Goal: Transaction & Acquisition: Book appointment/travel/reservation

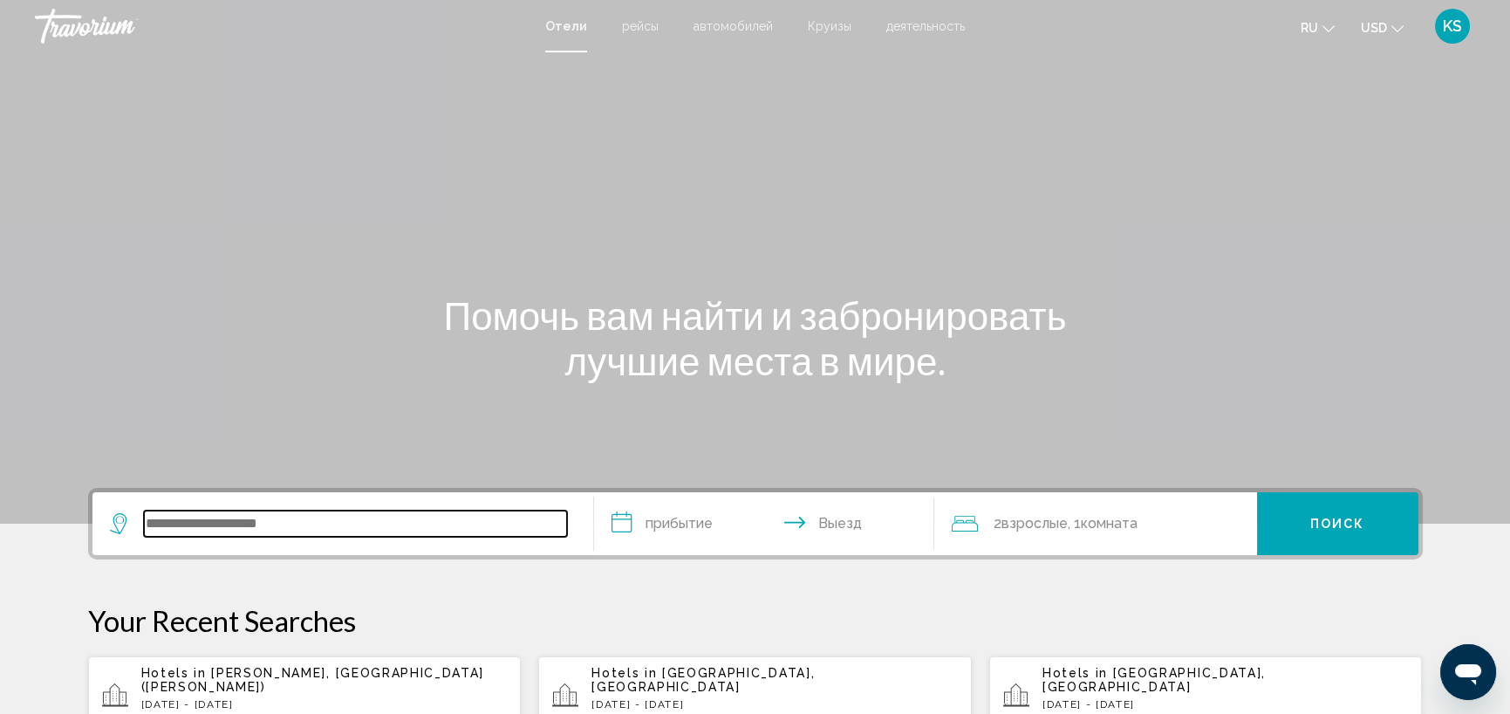
click at [314, 520] on input "Search widget" at bounding box center [355, 523] width 423 height 26
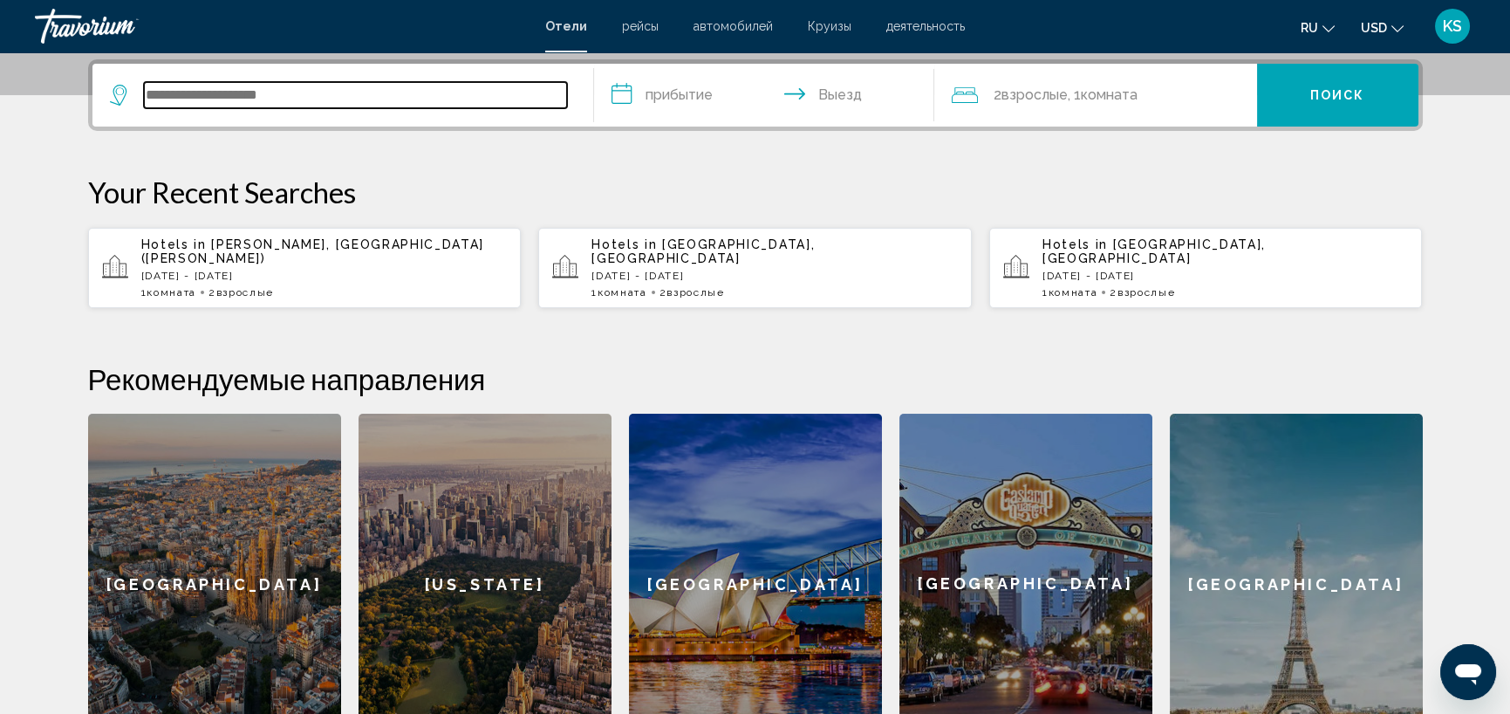
scroll to position [430, 0]
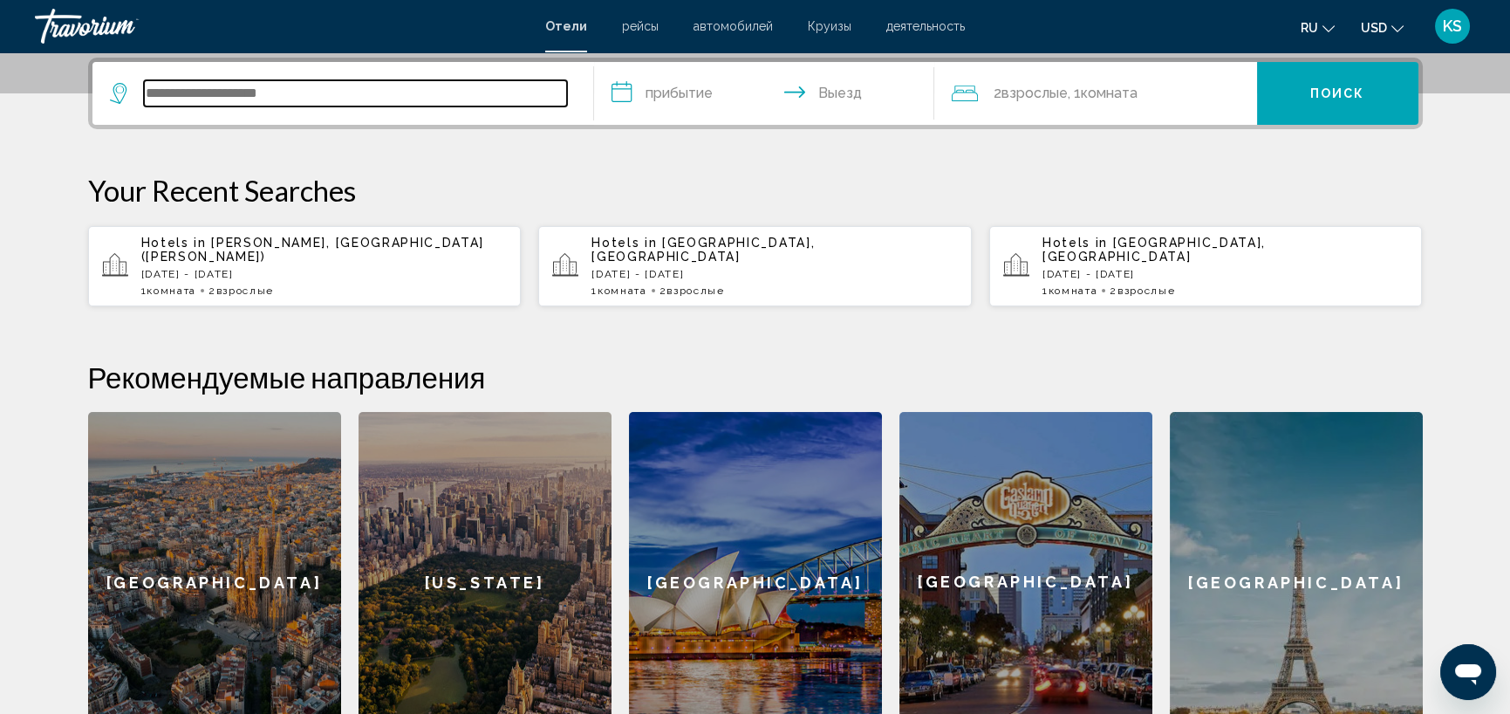
paste input "**********"
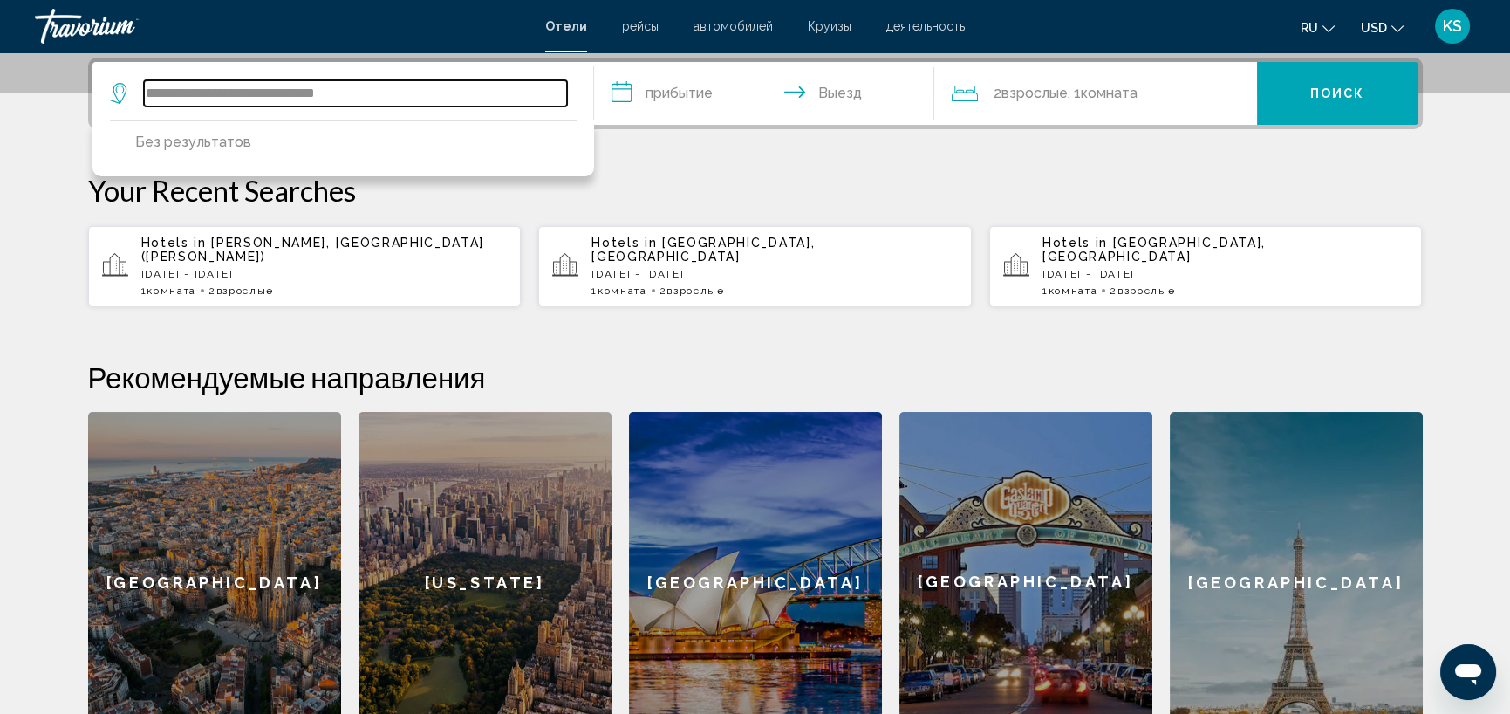
drag, startPoint x: 374, startPoint y: 92, endPoint x: 110, endPoint y: 74, distance: 264.9
click at [110, 74] on div "**********" at bounding box center [343, 93] width 466 height 63
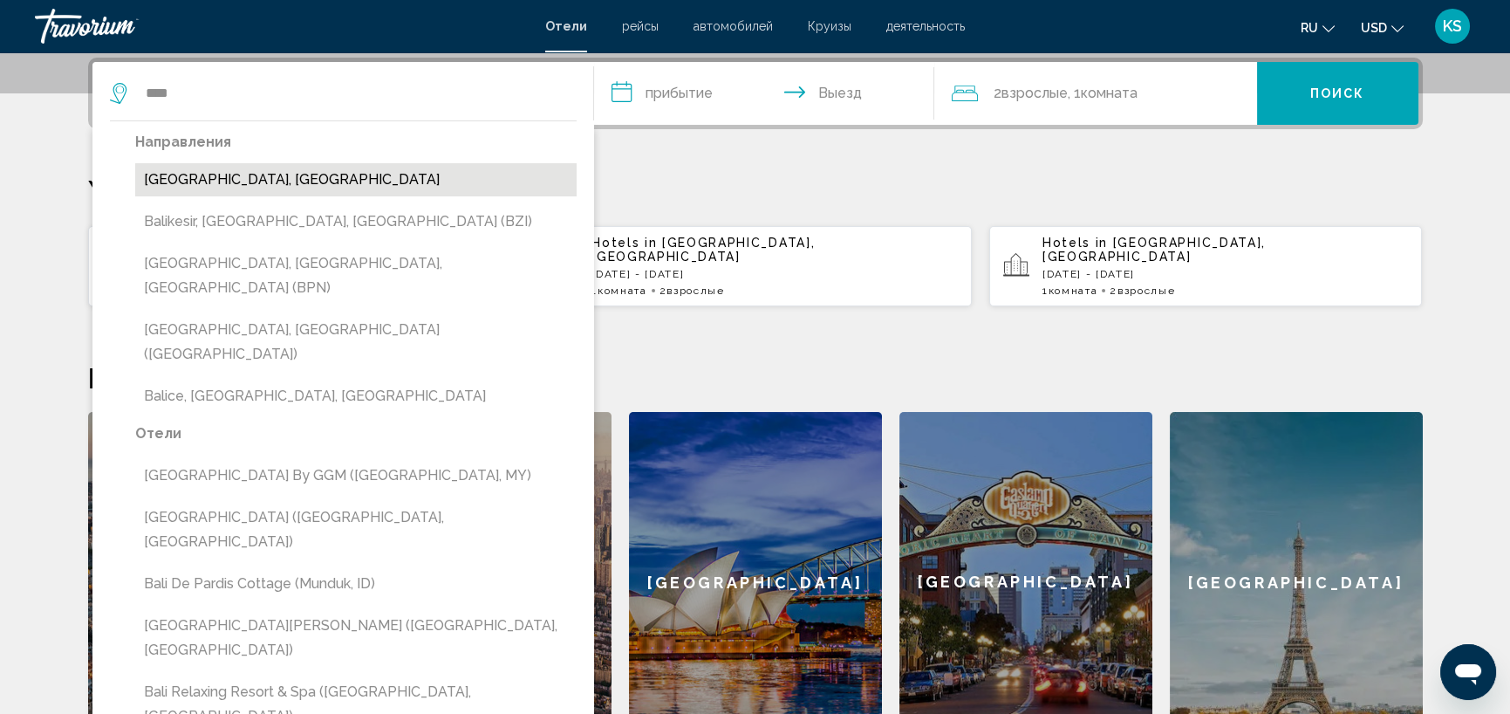
click at [195, 181] on button "[GEOGRAPHIC_DATA], [GEOGRAPHIC_DATA]" at bounding box center [355, 179] width 441 height 33
type input "**********"
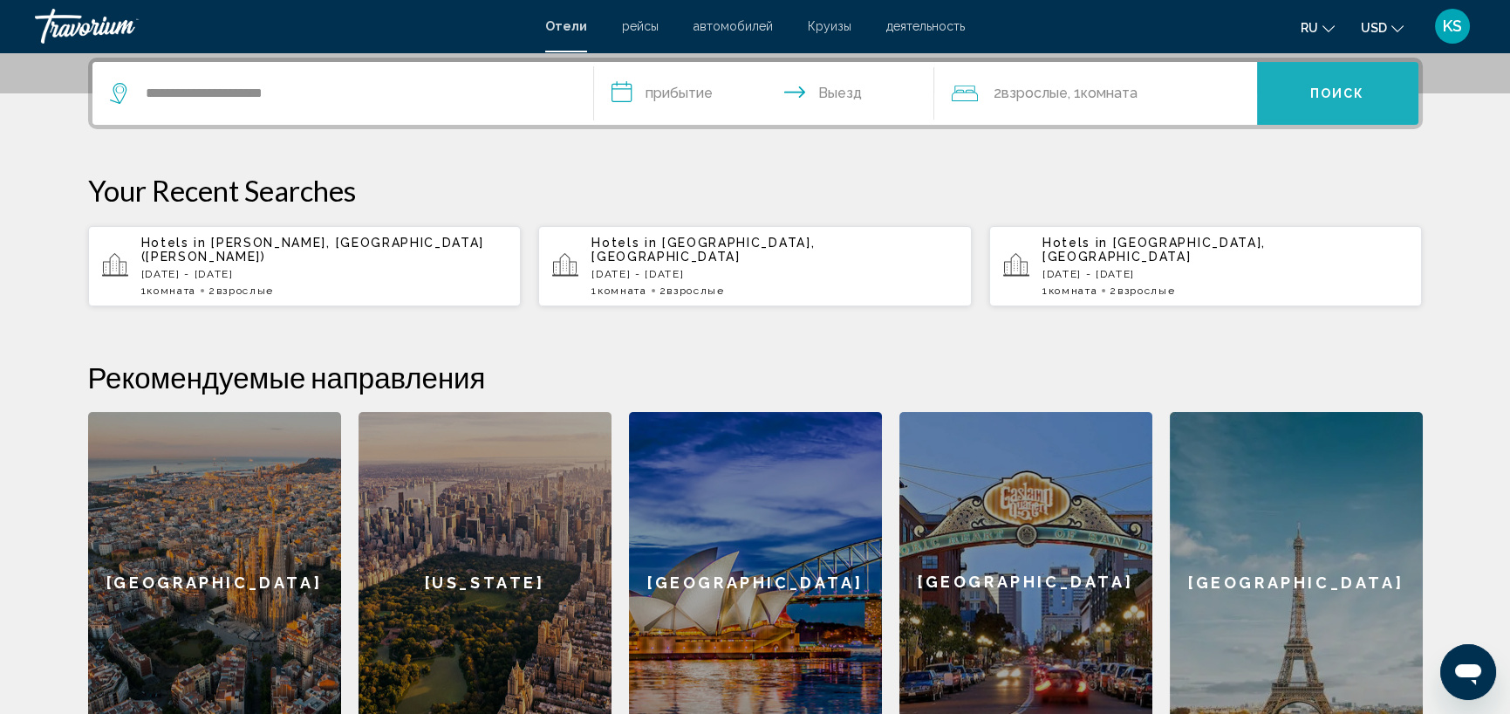
click at [1320, 90] on span "Поиск" at bounding box center [1337, 94] width 55 height 14
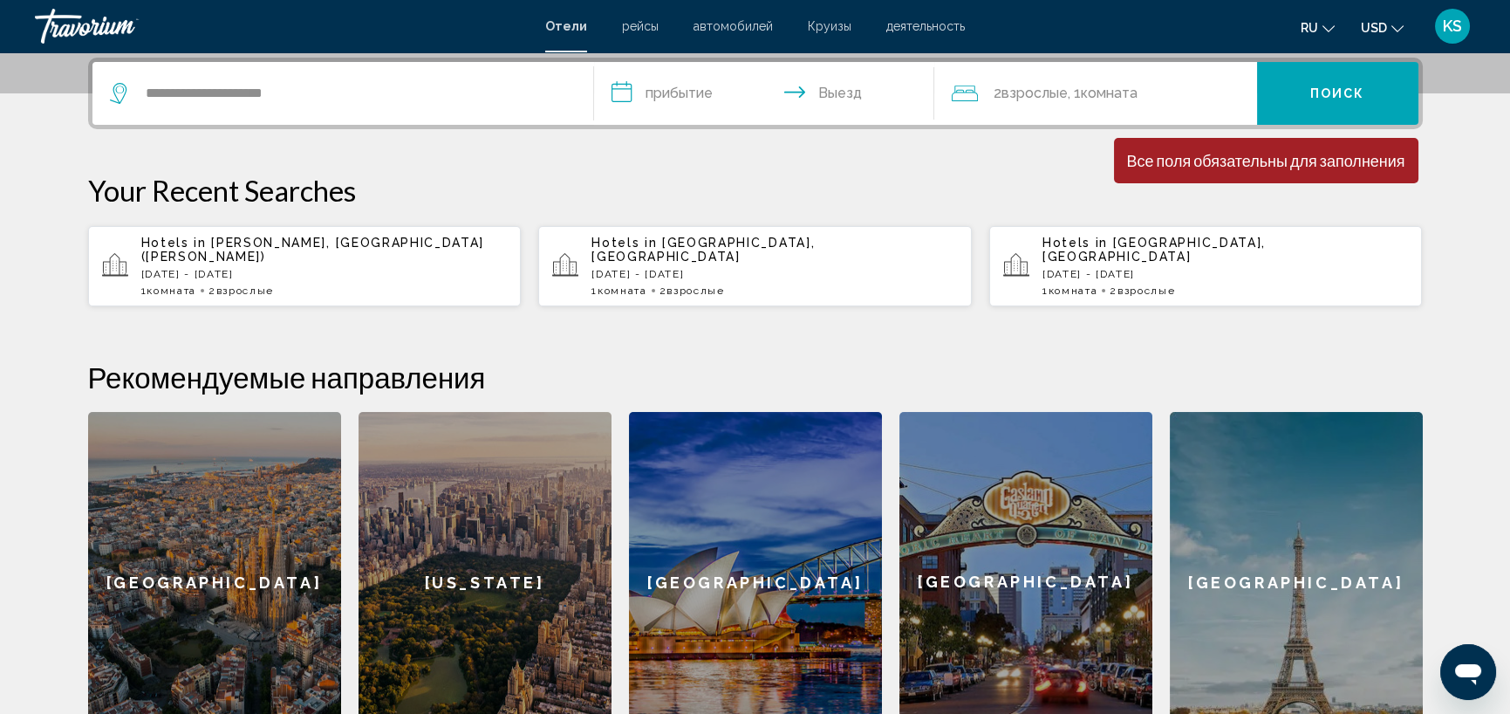
click at [674, 87] on input "**********" at bounding box center [767, 96] width 347 height 68
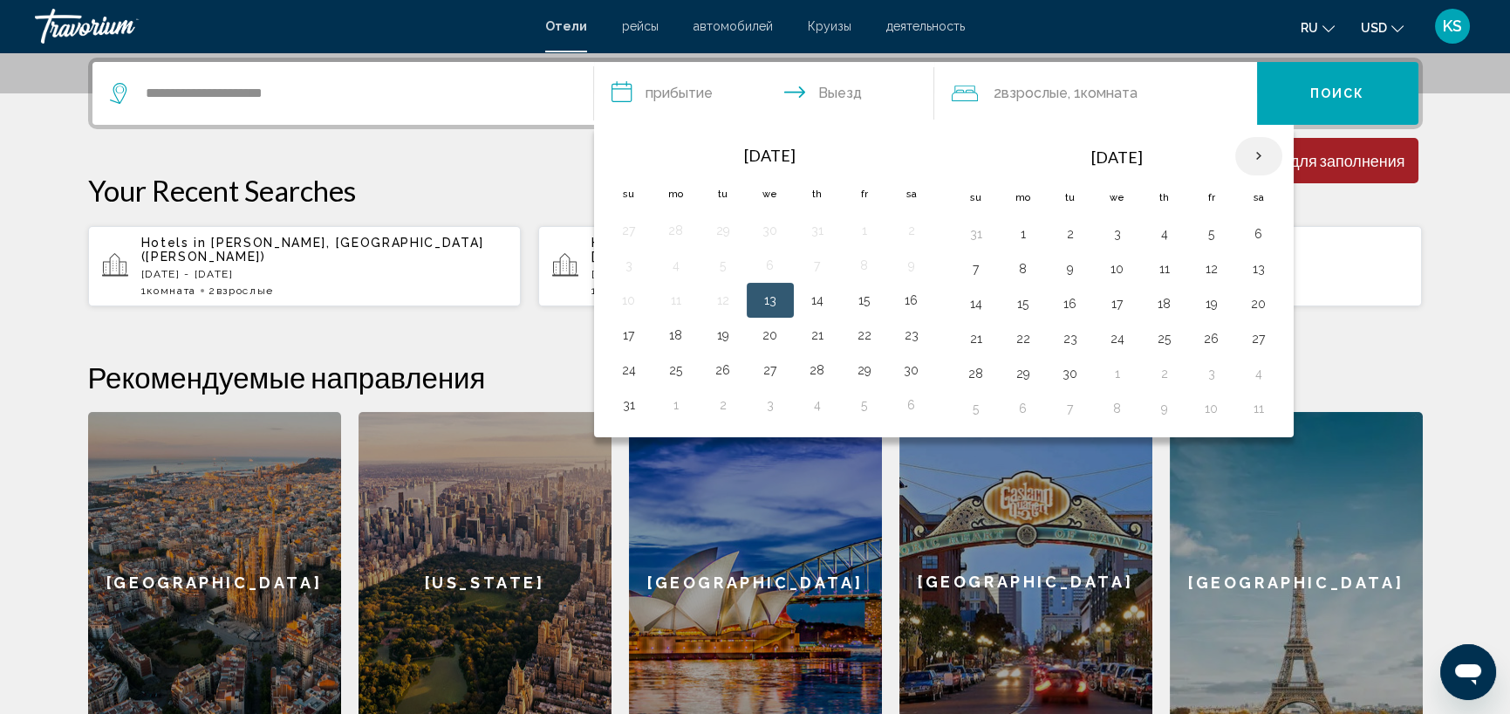
click at [1254, 153] on th "Next month" at bounding box center [1258, 156] width 47 height 38
click at [974, 304] on button "14" at bounding box center [976, 303] width 28 height 24
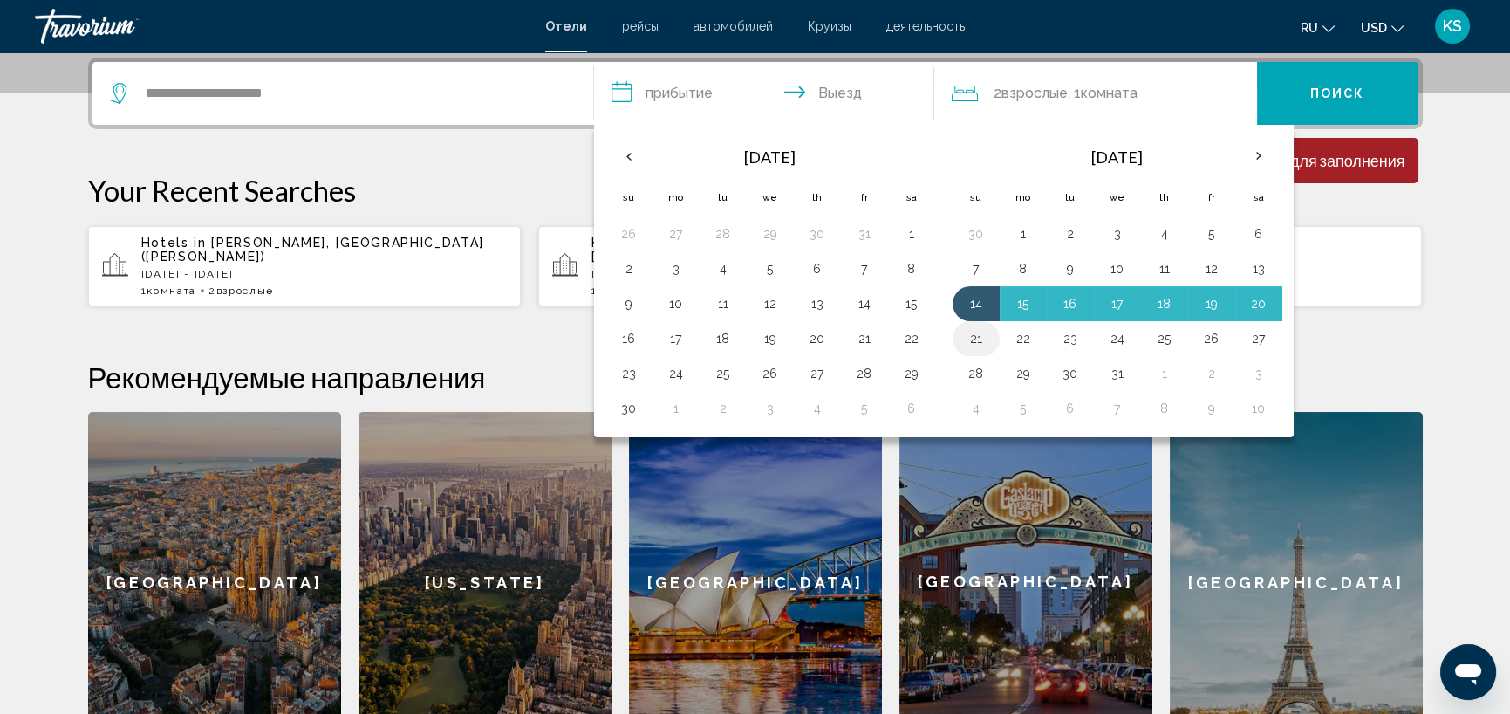
click at [979, 338] on button "21" at bounding box center [976, 338] width 28 height 24
type input "**********"
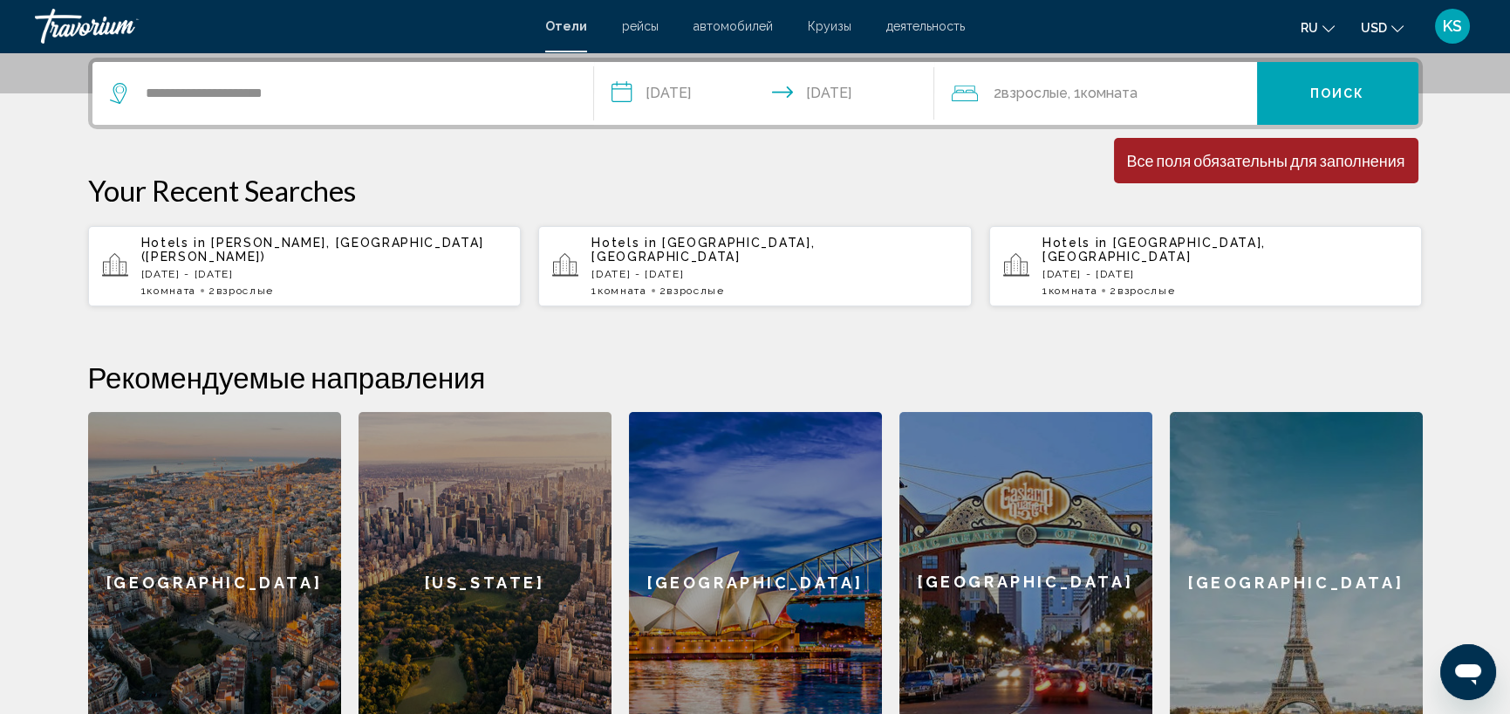
click at [1332, 87] on span "Поиск" at bounding box center [1337, 94] width 55 height 14
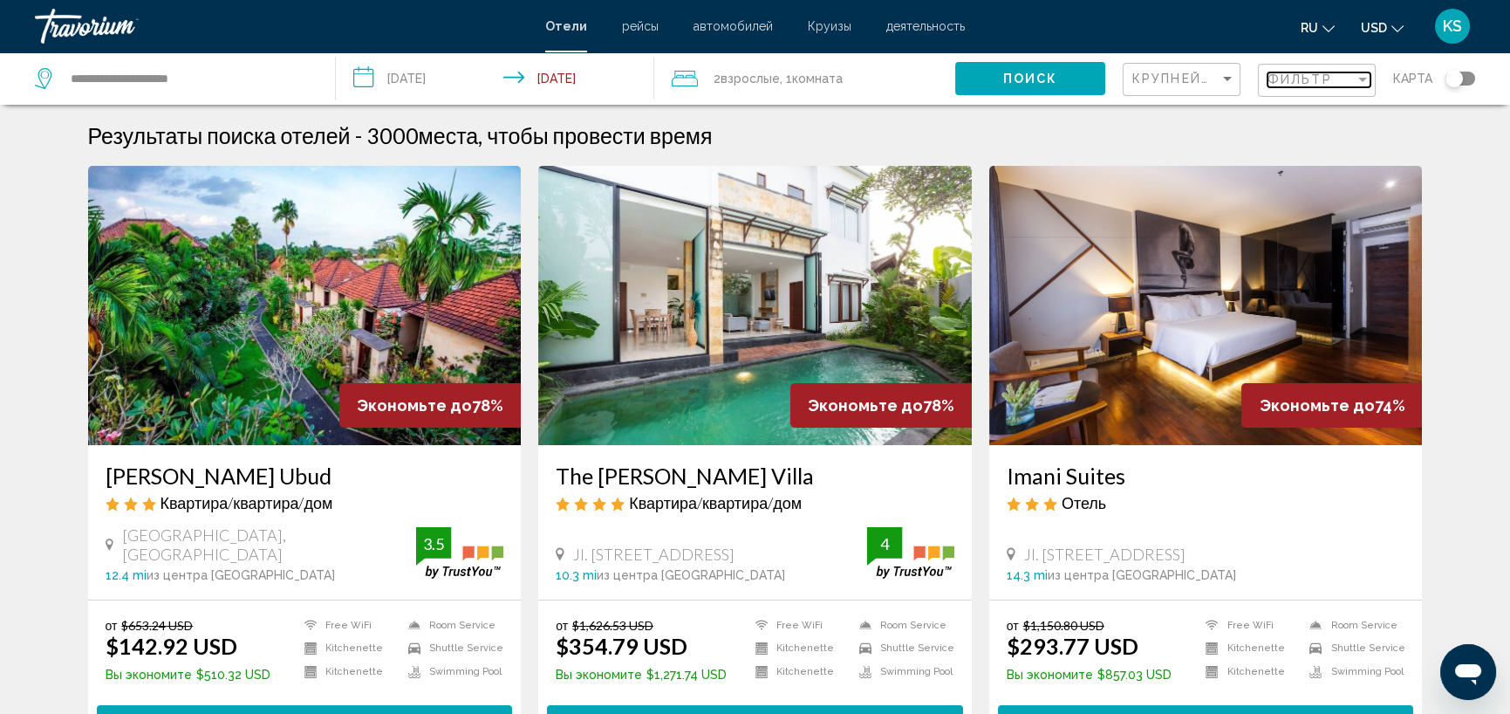
click at [1357, 80] on div "Filter" at bounding box center [1363, 79] width 16 height 14
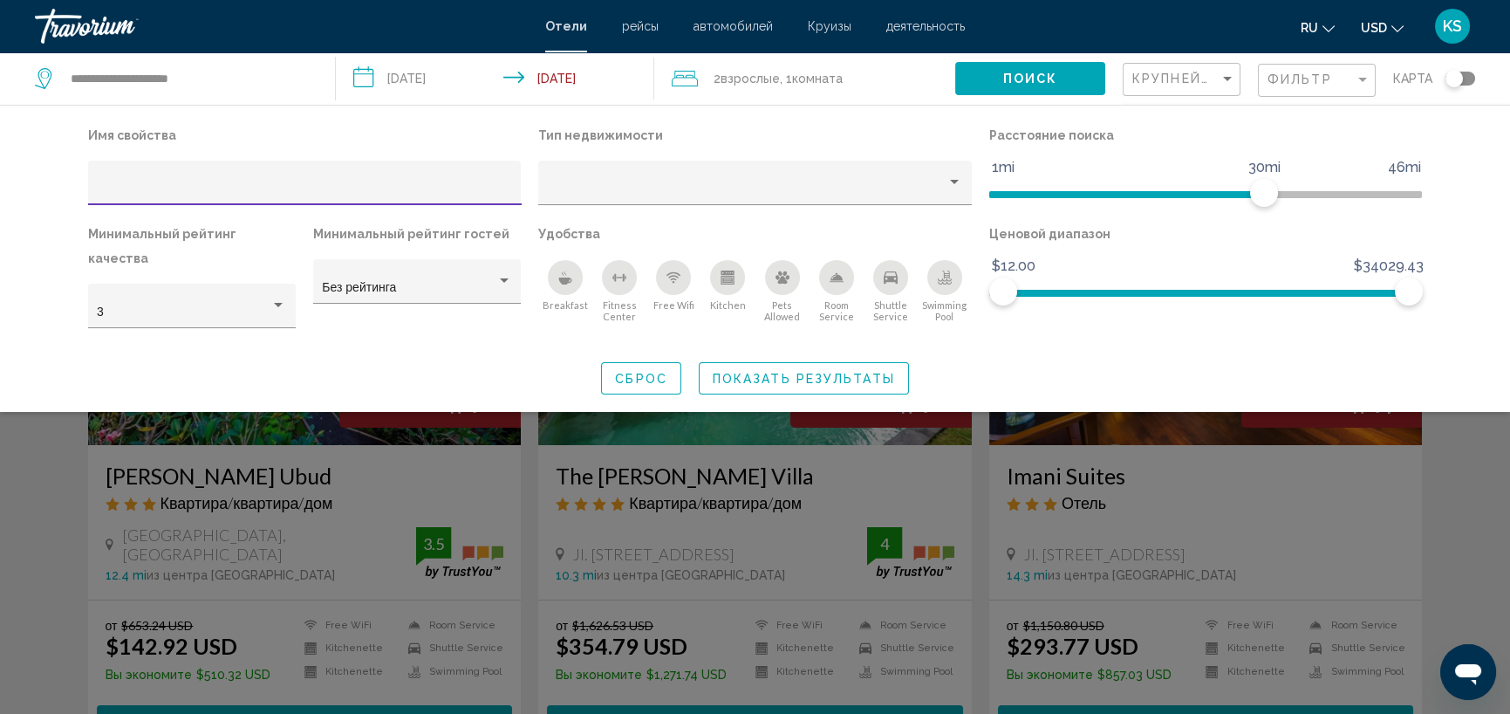
click at [290, 185] on input "Hotel Filters" at bounding box center [304, 189] width 415 height 14
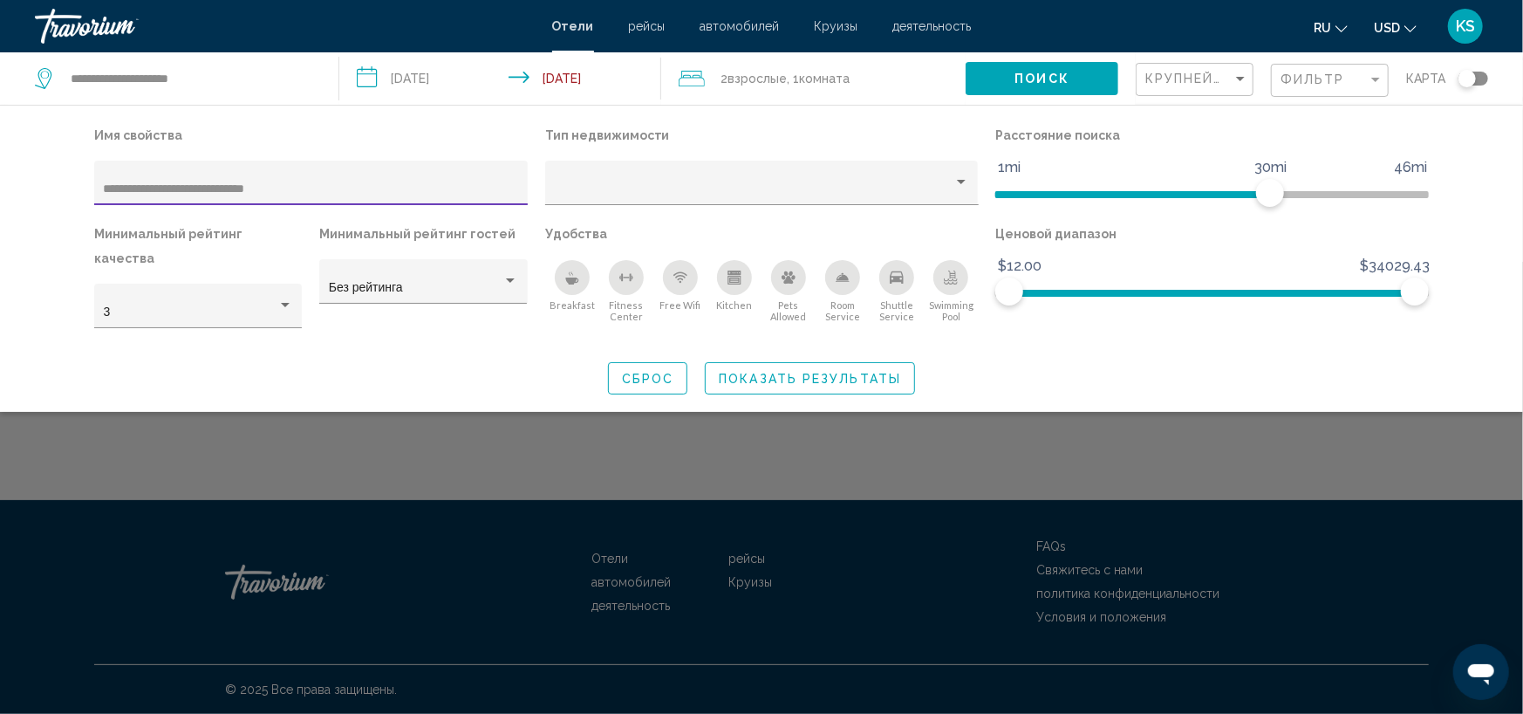
click at [297, 188] on input "**********" at bounding box center [311, 189] width 415 height 14
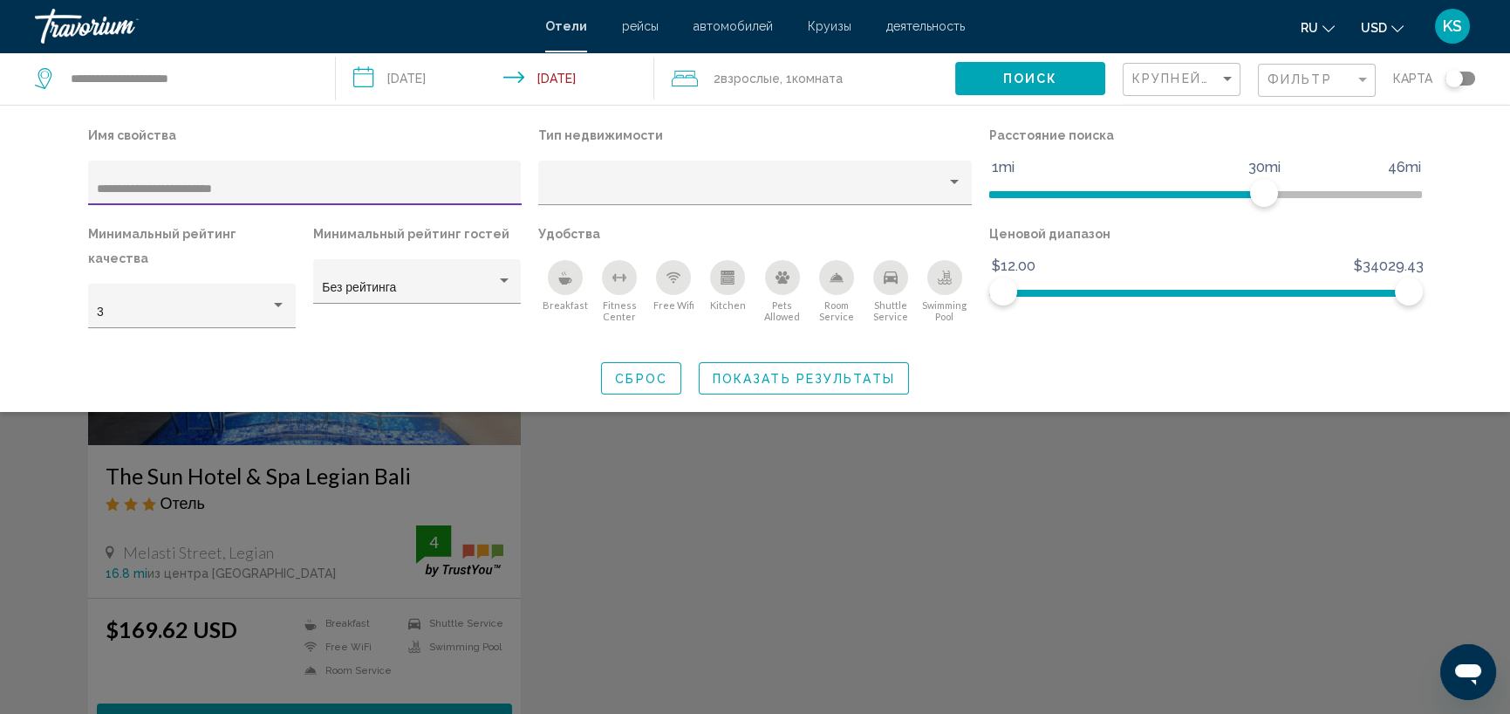
type input "**********"
click at [295, 534] on div "Search widget" at bounding box center [755, 488] width 1510 height 452
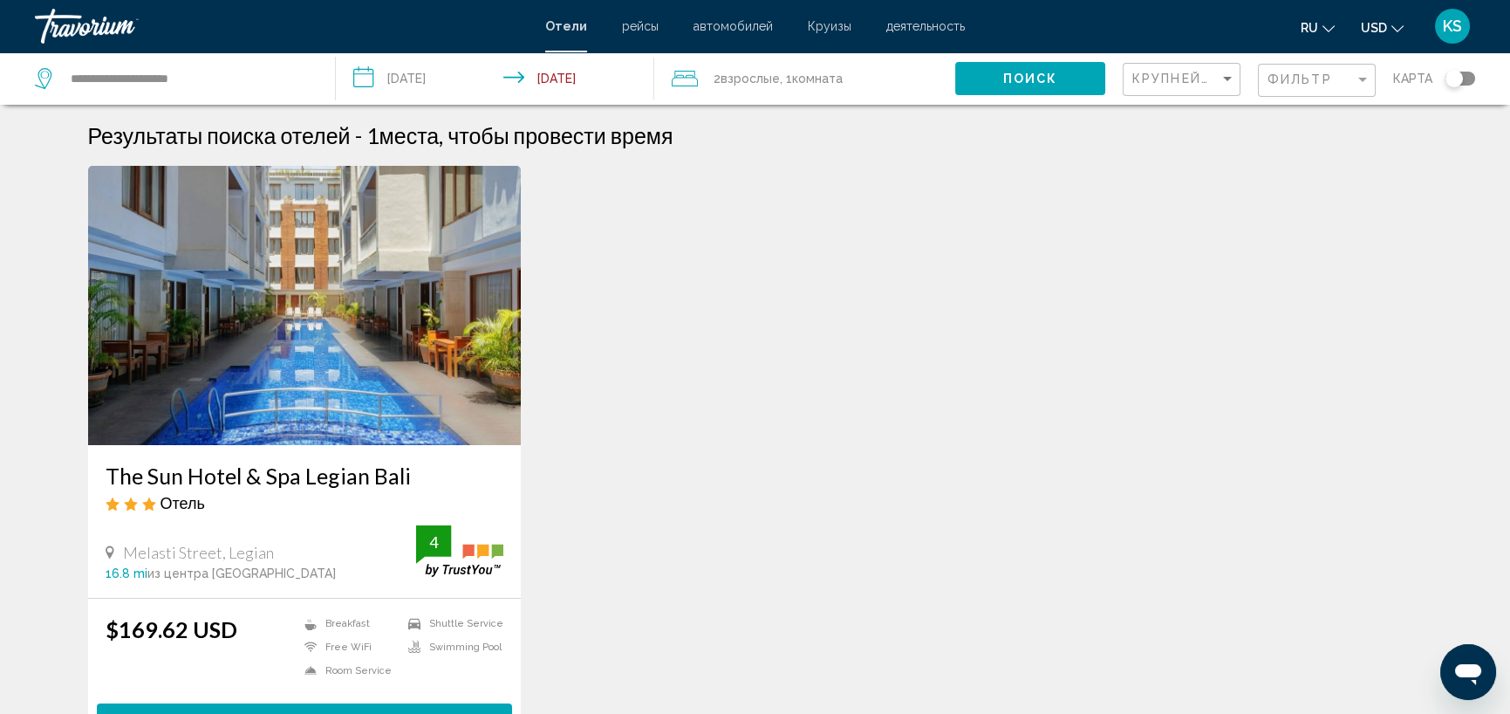
click at [289, 409] on img "Main content" at bounding box center [305, 305] width 434 height 279
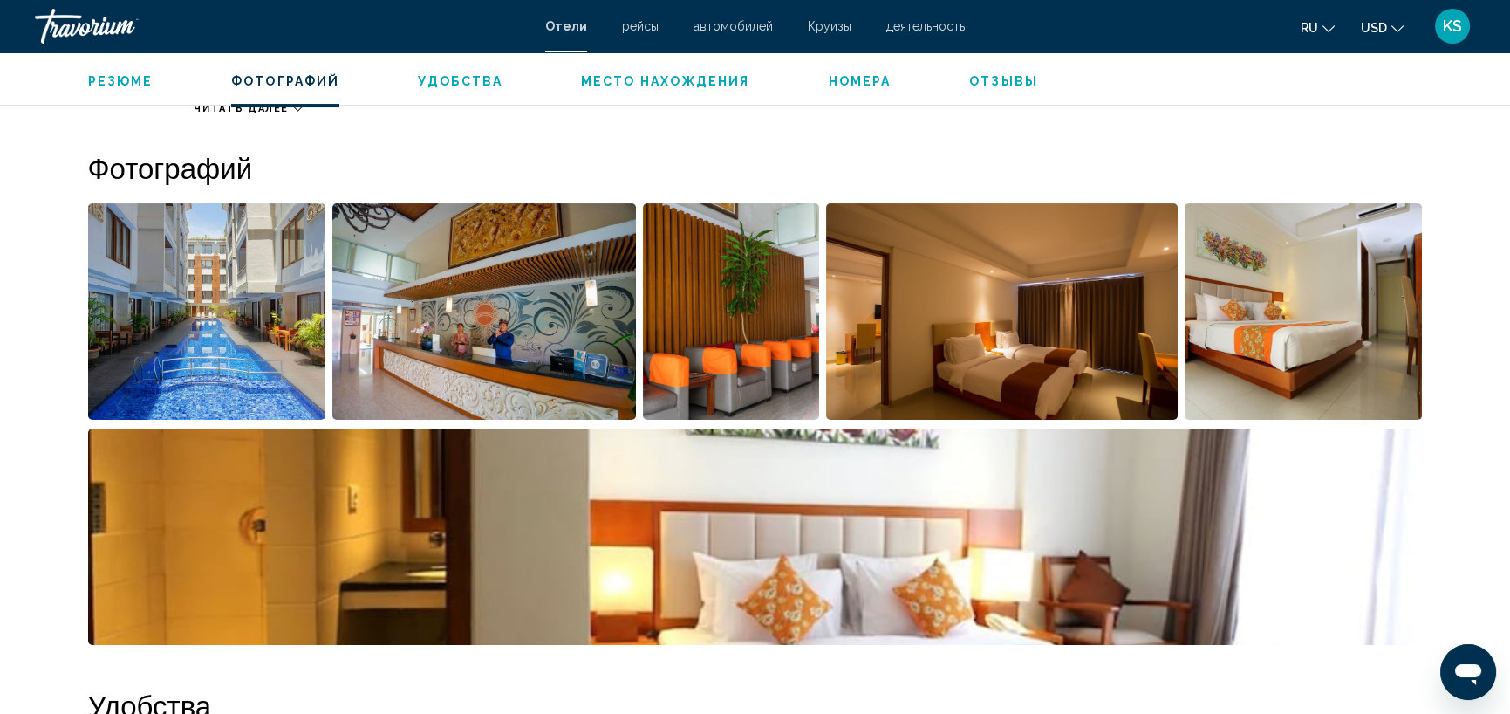
scroll to position [863, 0]
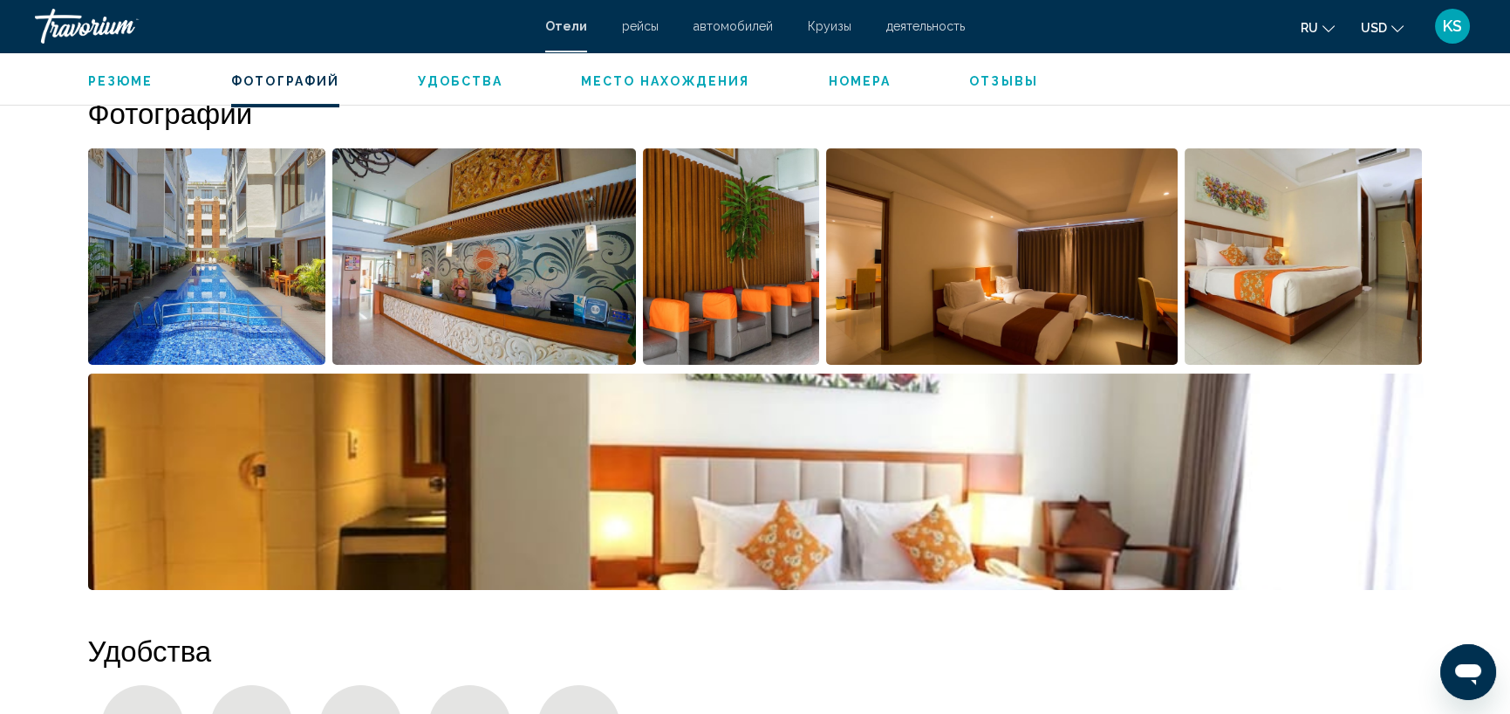
click at [239, 296] on img "Open full-screen image slider" at bounding box center [207, 256] width 238 height 216
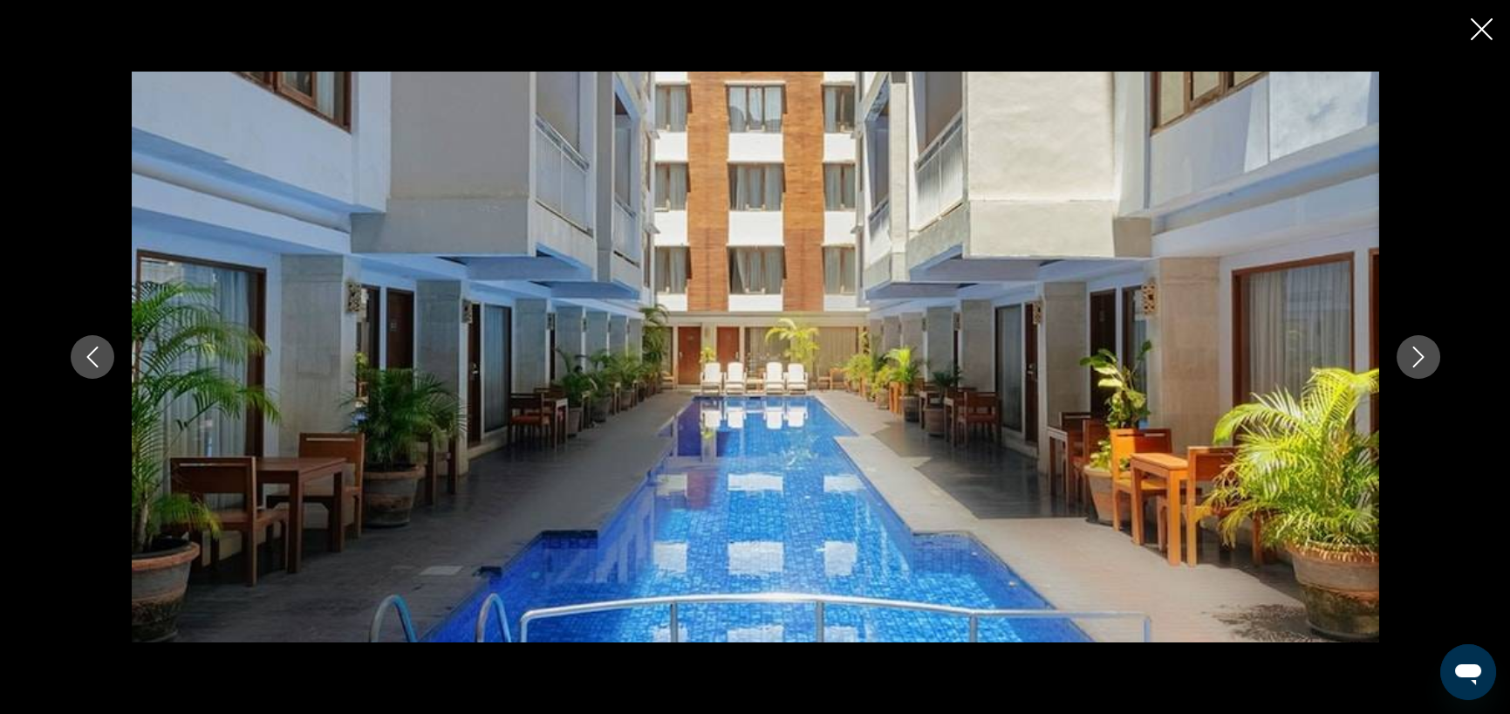
click at [1409, 349] on icon "Next image" at bounding box center [1418, 356] width 21 height 21
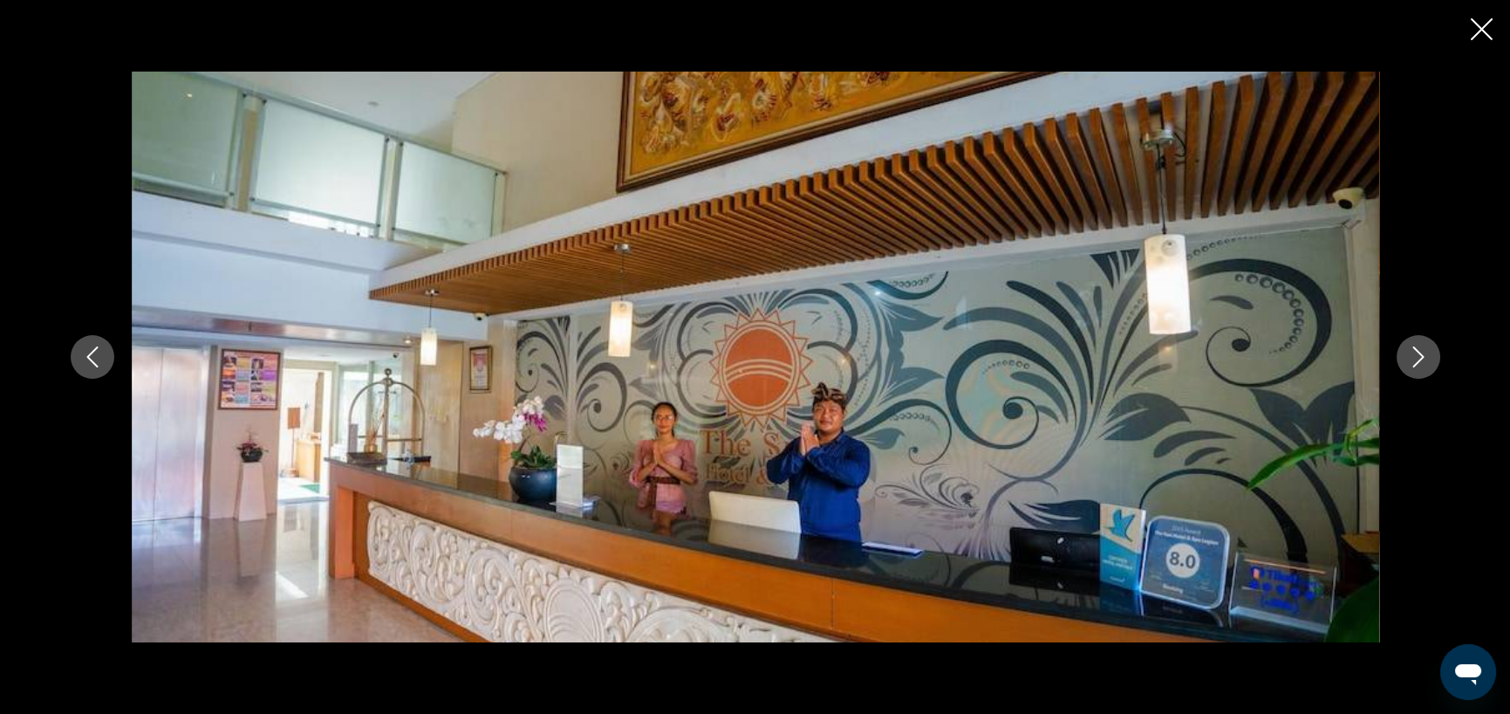
click at [1410, 353] on icon "Next image" at bounding box center [1418, 356] width 21 height 21
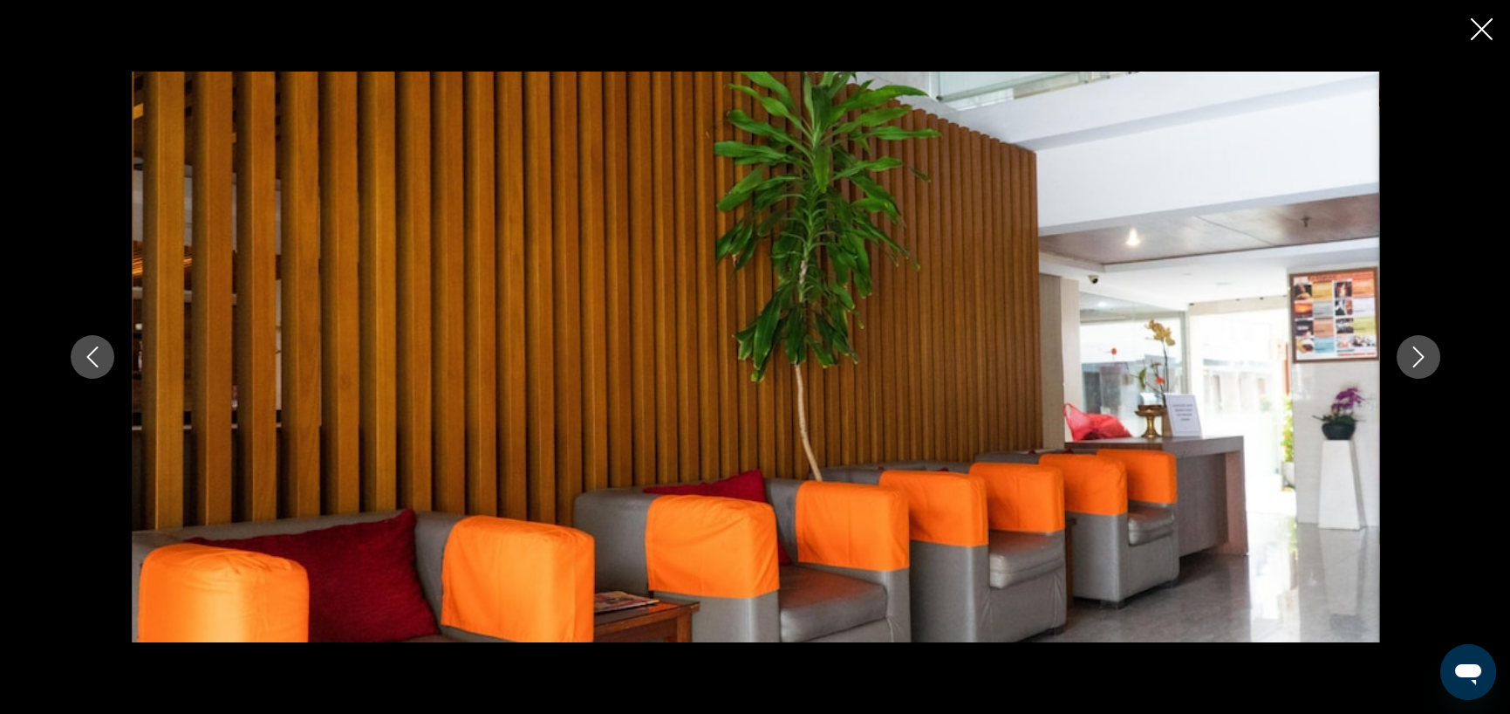
click at [1413, 353] on icon "Next image" at bounding box center [1418, 356] width 21 height 21
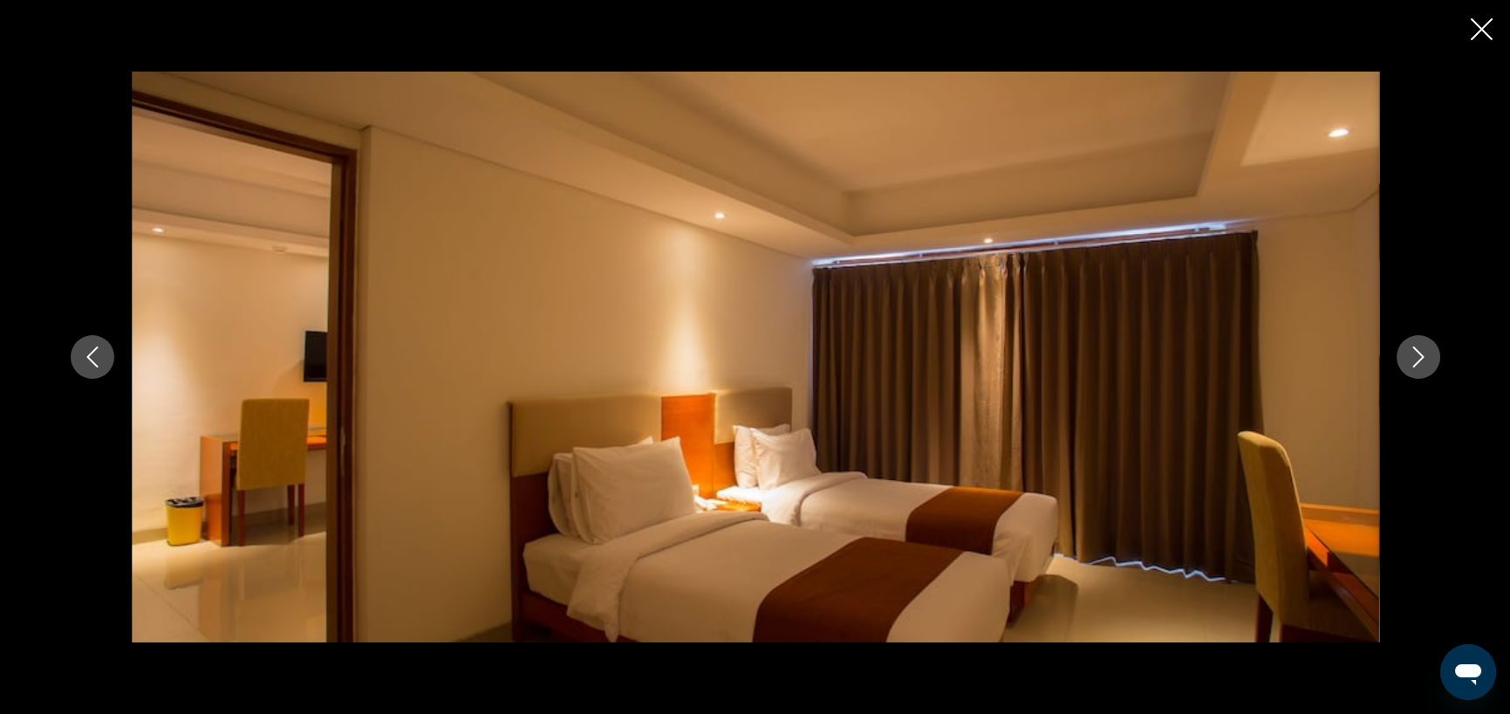
click at [1413, 353] on icon "Next image" at bounding box center [1418, 356] width 21 height 21
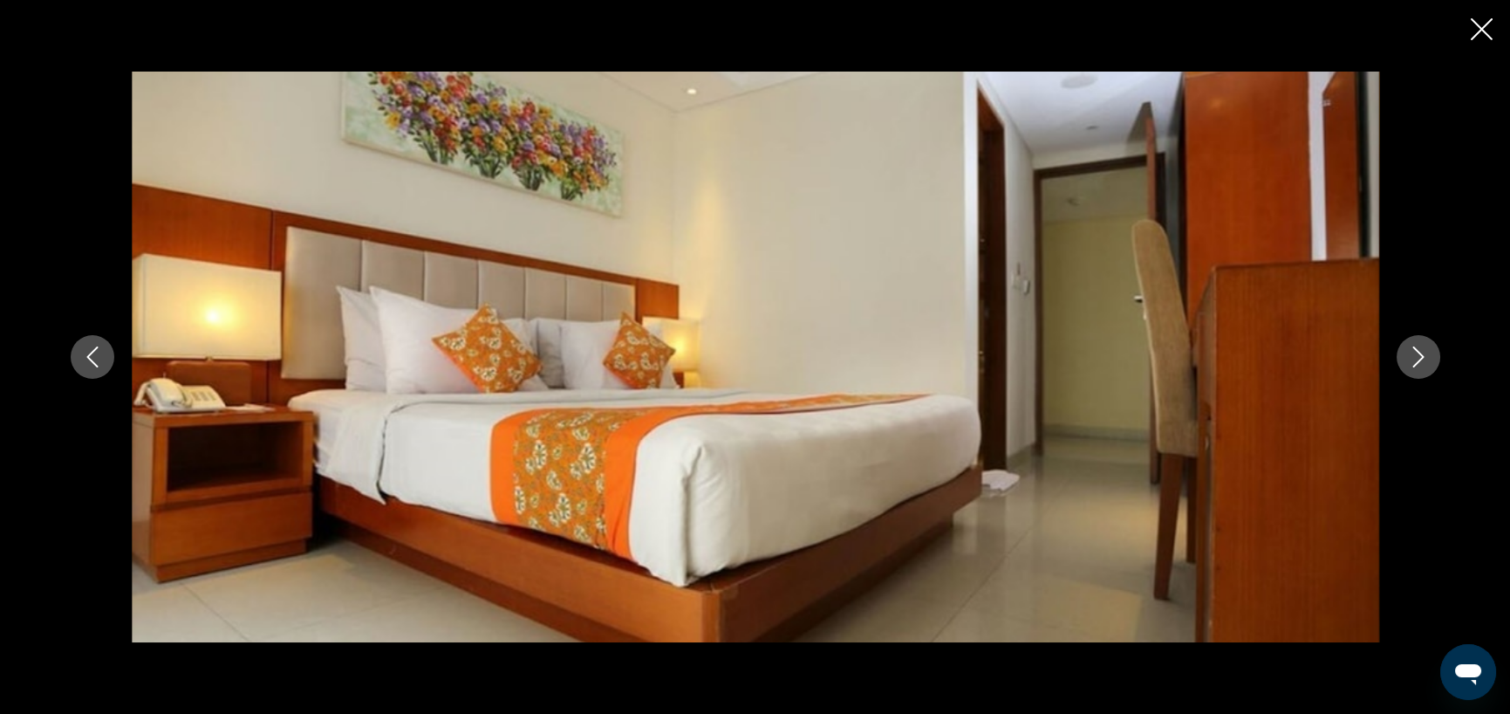
click at [1413, 353] on icon "Next image" at bounding box center [1418, 356] width 21 height 21
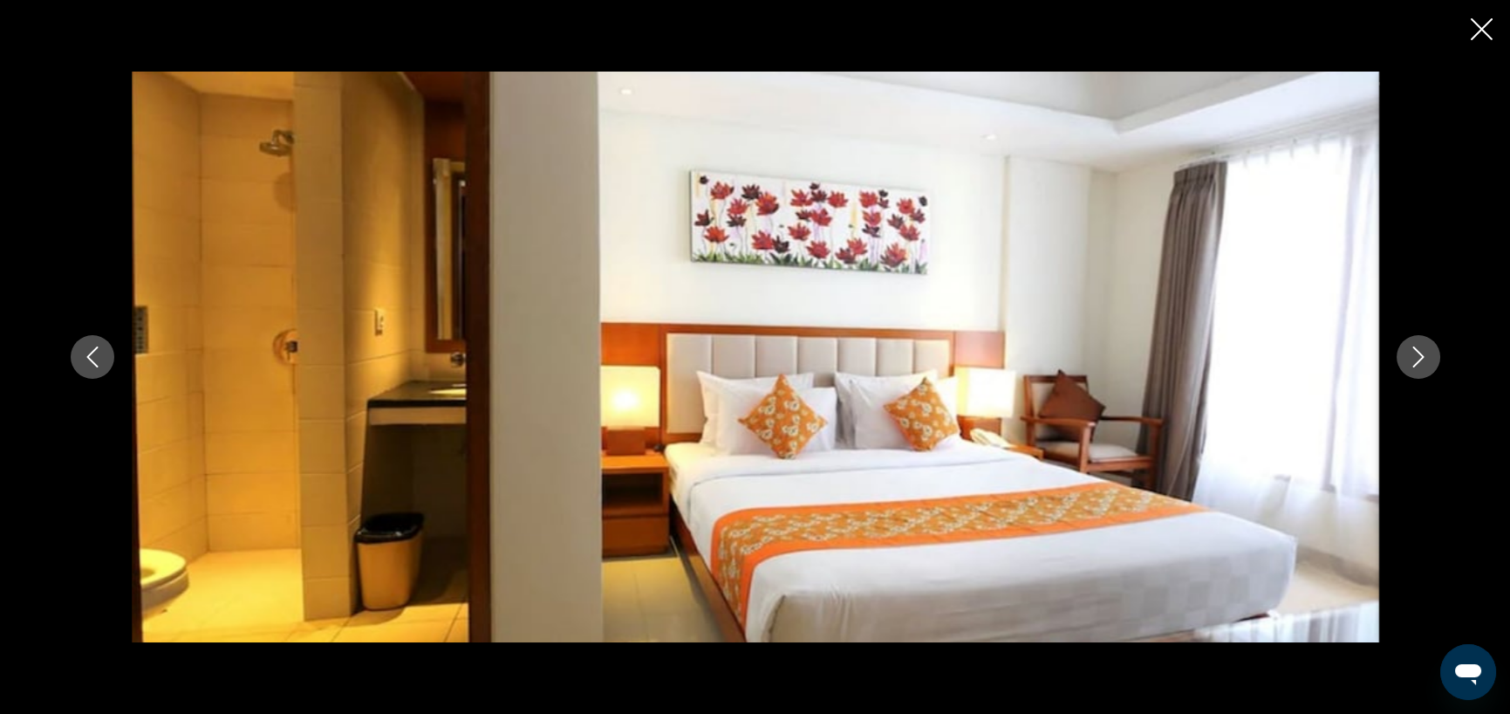
click at [1413, 353] on icon "Next image" at bounding box center [1418, 356] width 21 height 21
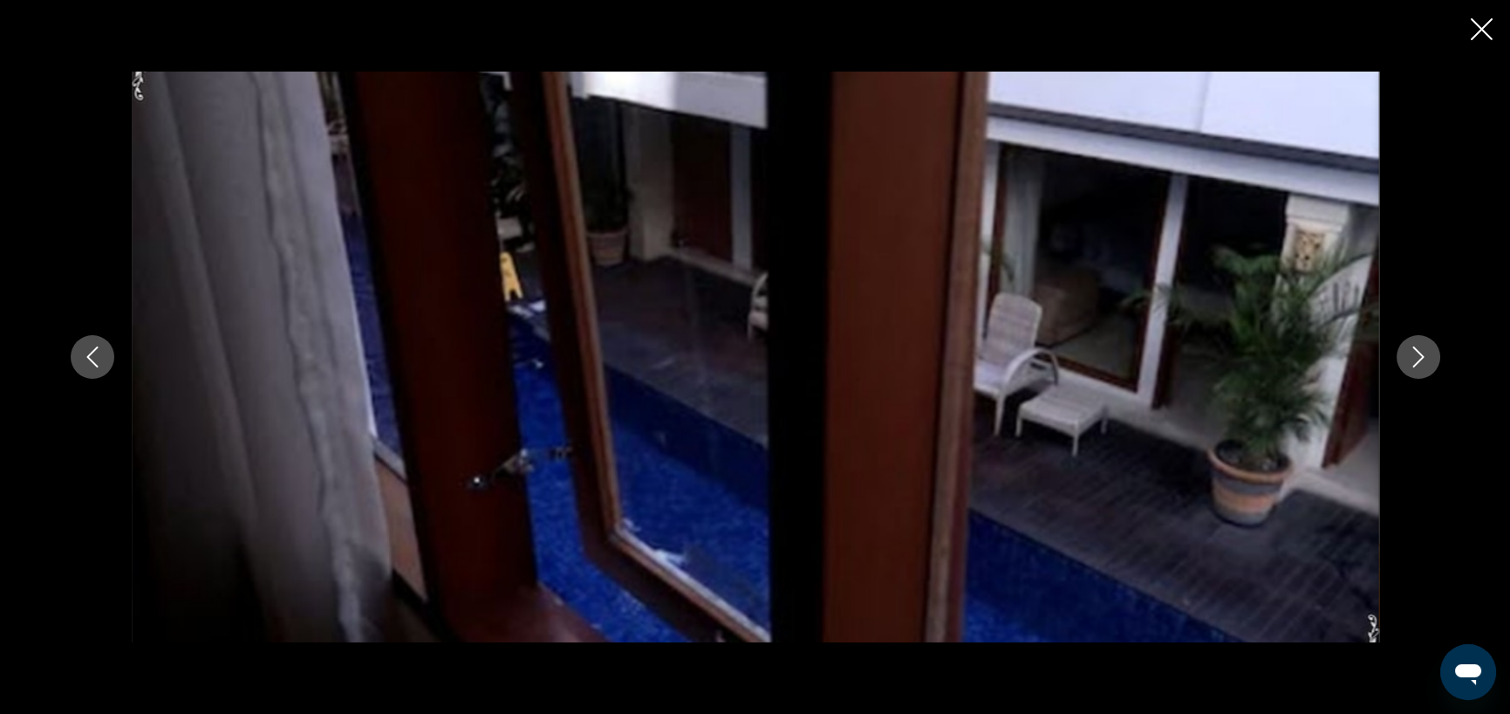
click at [1413, 353] on icon "Next image" at bounding box center [1418, 356] width 21 height 21
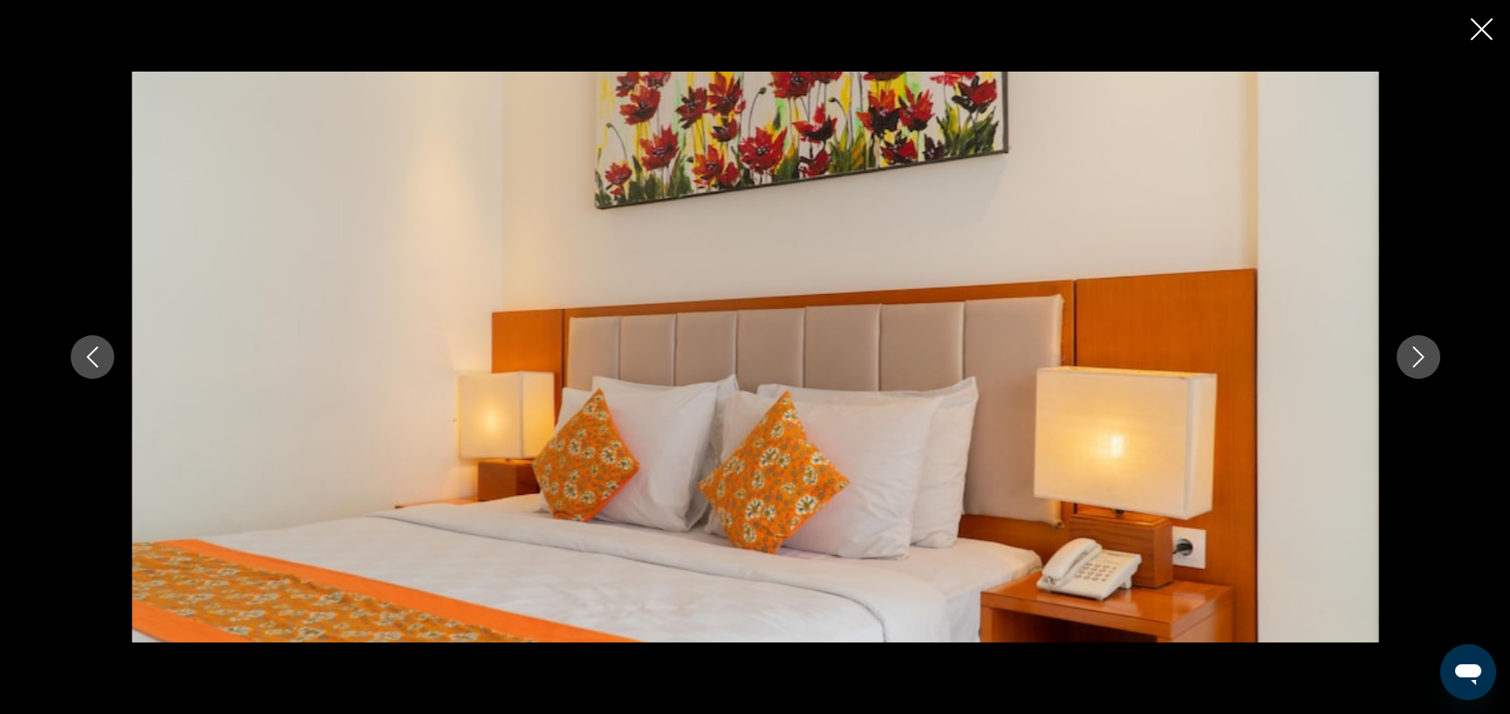
click at [1413, 353] on icon "Next image" at bounding box center [1418, 356] width 21 height 21
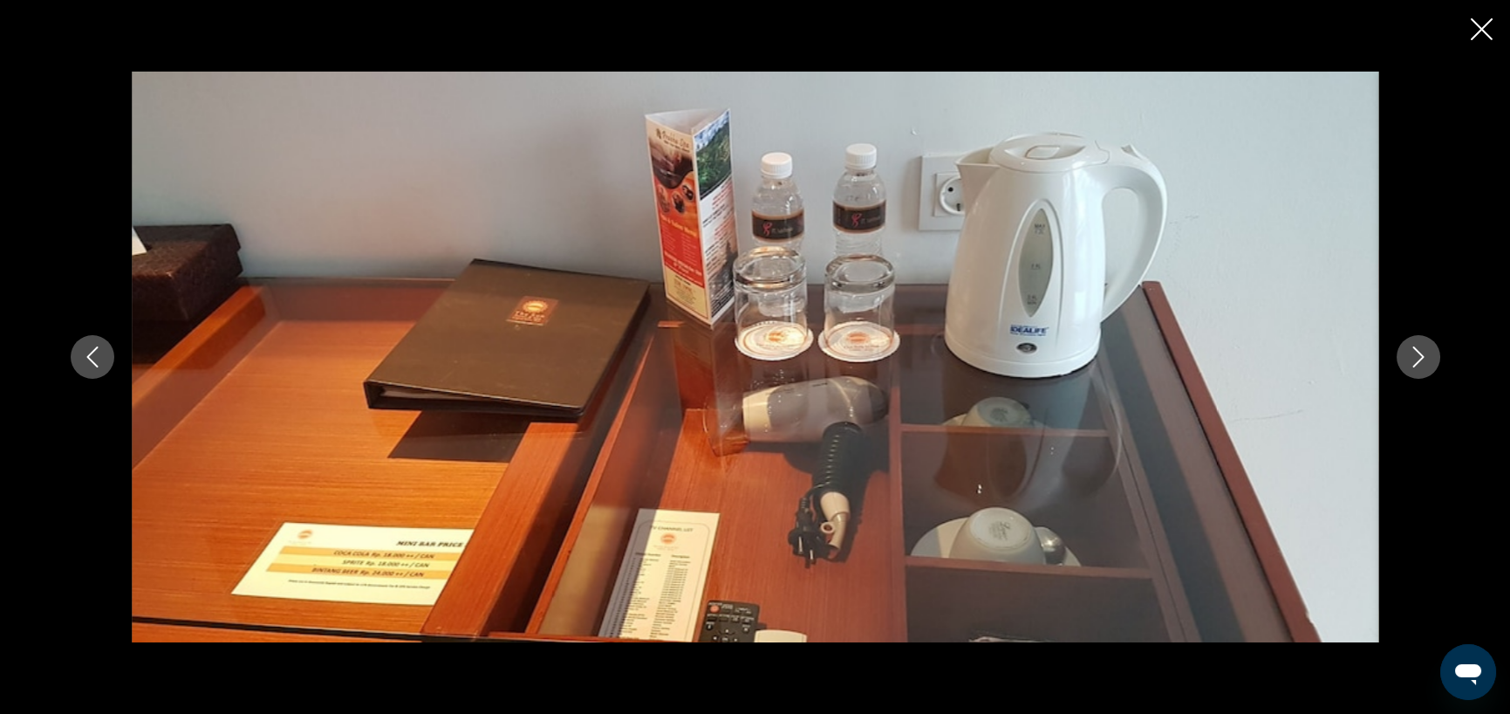
click at [1413, 353] on icon "Next image" at bounding box center [1418, 356] width 21 height 21
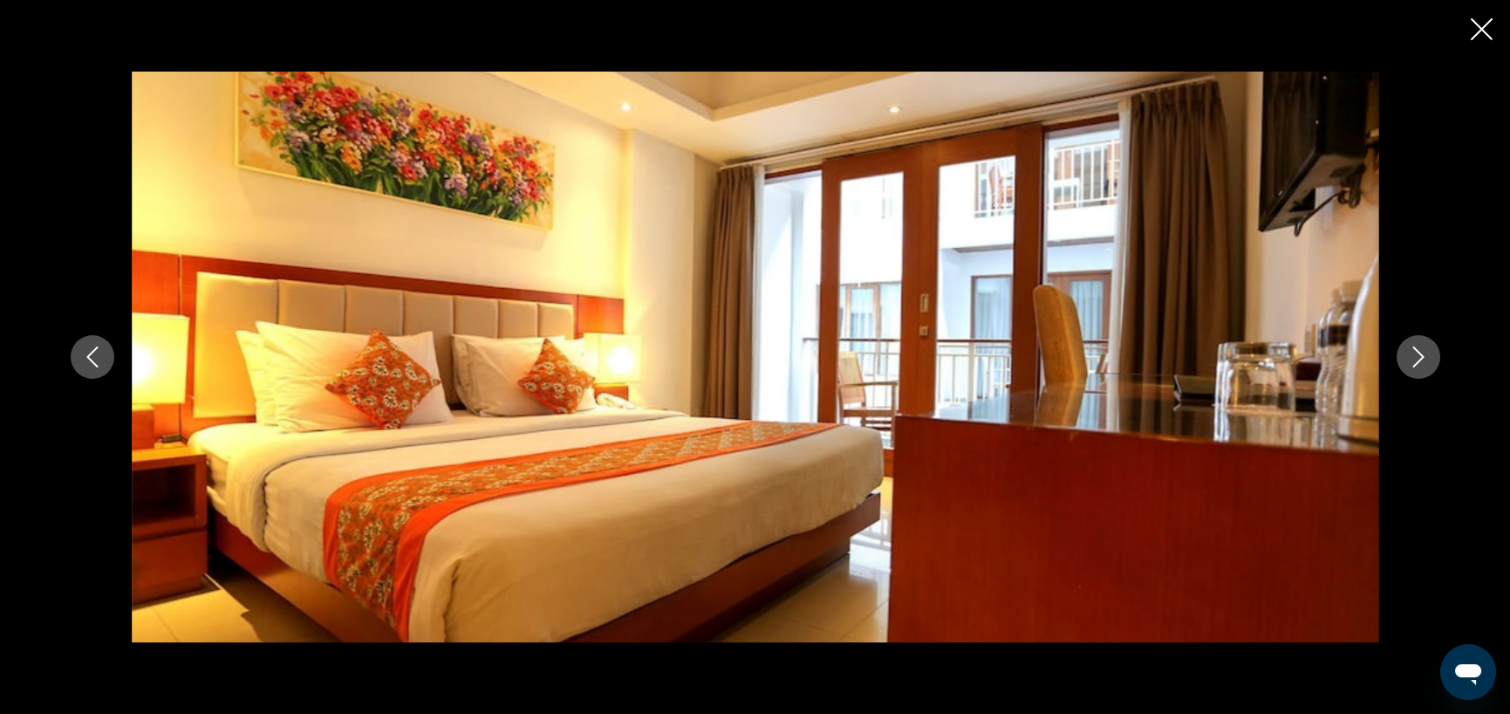
click at [1413, 353] on icon "Next image" at bounding box center [1418, 356] width 21 height 21
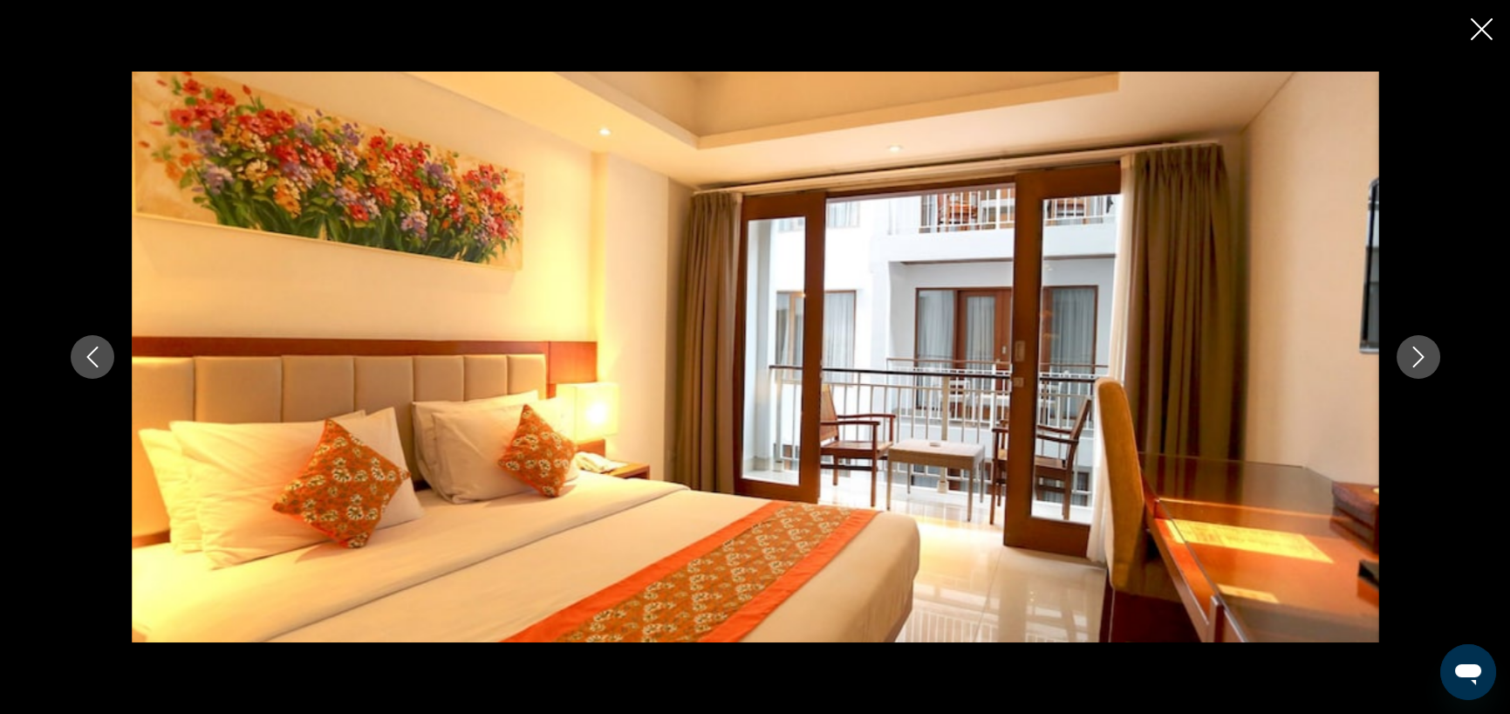
click at [1413, 353] on icon "Next image" at bounding box center [1418, 356] width 21 height 21
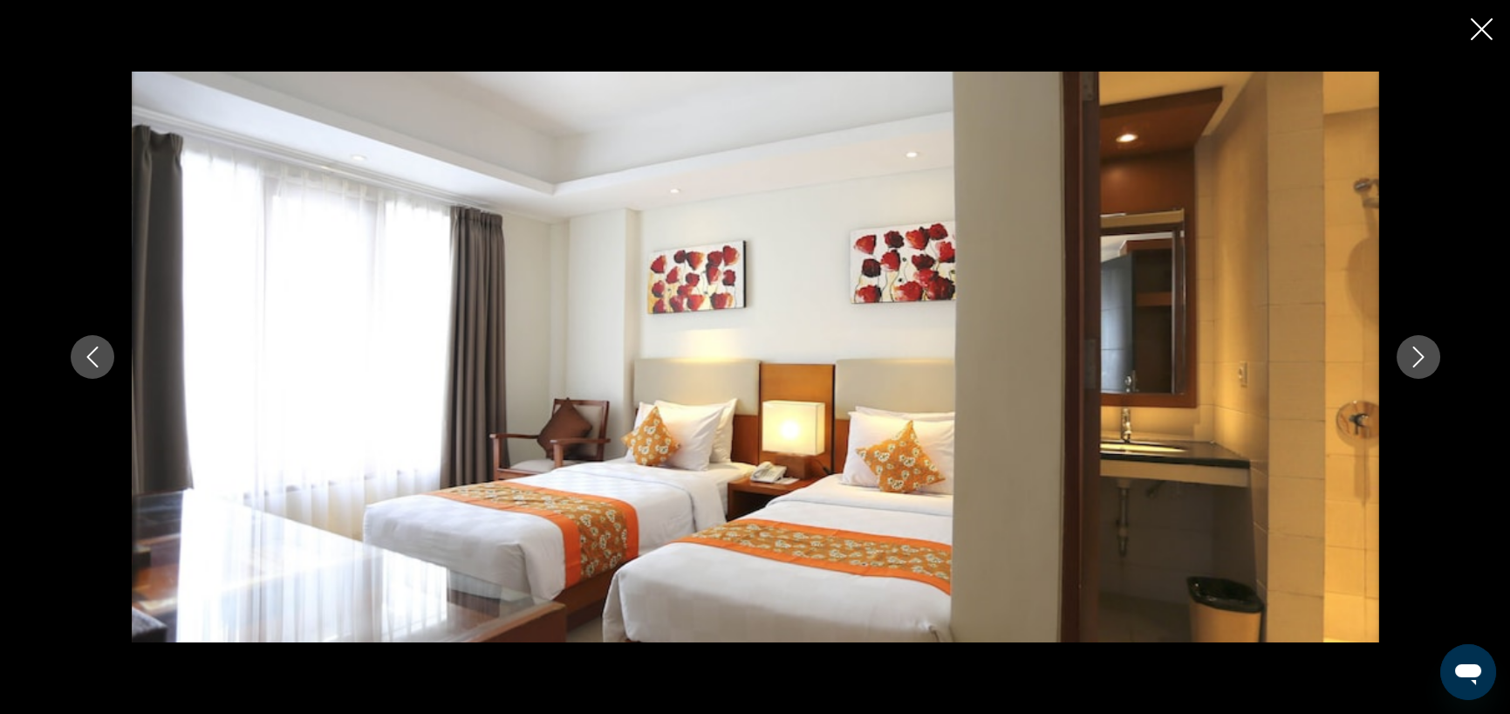
click at [1413, 353] on icon "Next image" at bounding box center [1418, 356] width 21 height 21
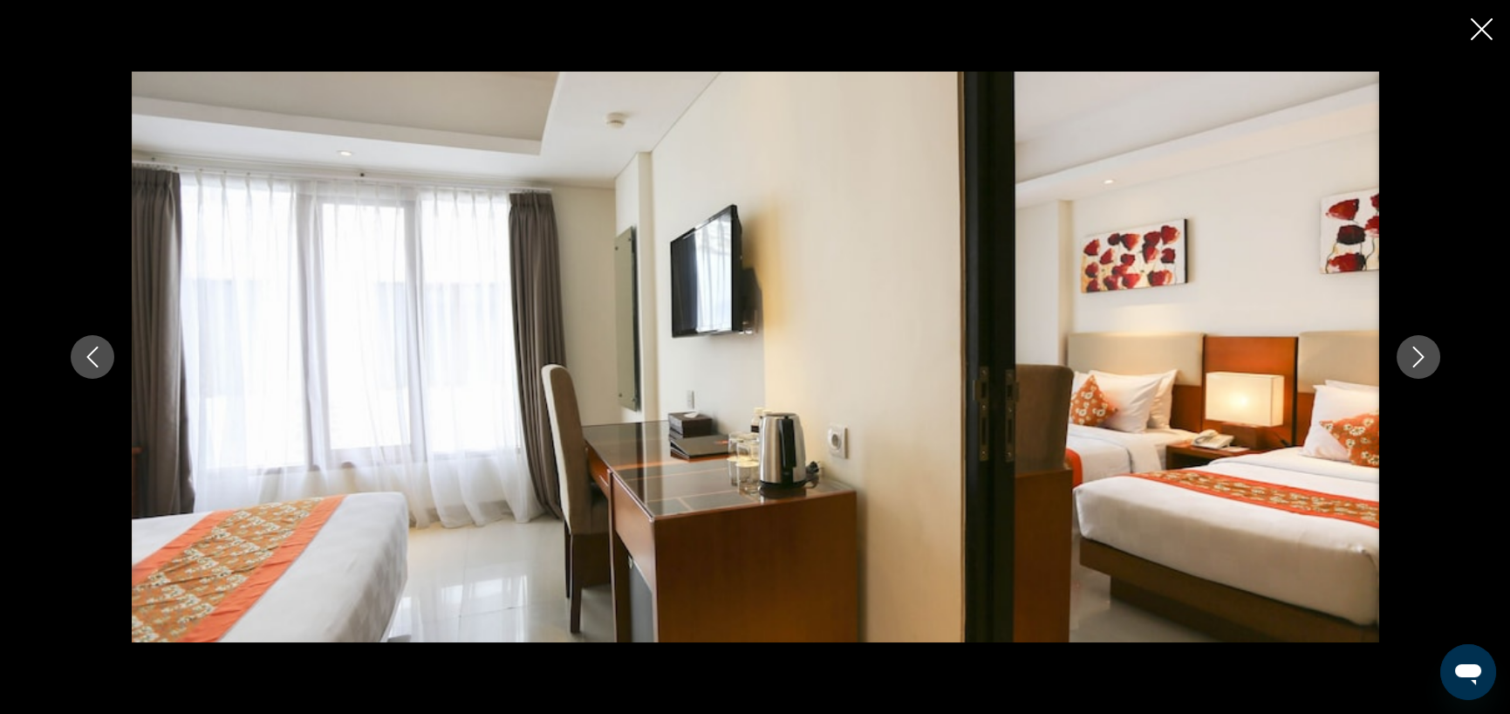
click at [1413, 353] on icon "Next image" at bounding box center [1418, 356] width 21 height 21
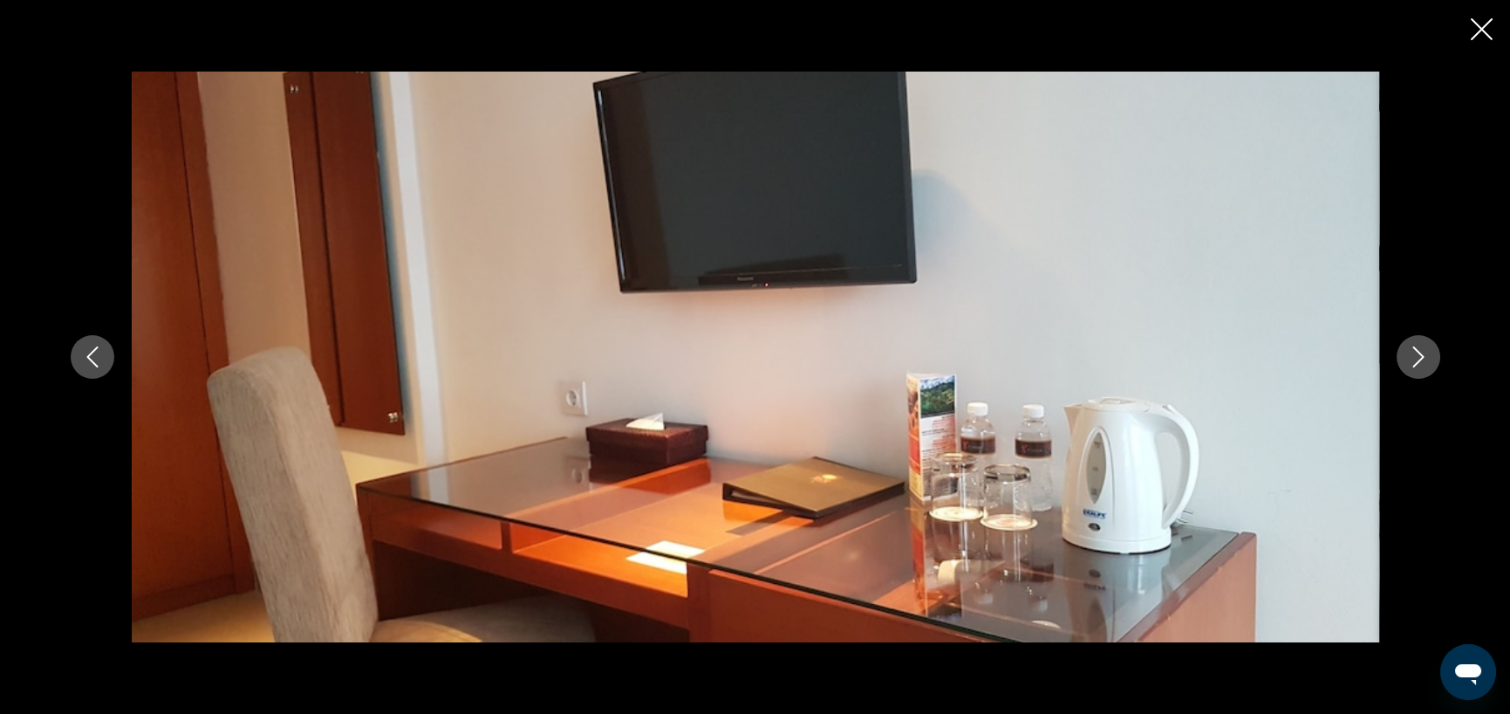
click at [1413, 353] on icon "Next image" at bounding box center [1418, 356] width 21 height 21
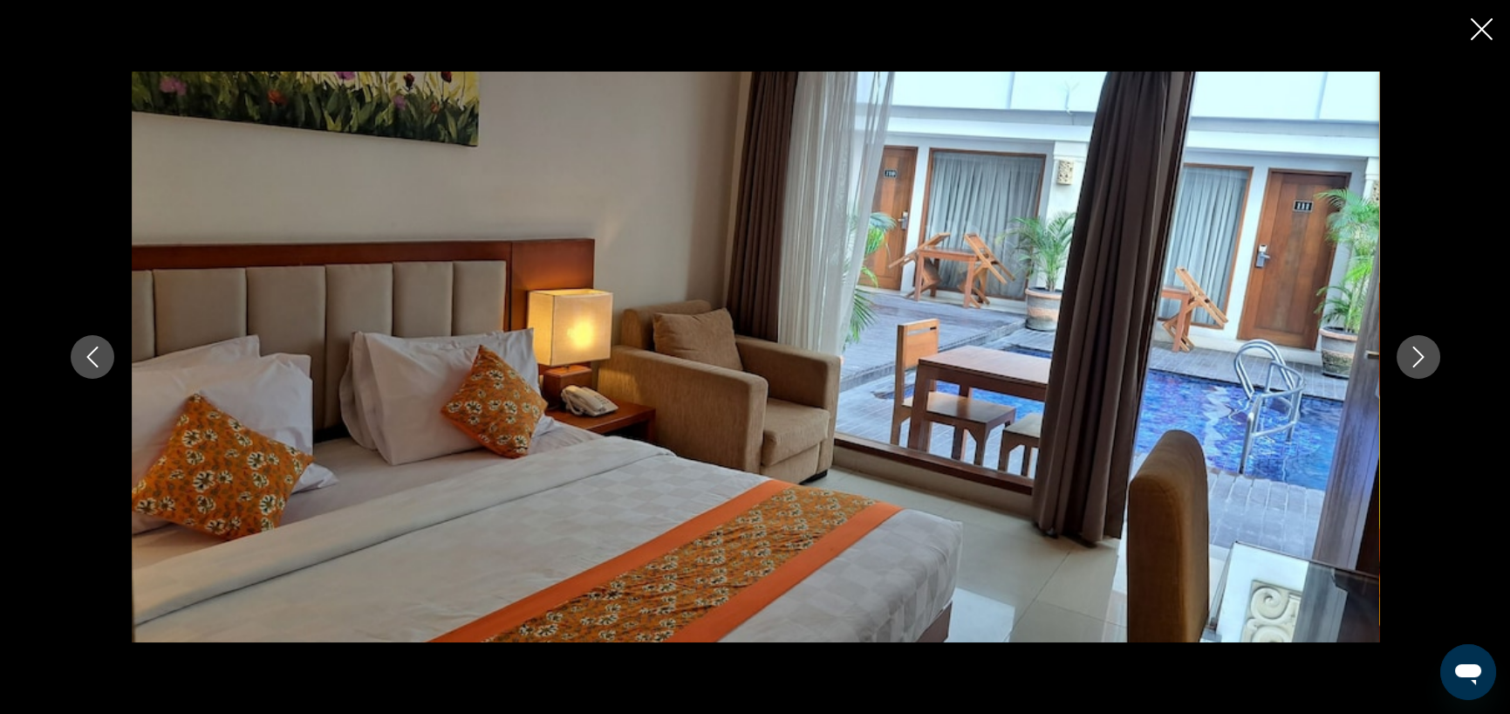
click at [1477, 28] on icon "Close slideshow" at bounding box center [1482, 29] width 22 height 22
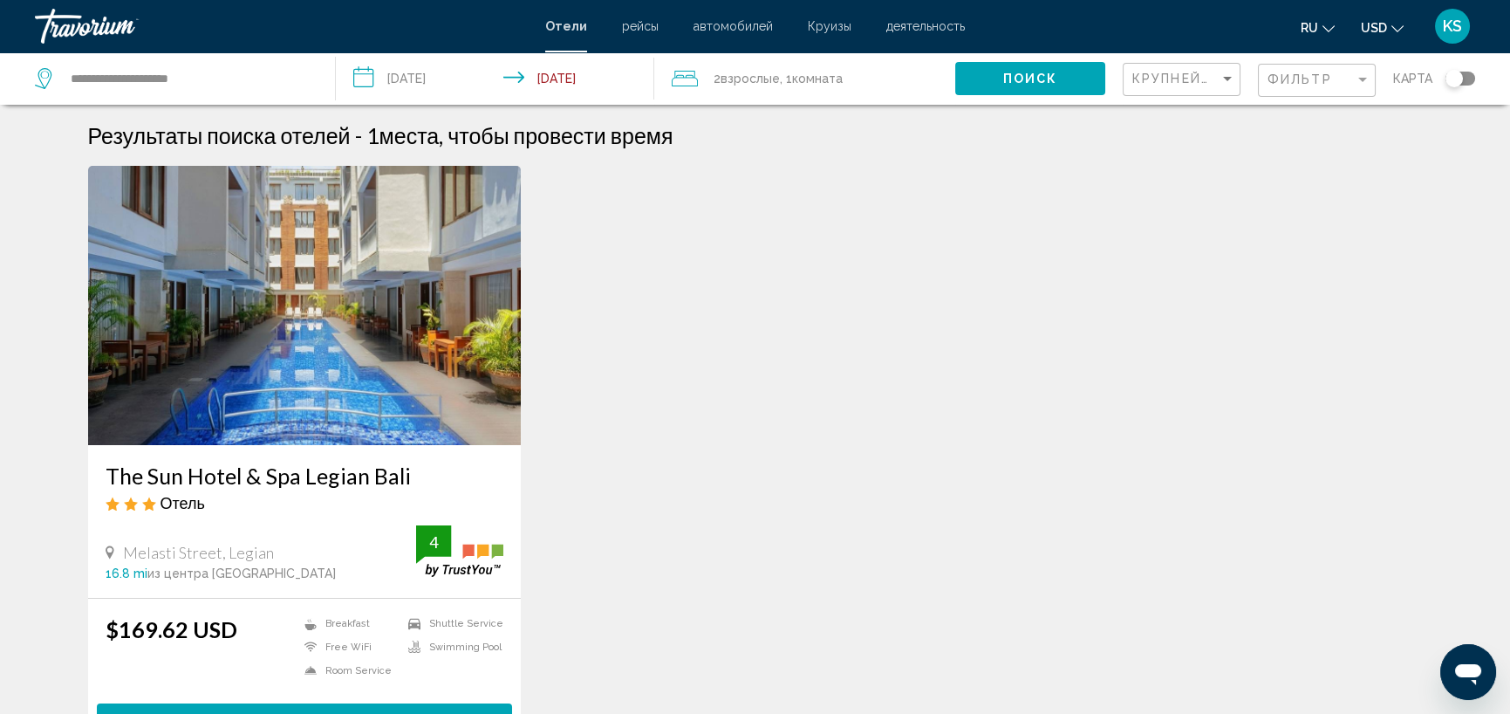
click at [1329, 27] on icon "Change language" at bounding box center [1329, 29] width 12 height 12
click at [1275, 66] on button "English" at bounding box center [1281, 69] width 81 height 23
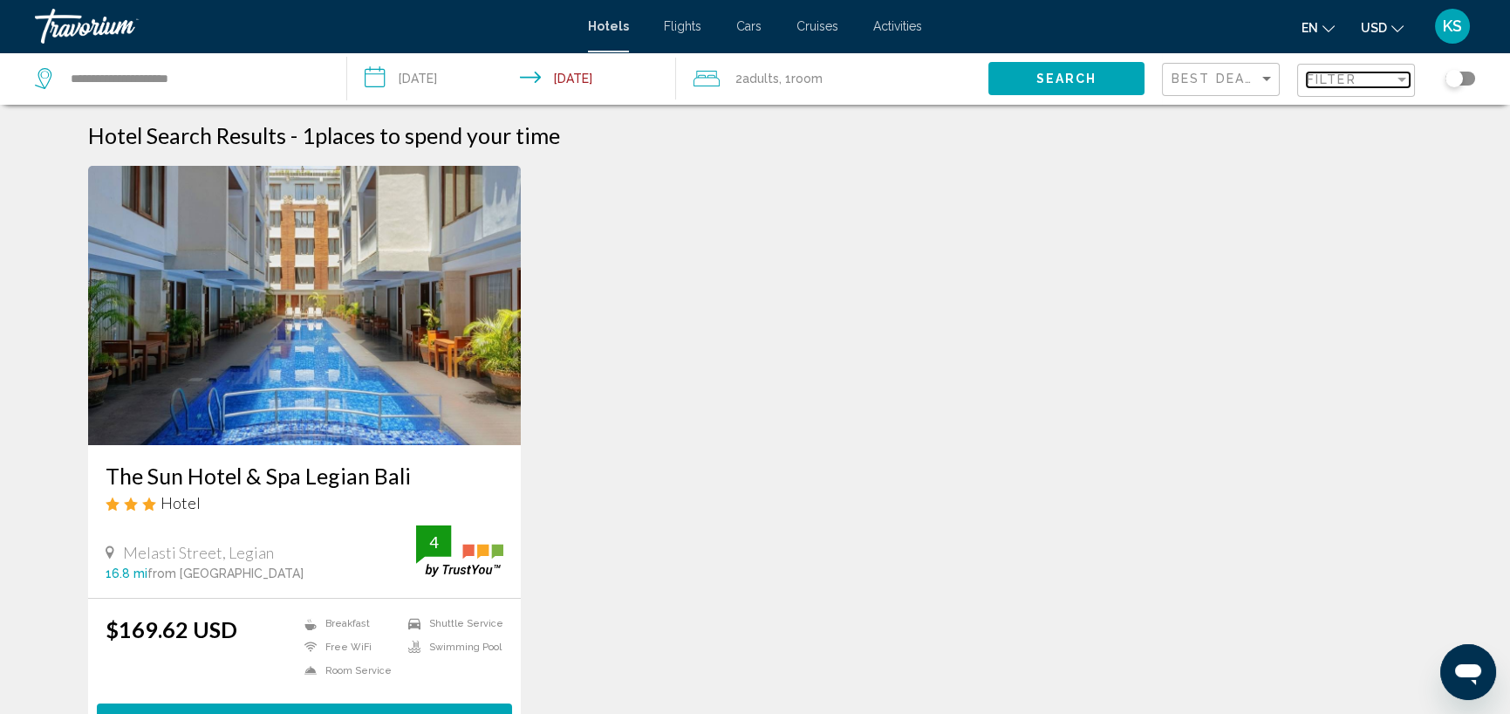
click at [1360, 80] on div "Filter" at bounding box center [1350, 79] width 87 height 14
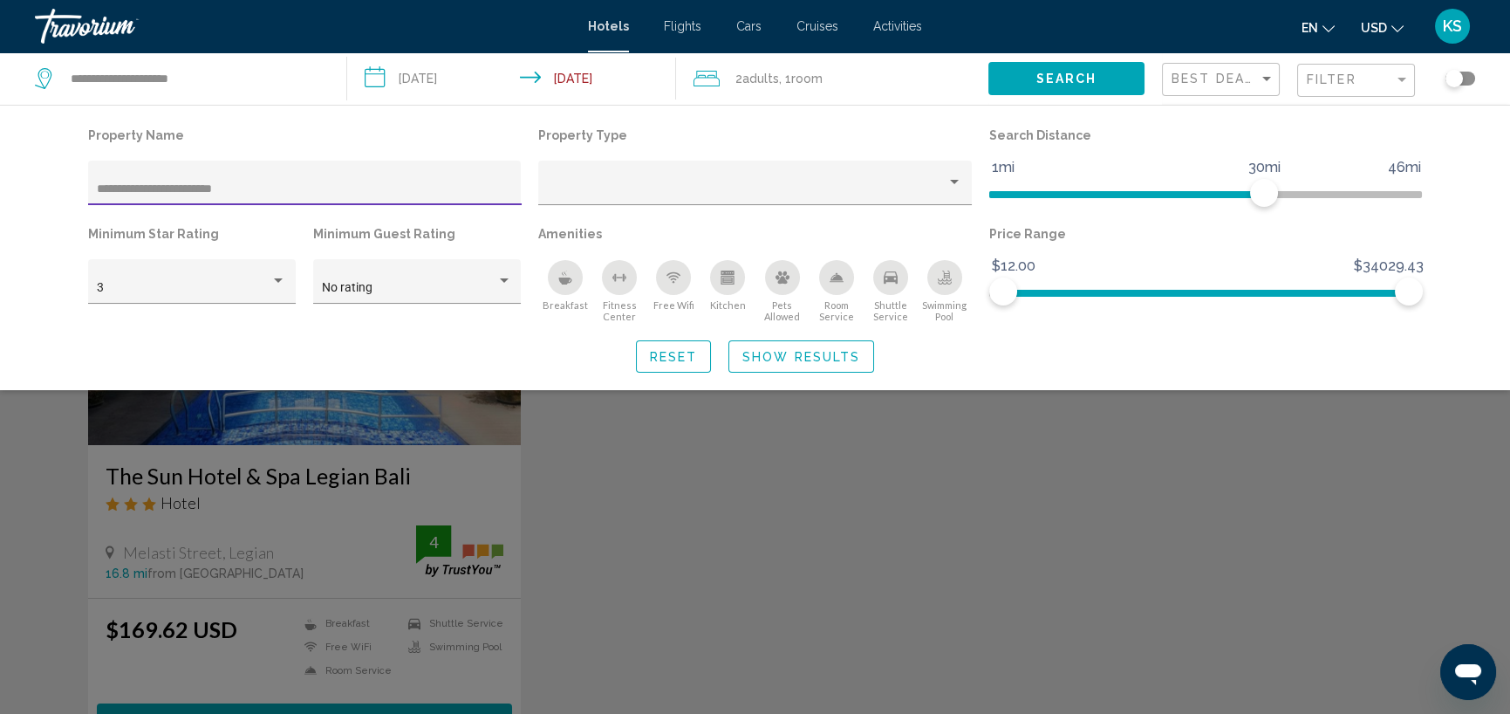
drag, startPoint x: 270, startPoint y: 188, endPoint x: 89, endPoint y: 179, distance: 181.7
click at [89, 179] on div "**********" at bounding box center [305, 183] width 434 height 44
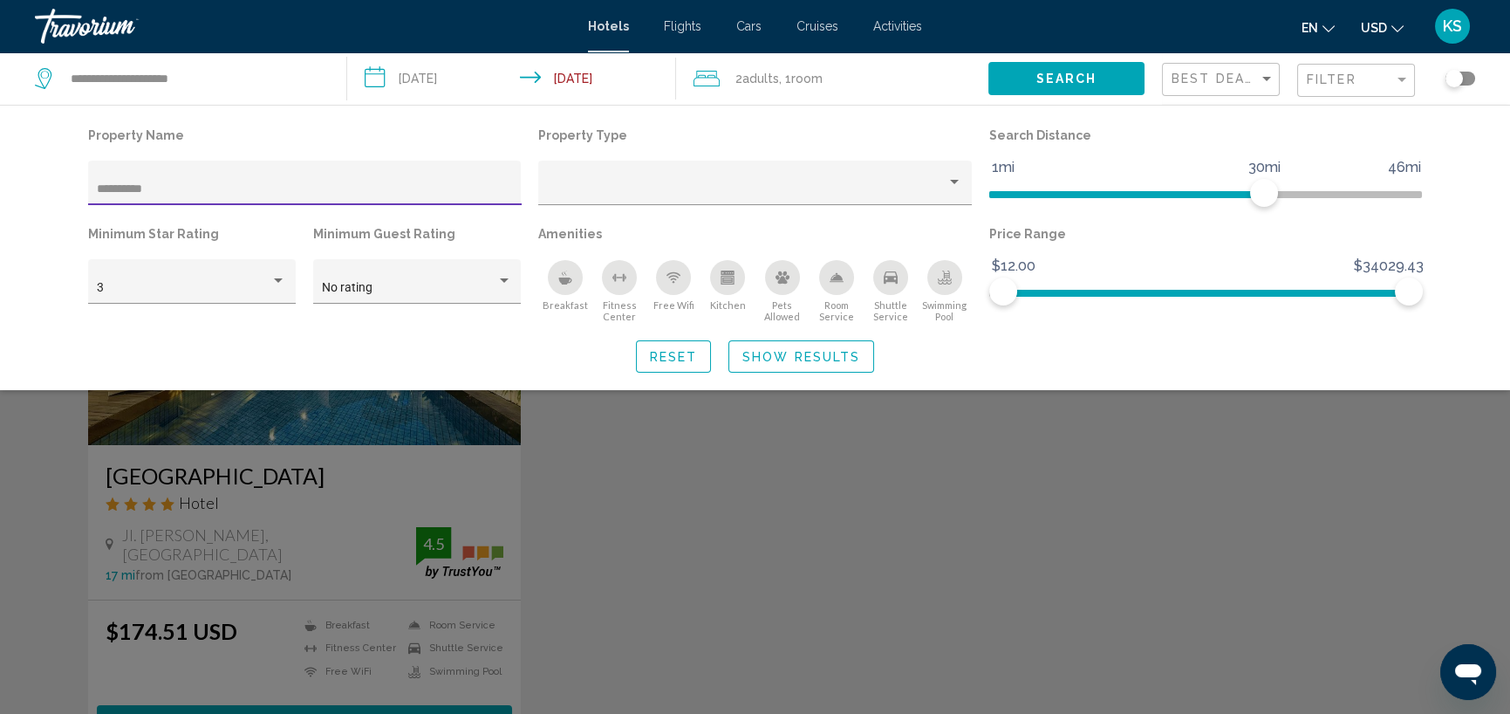
type input "**********"
click at [322, 410] on div "Search widget" at bounding box center [755, 488] width 1510 height 452
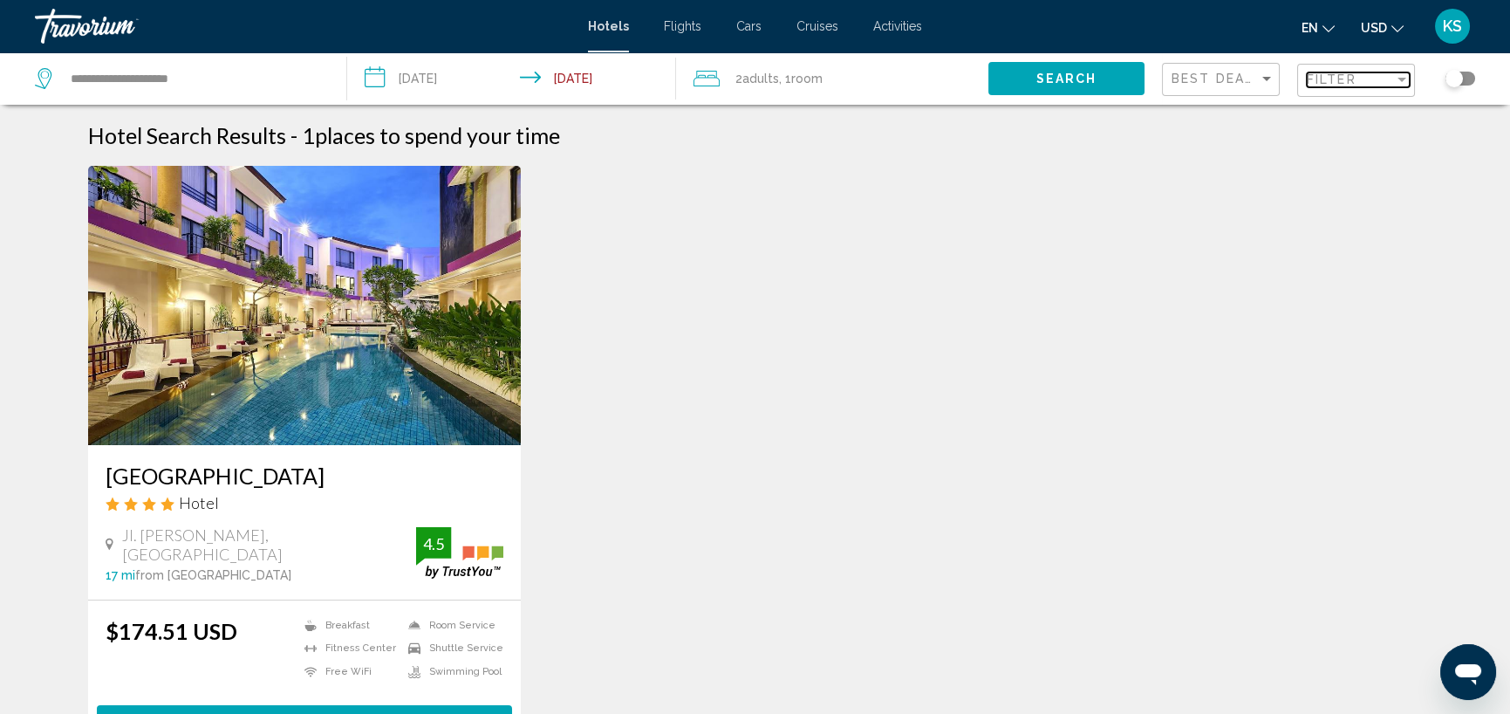
click at [1314, 76] on span "Filter" at bounding box center [1332, 79] width 50 height 14
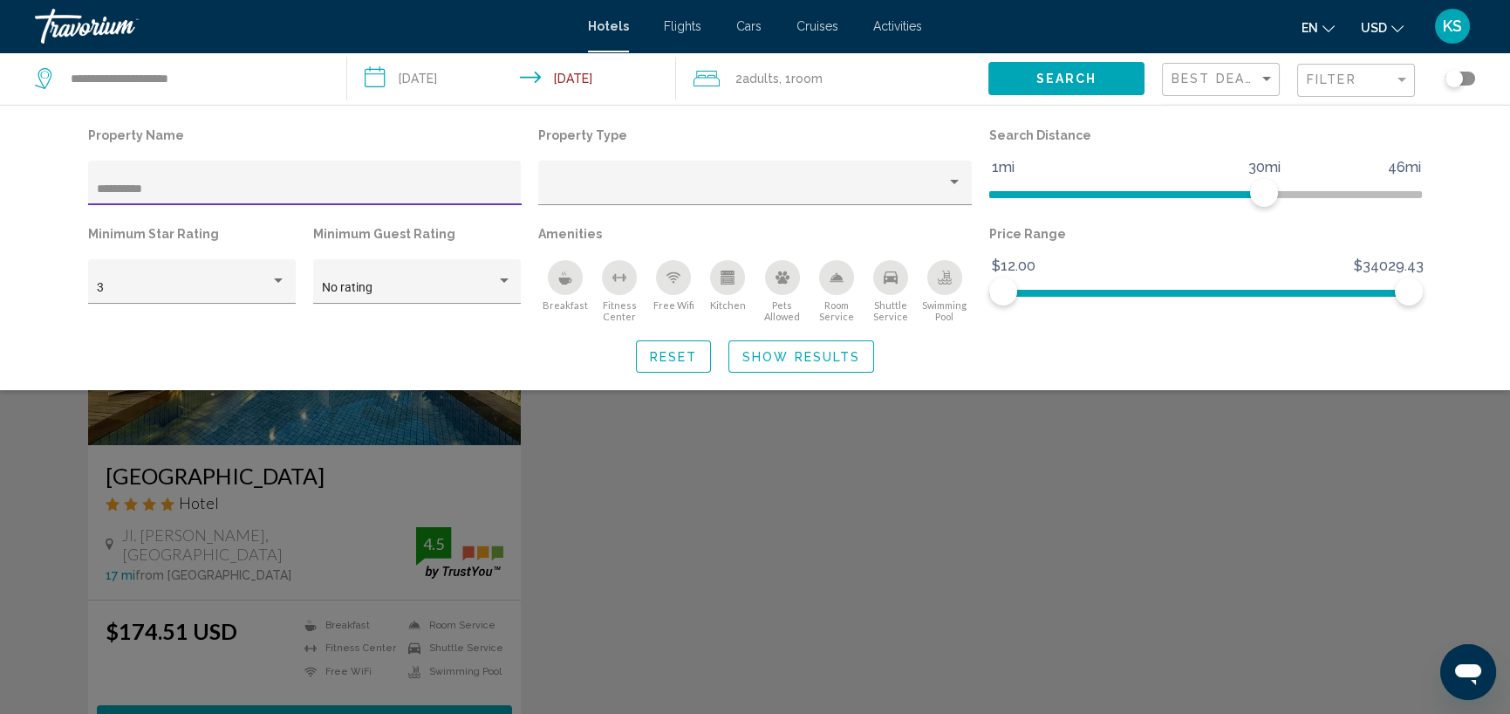
drag, startPoint x: 171, startPoint y: 187, endPoint x: 51, endPoint y: 165, distance: 121.5
click at [54, 168] on div "**********" at bounding box center [755, 248] width 1405 height 250
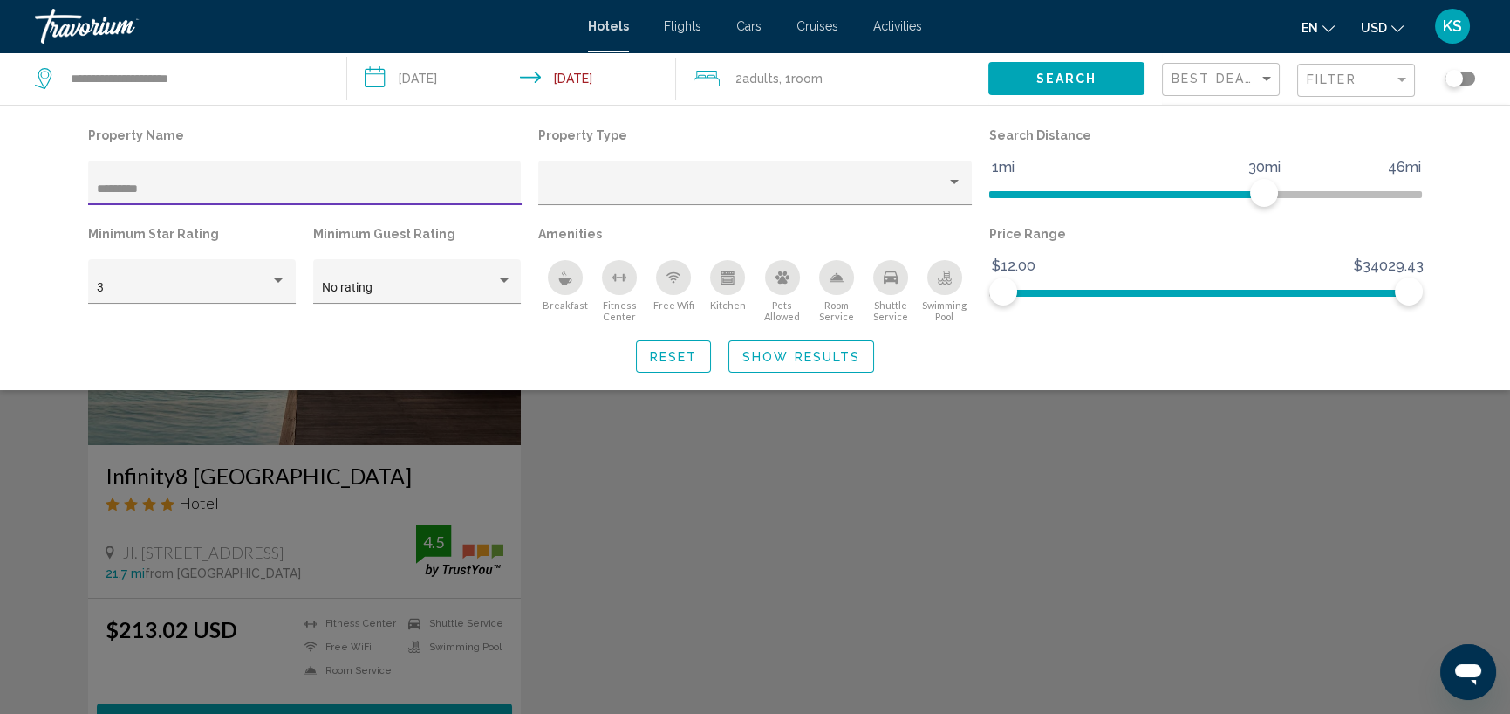
type input "*********"
click at [411, 408] on div "Search widget" at bounding box center [755, 488] width 1510 height 452
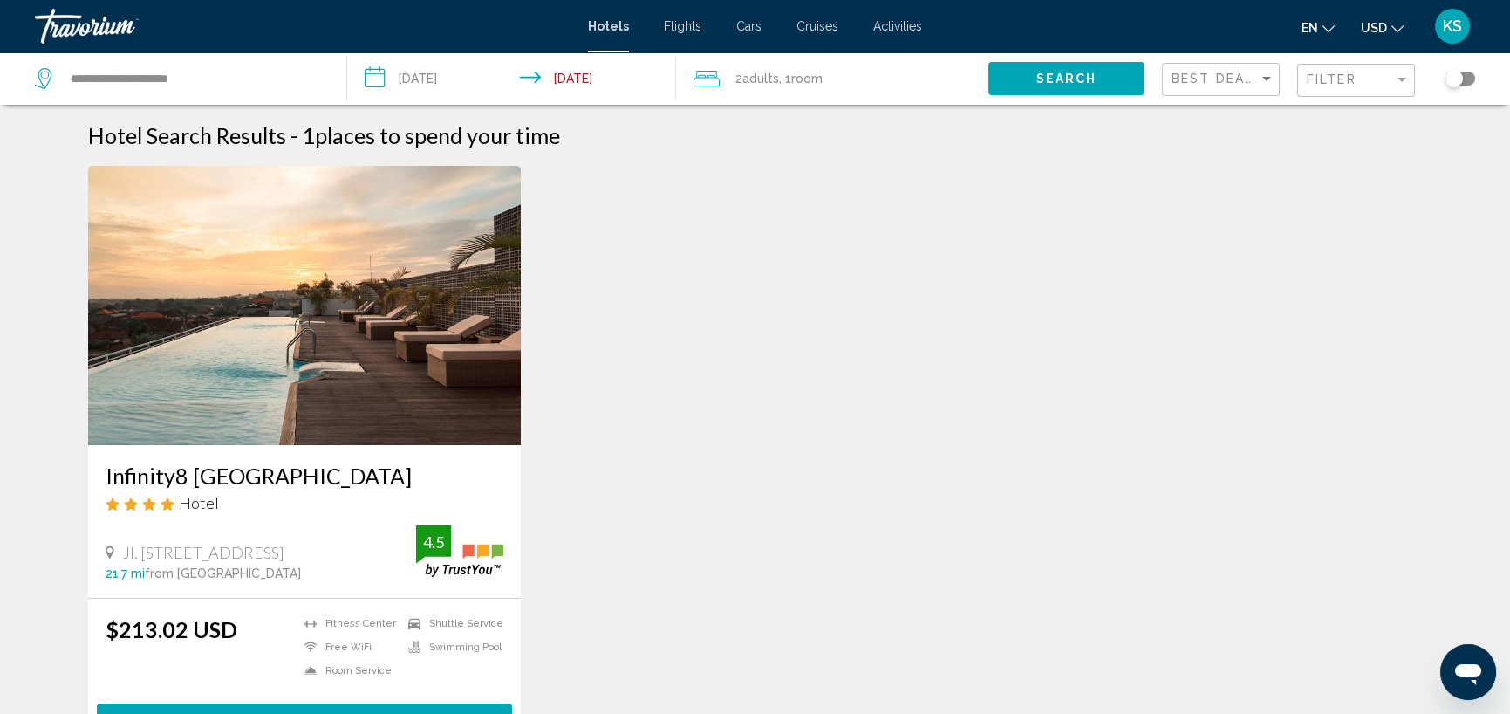
click at [304, 385] on img "Main content" at bounding box center [305, 305] width 434 height 279
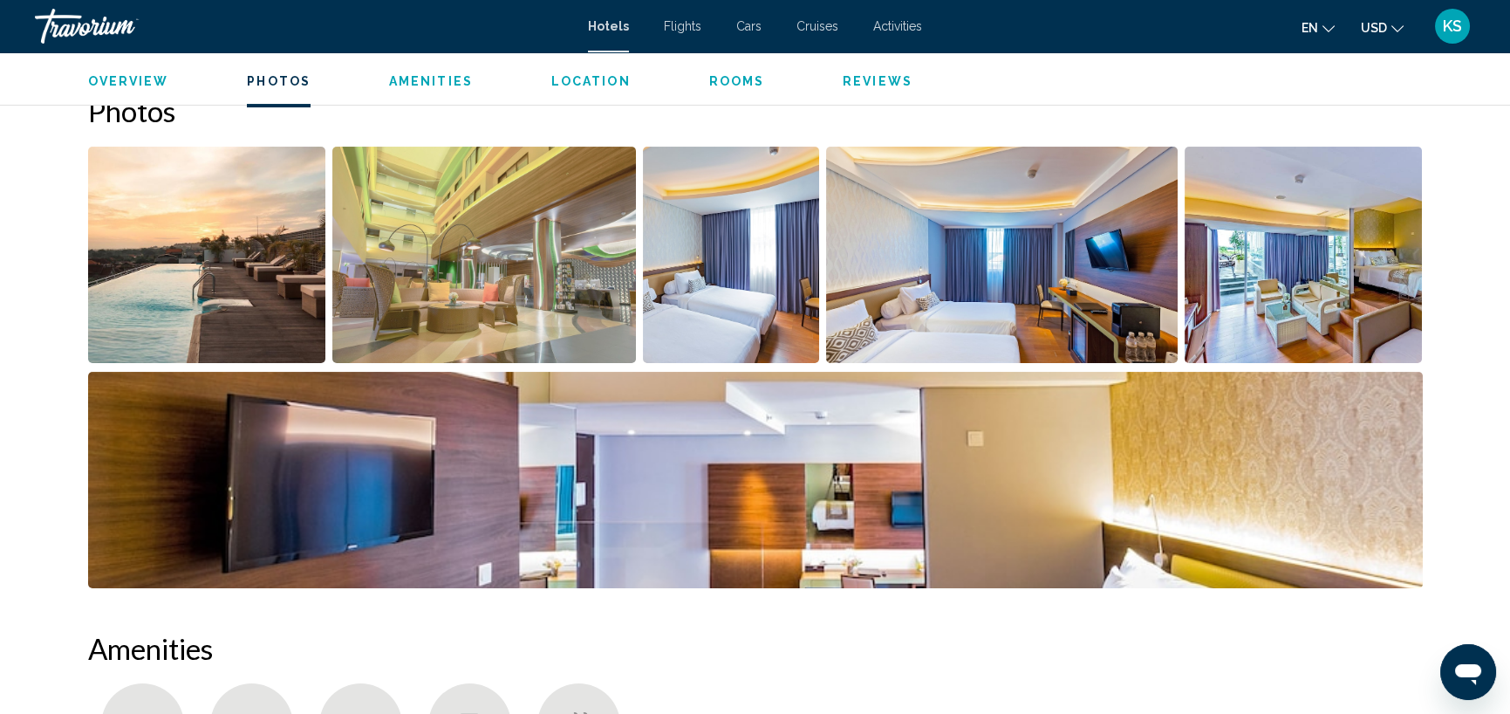
scroll to position [914, 0]
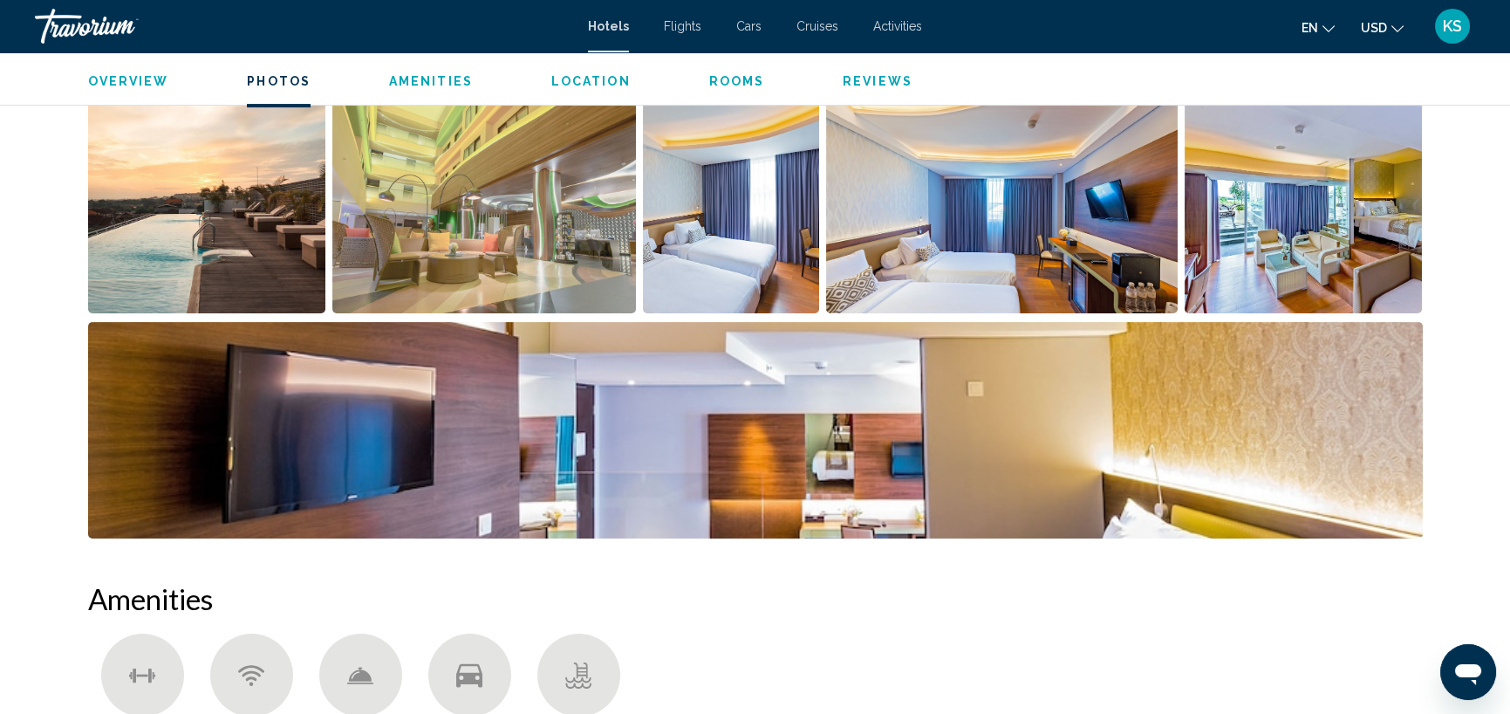
click at [230, 243] on img "Open full-screen image slider" at bounding box center [207, 205] width 238 height 216
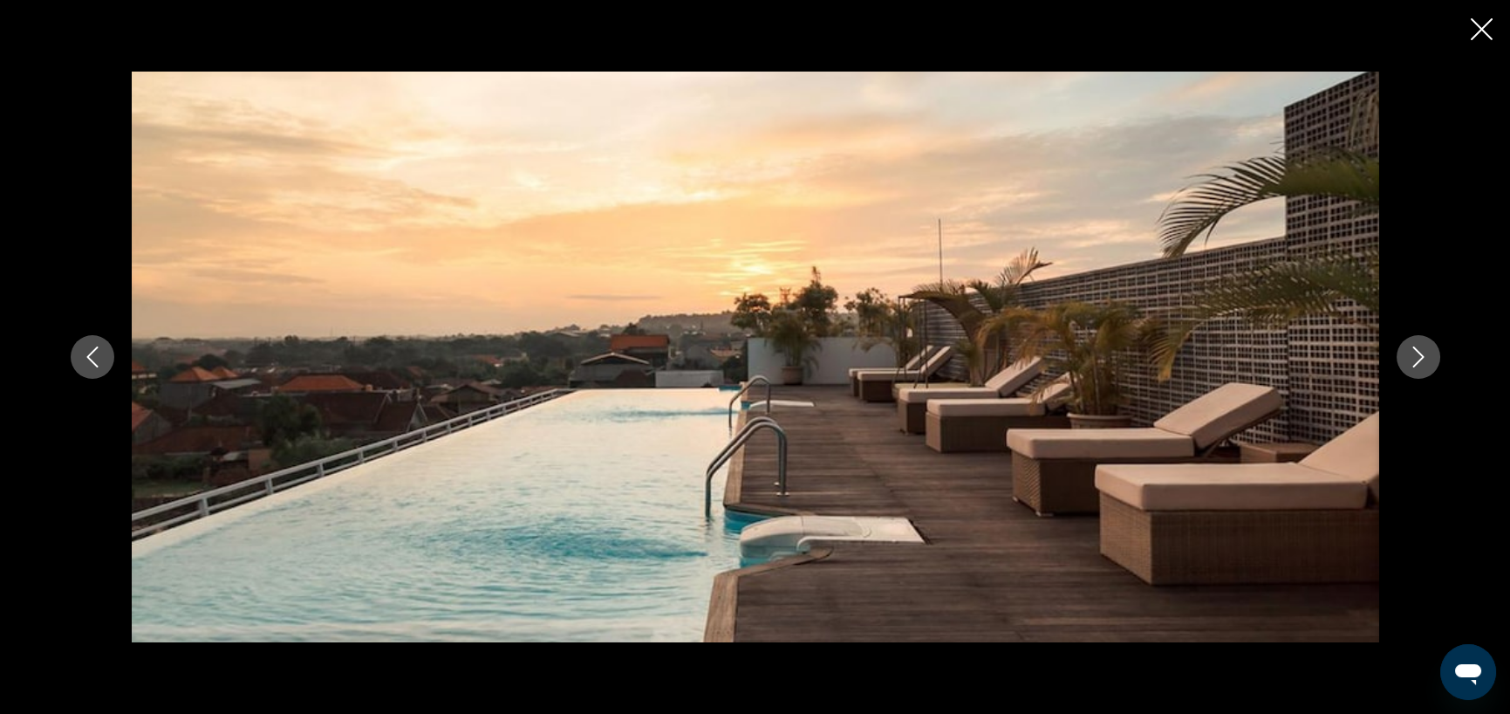
click at [1417, 361] on icon "Next image" at bounding box center [1417, 356] width 11 height 21
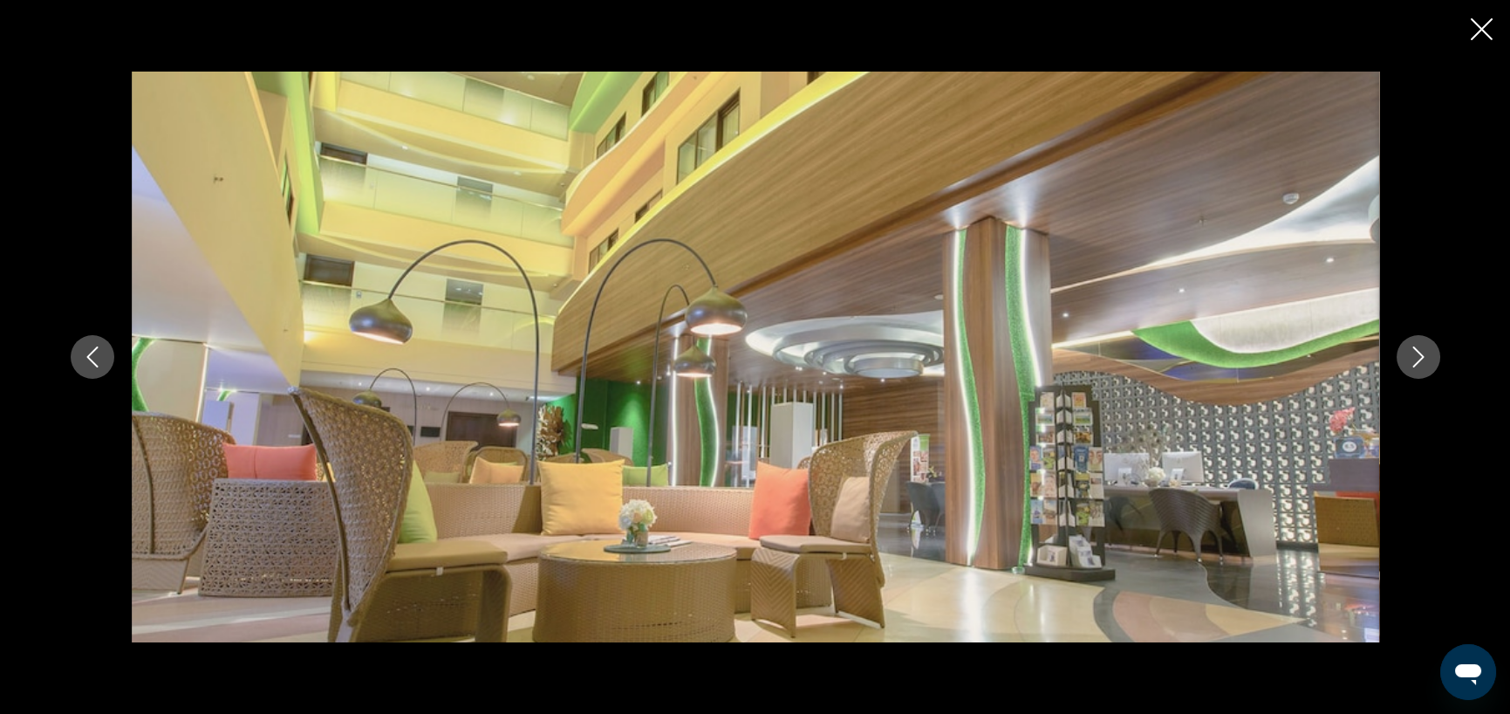
click at [1417, 360] on icon "Next image" at bounding box center [1418, 356] width 21 height 21
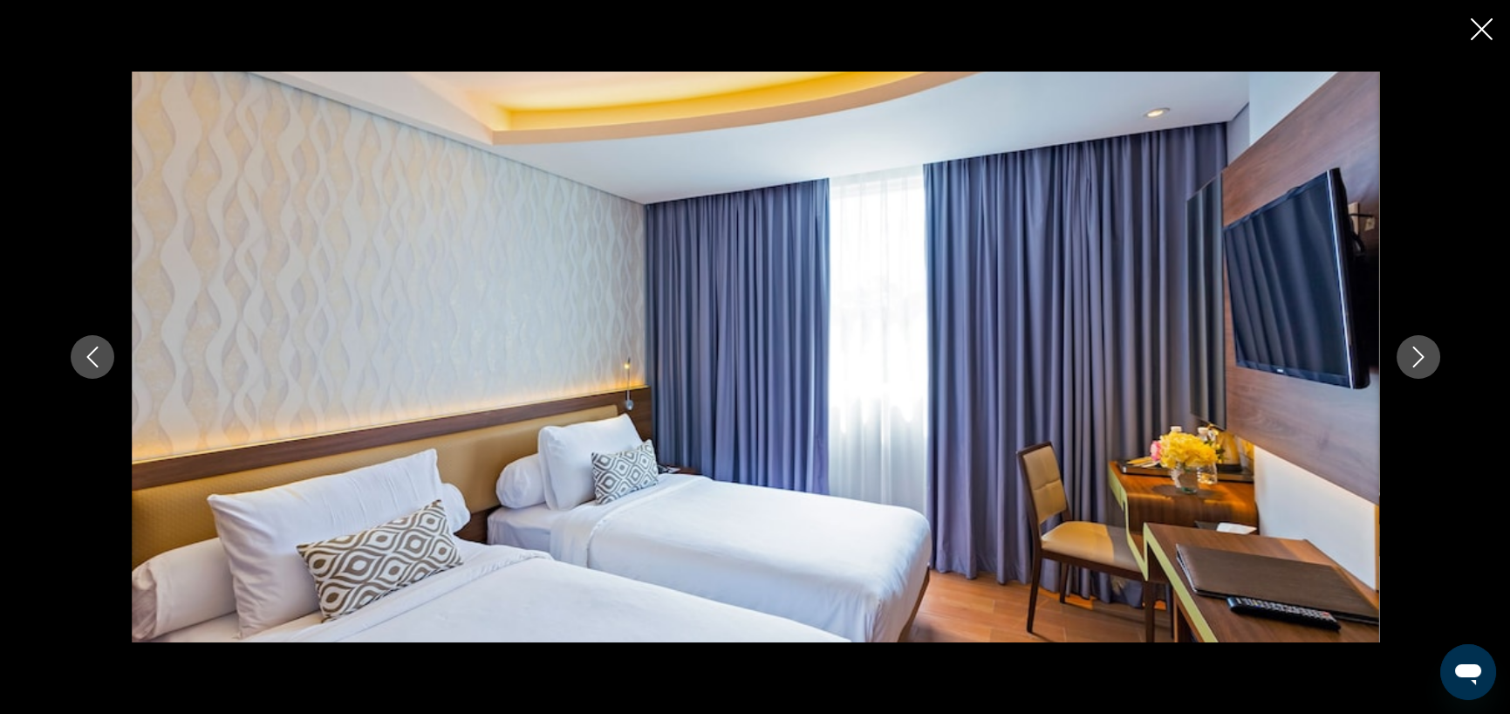
click at [1417, 360] on icon "Next image" at bounding box center [1418, 356] width 21 height 21
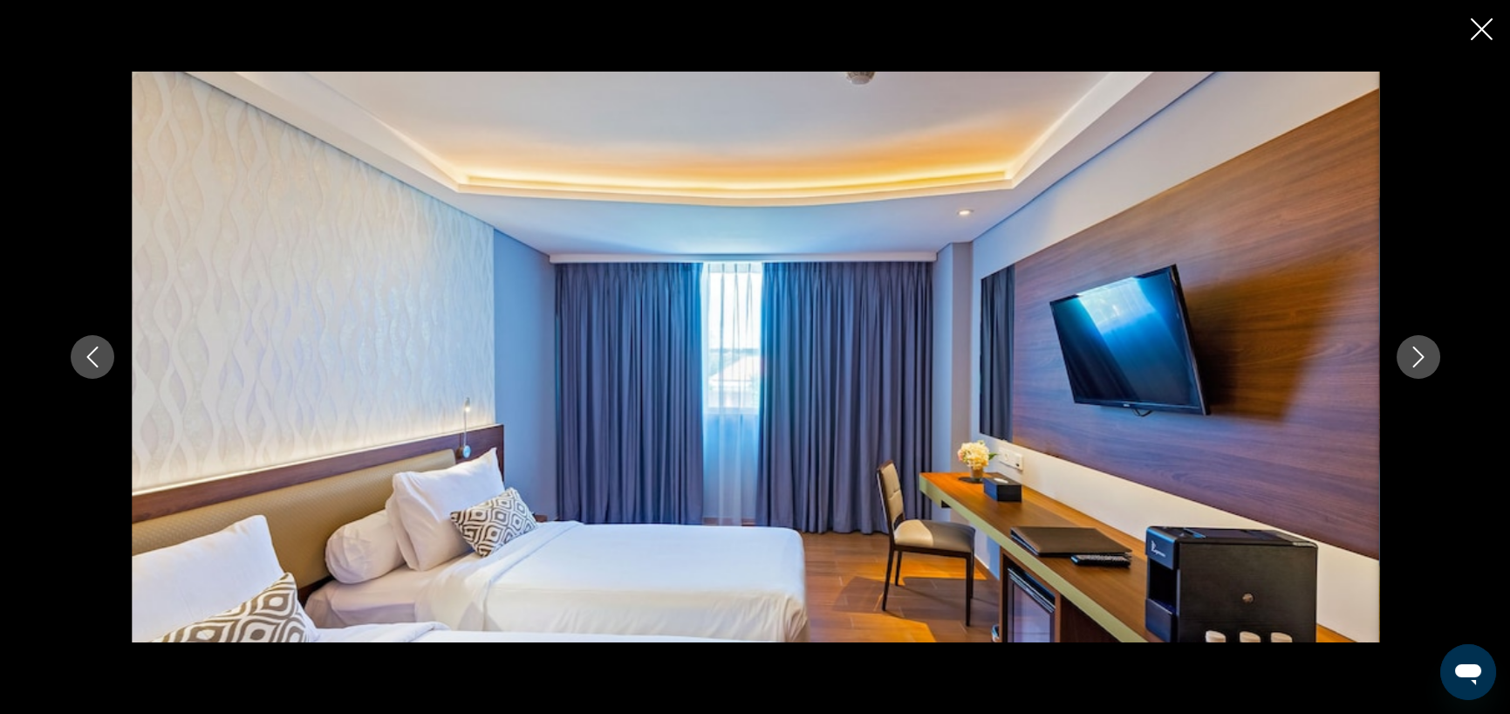
click at [1417, 360] on icon "Next image" at bounding box center [1418, 356] width 21 height 21
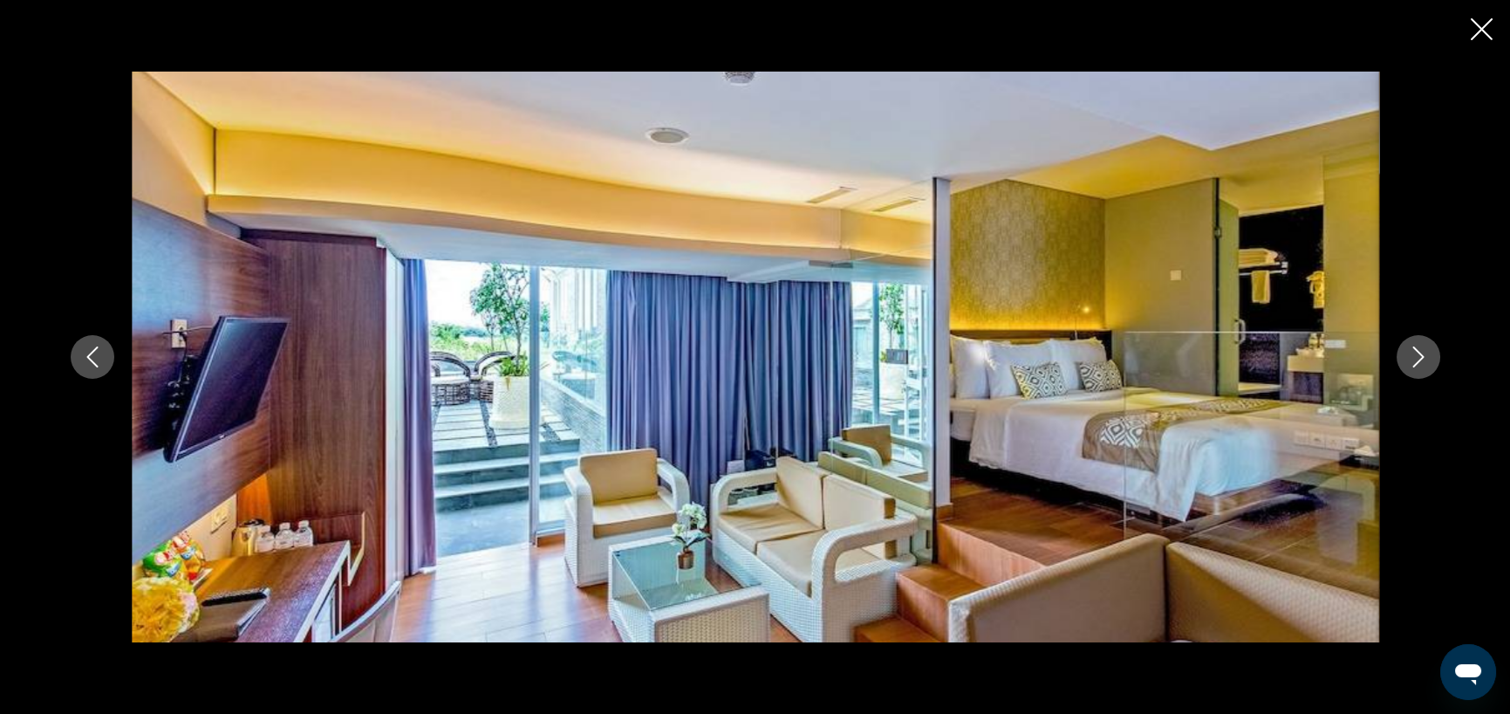
click at [1417, 360] on icon "Next image" at bounding box center [1418, 356] width 21 height 21
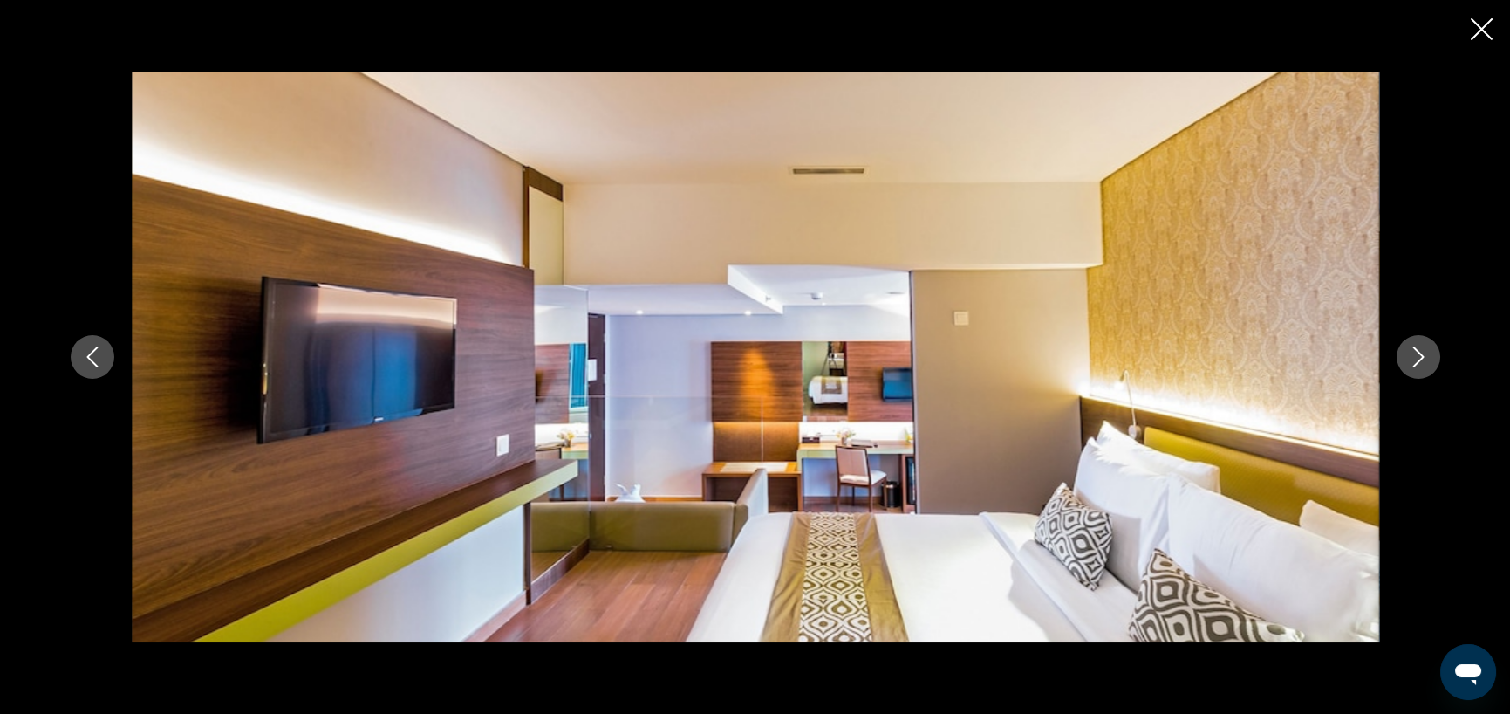
click at [1417, 360] on icon "Next image" at bounding box center [1418, 356] width 21 height 21
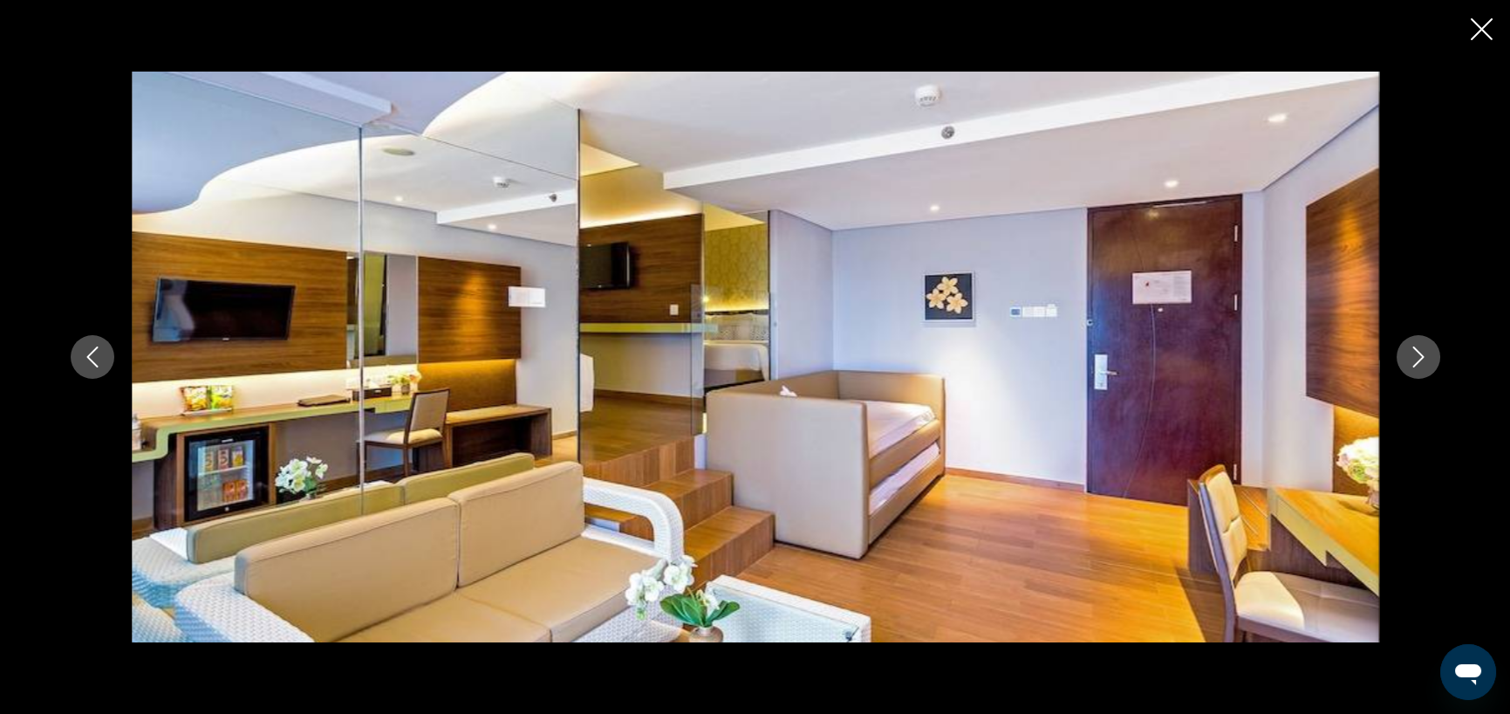
click at [1417, 360] on icon "Next image" at bounding box center [1418, 356] width 21 height 21
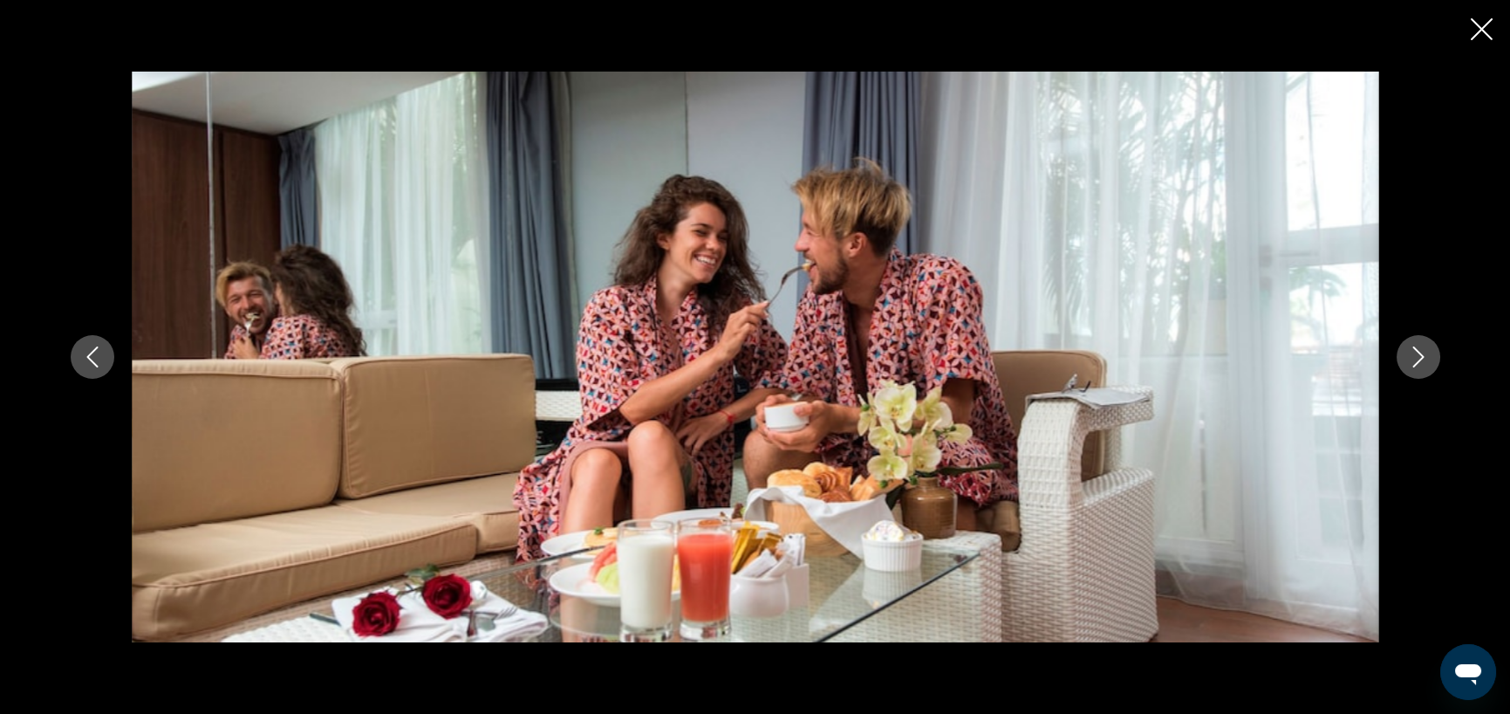
click at [1417, 360] on icon "Next image" at bounding box center [1418, 356] width 21 height 21
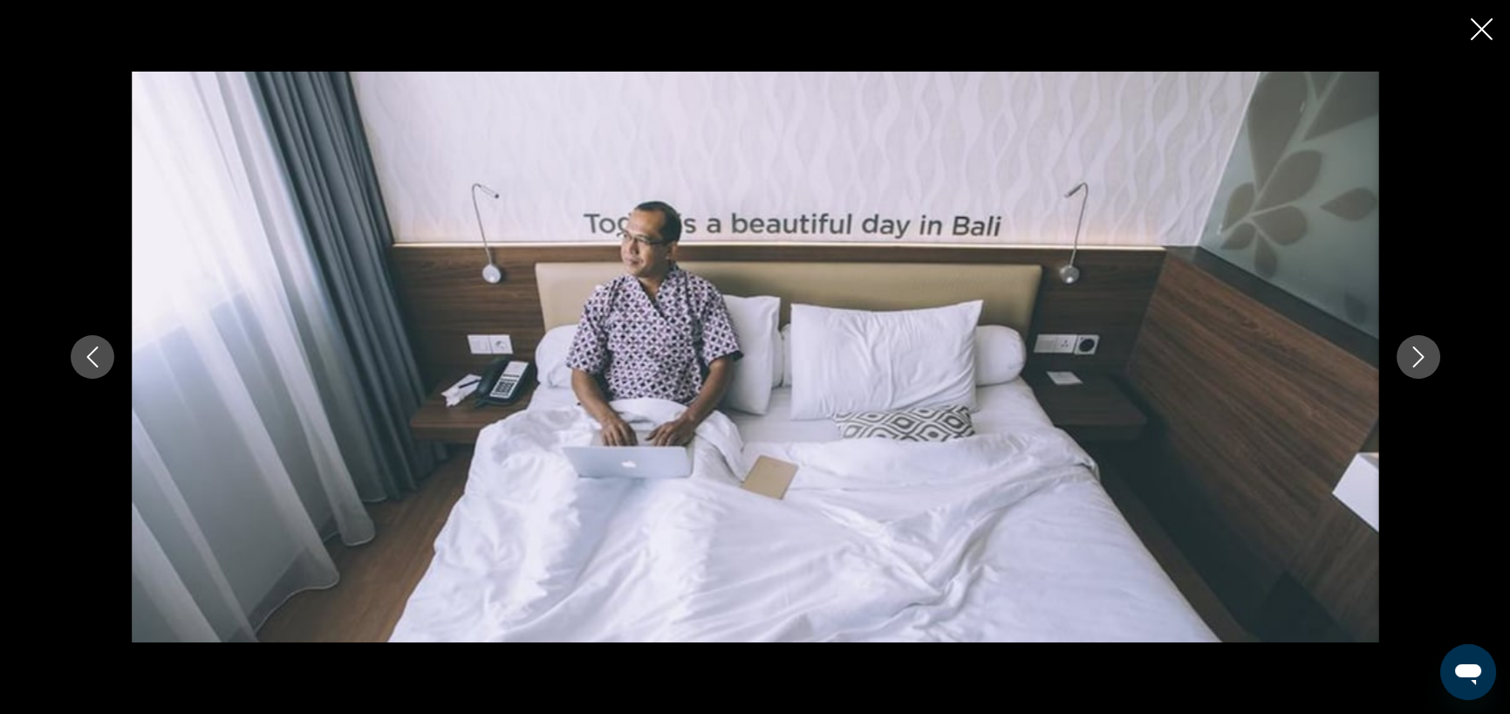
click at [1417, 360] on icon "Next image" at bounding box center [1418, 356] width 21 height 21
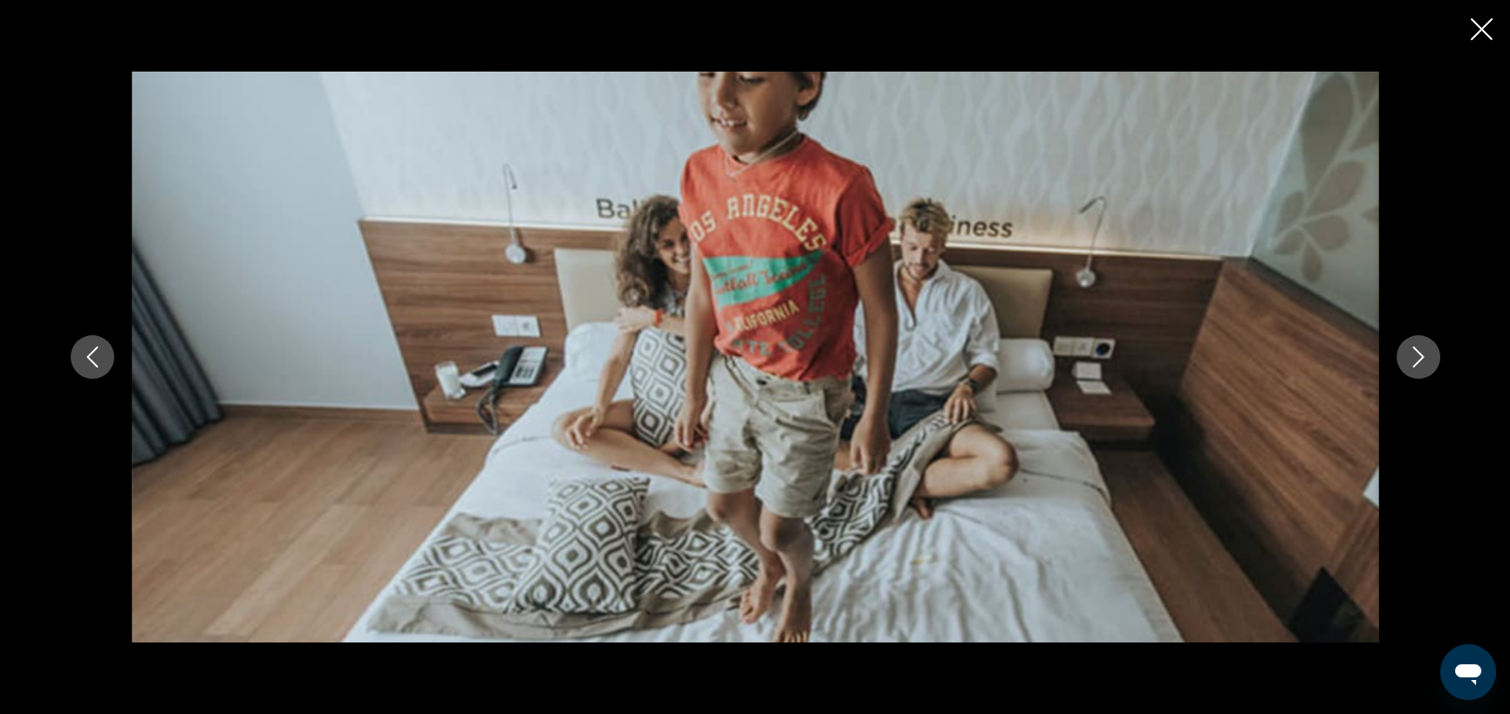
click at [1417, 360] on icon "Next image" at bounding box center [1418, 356] width 21 height 21
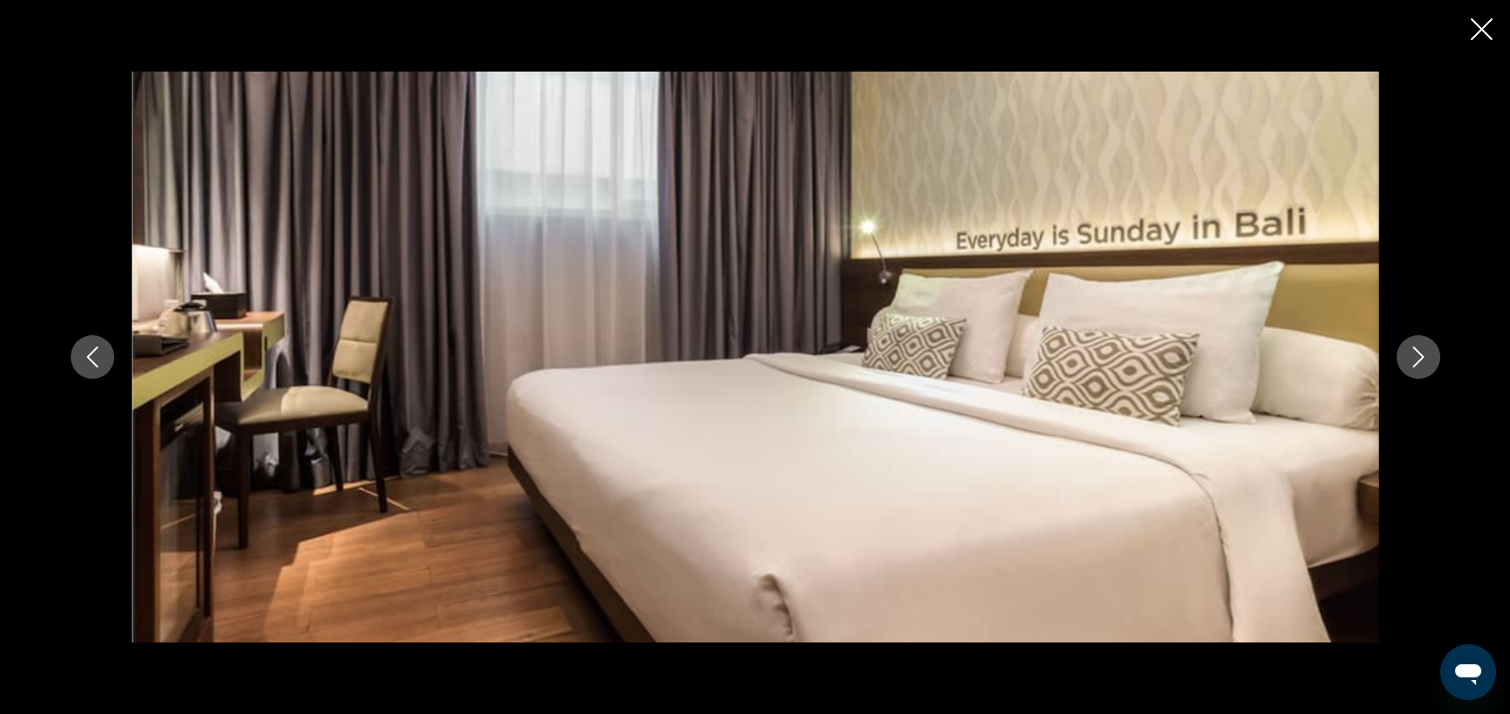
click at [1417, 360] on icon "Next image" at bounding box center [1418, 356] width 21 height 21
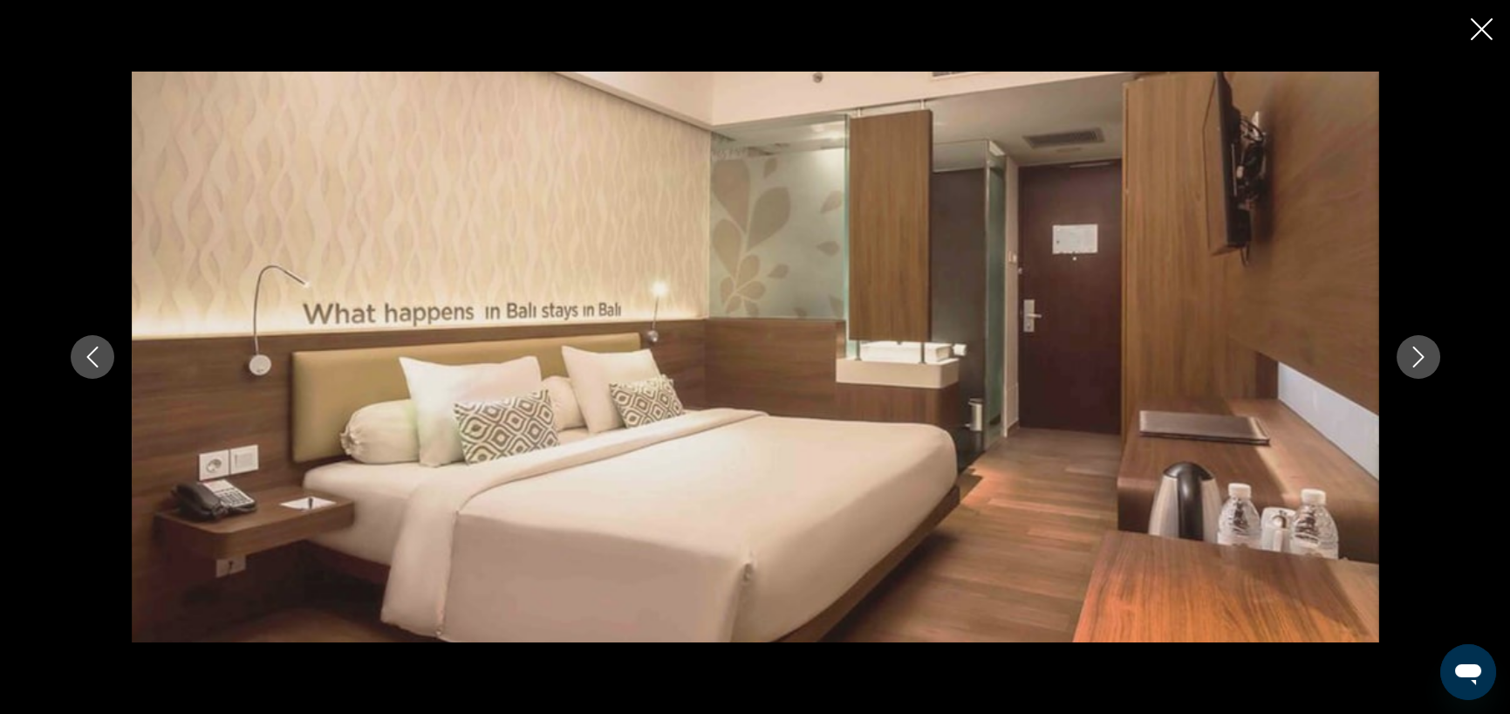
click at [1417, 360] on icon "Next image" at bounding box center [1418, 356] width 21 height 21
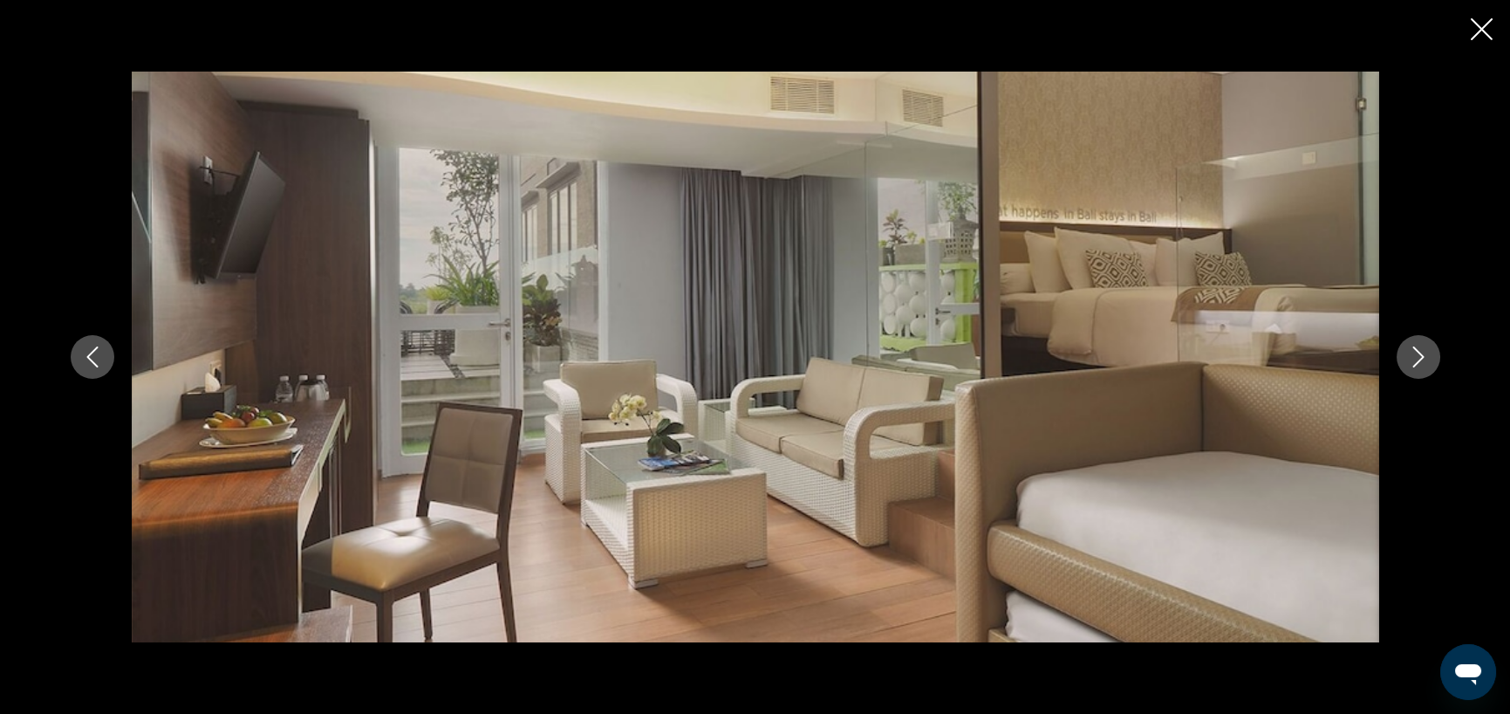
click at [1417, 360] on icon "Next image" at bounding box center [1418, 356] width 21 height 21
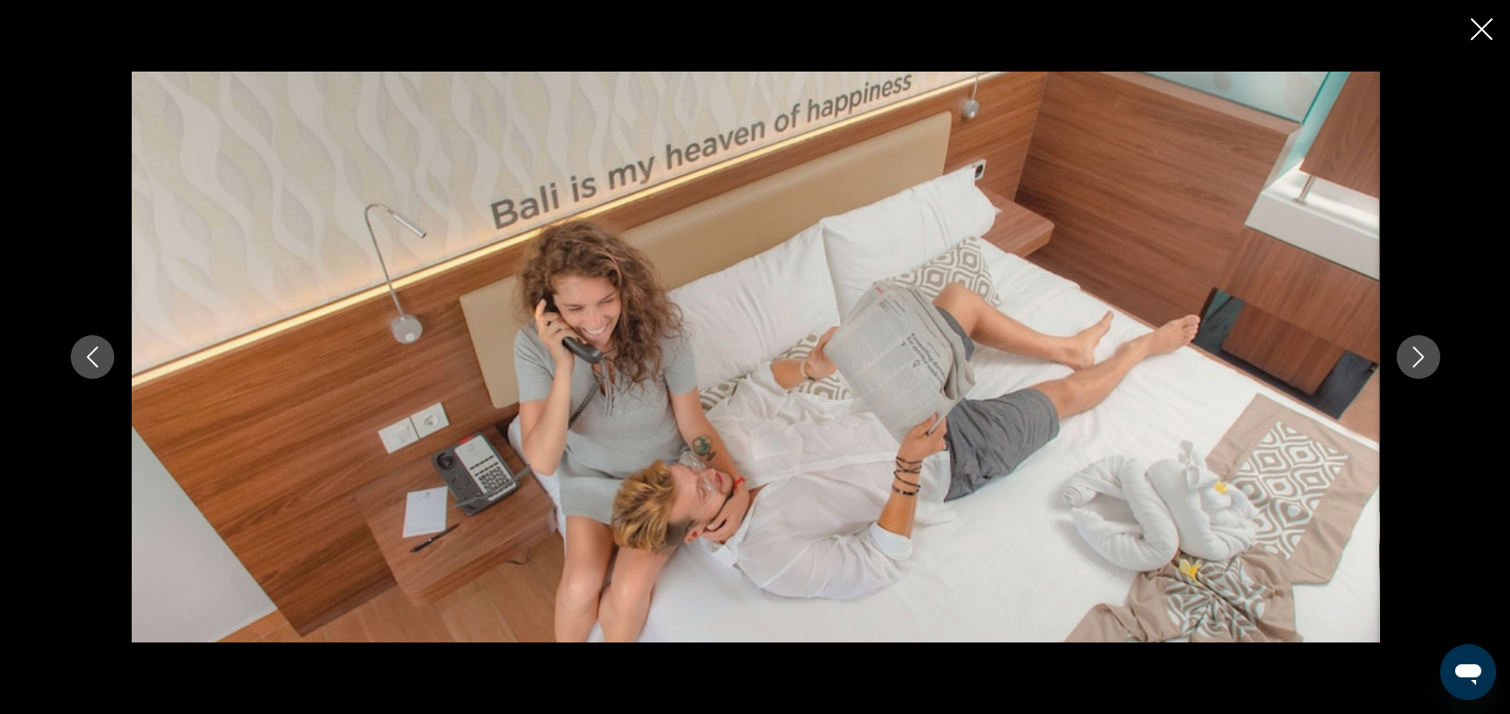
click at [1417, 360] on icon "Next image" at bounding box center [1418, 356] width 21 height 21
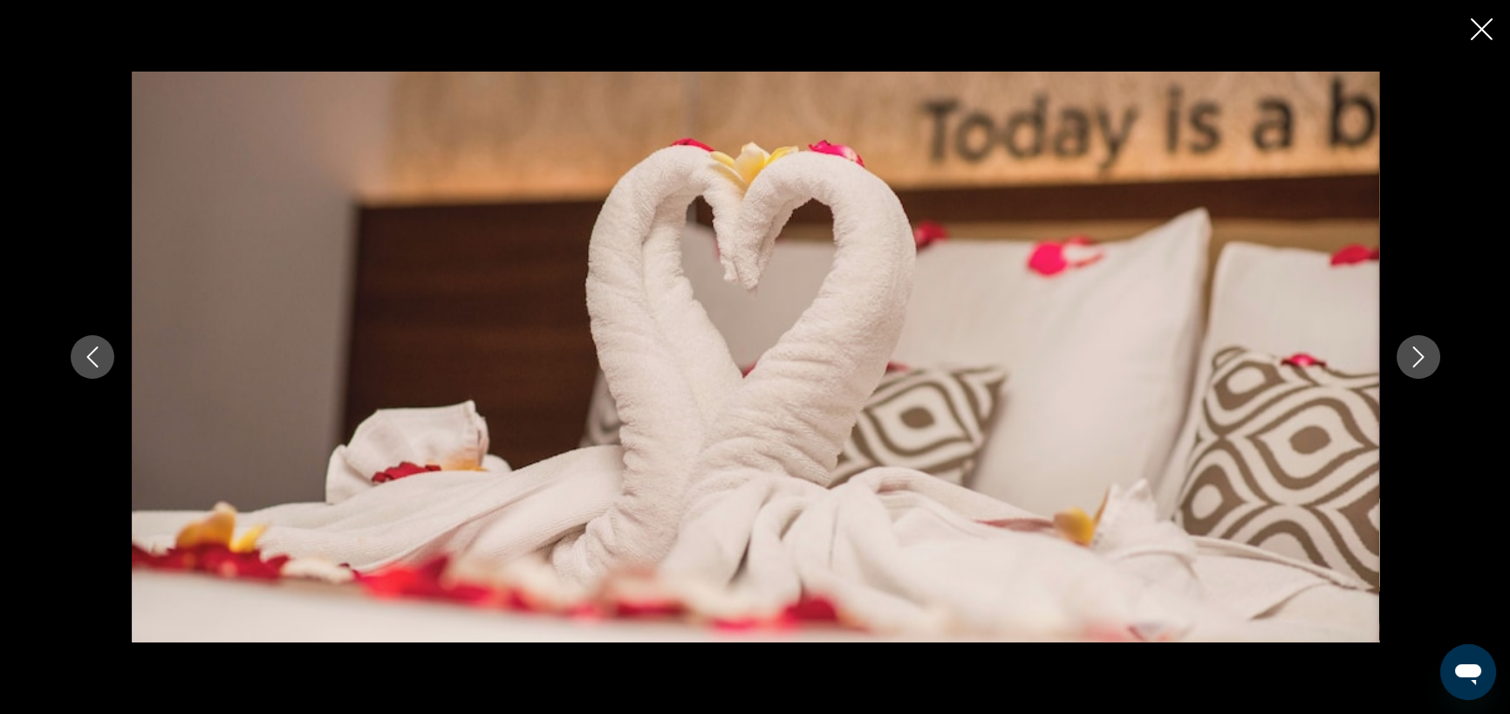
click at [1417, 360] on icon "Next image" at bounding box center [1418, 356] width 21 height 21
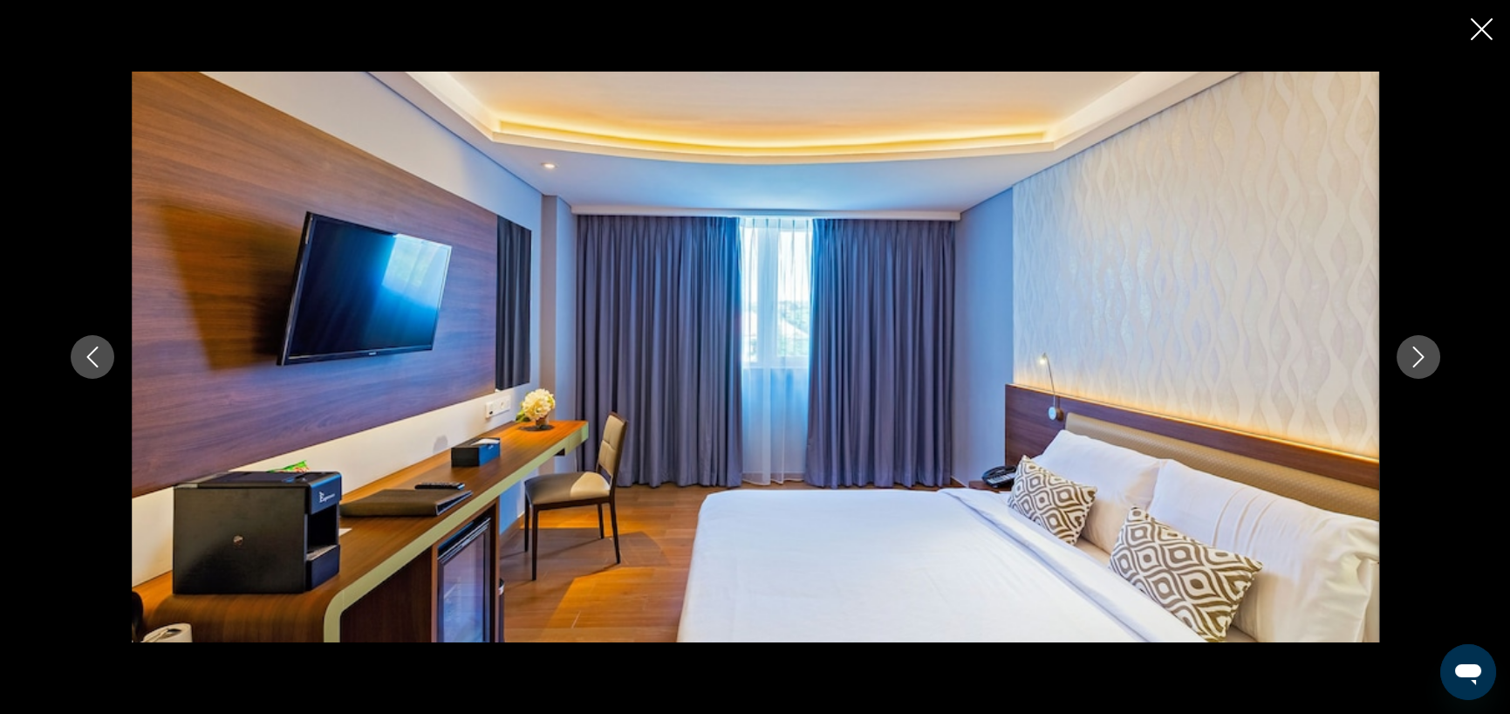
click at [1417, 360] on icon "Next image" at bounding box center [1418, 356] width 21 height 21
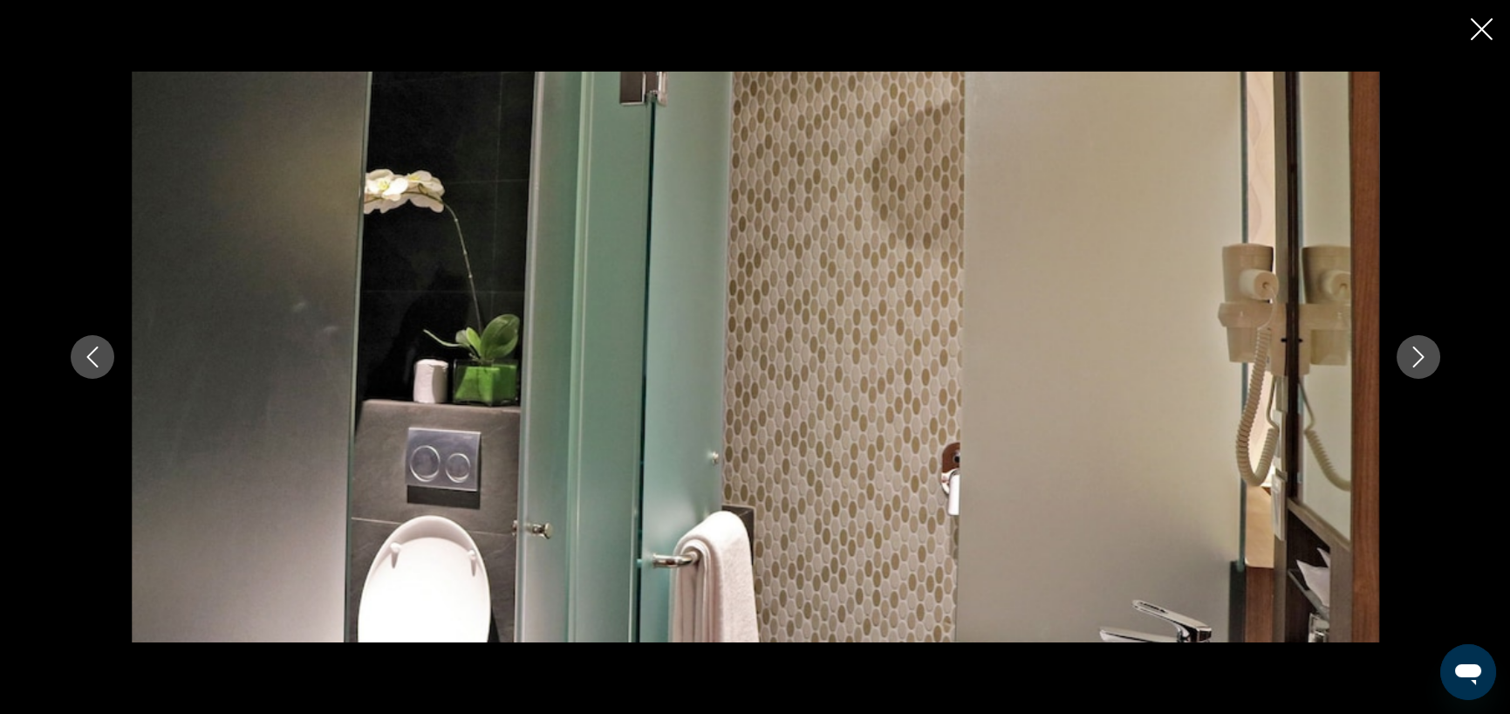
click at [1417, 360] on icon "Next image" at bounding box center [1418, 356] width 21 height 21
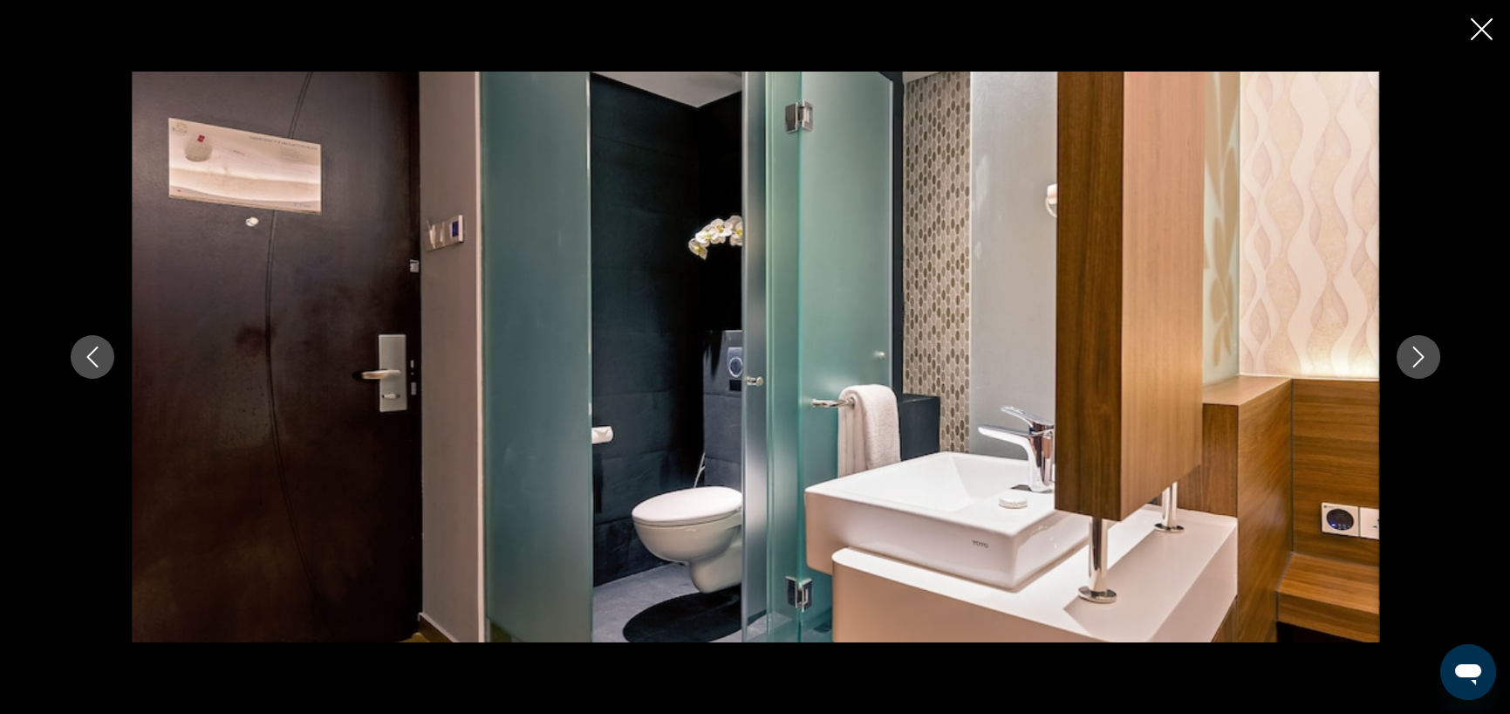
click at [1417, 360] on icon "Next image" at bounding box center [1418, 356] width 21 height 21
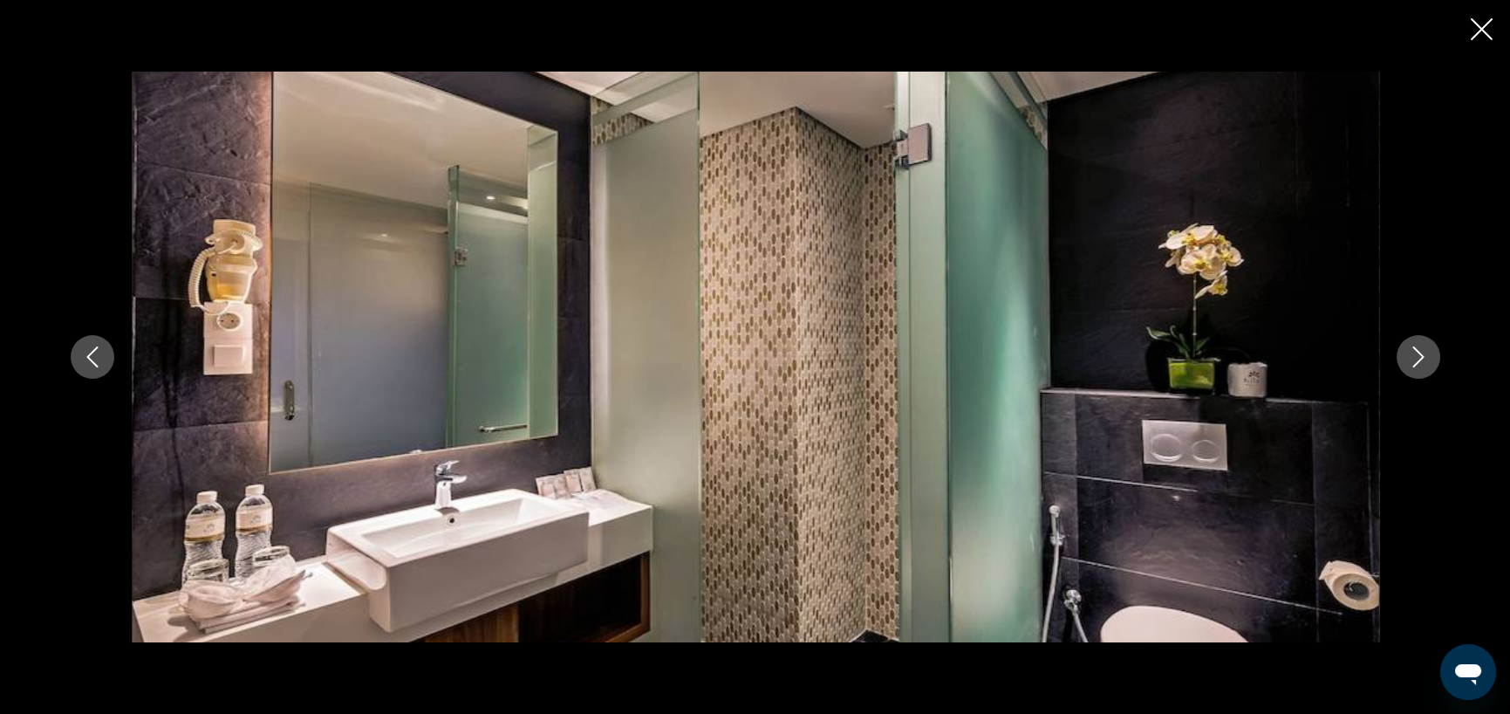
click at [1417, 360] on icon "Next image" at bounding box center [1418, 356] width 21 height 21
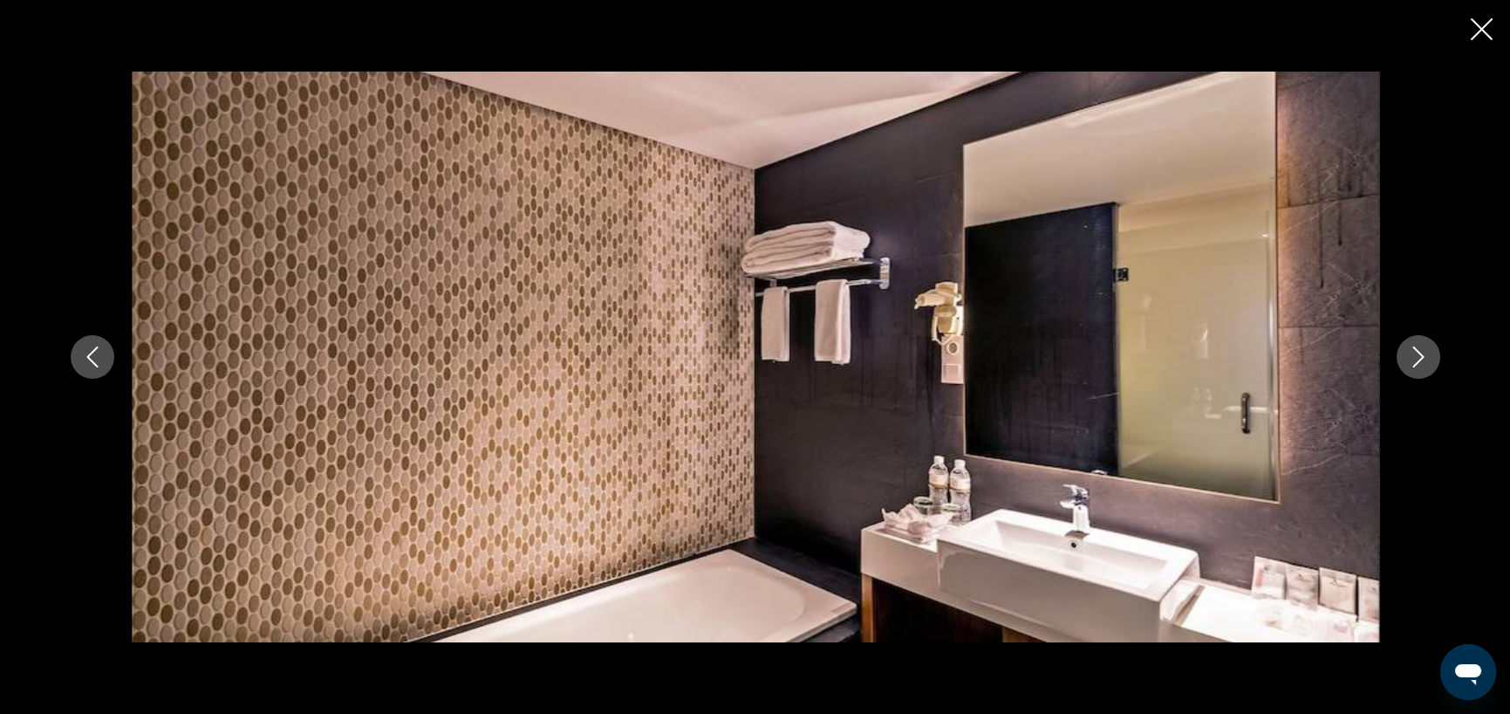
click at [1417, 360] on icon "Next image" at bounding box center [1418, 356] width 21 height 21
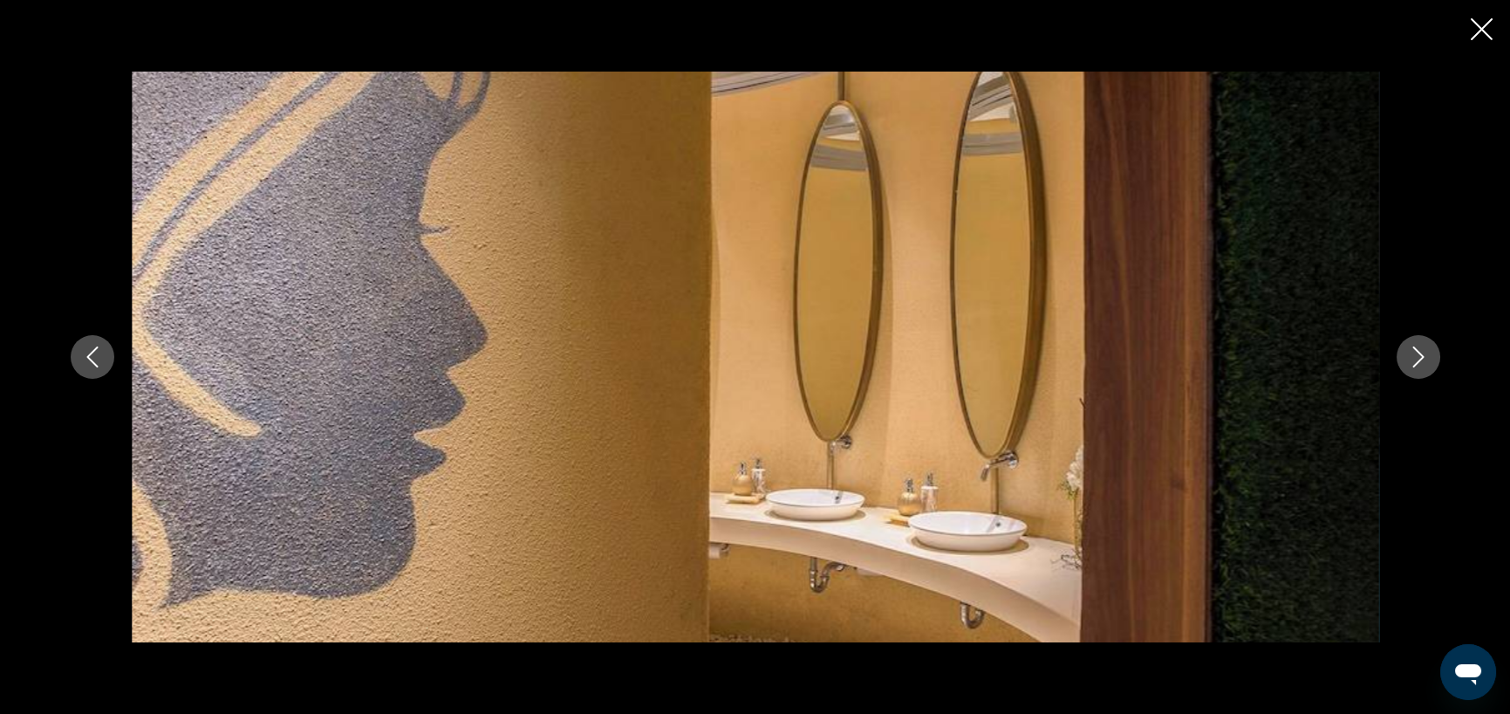
click at [1417, 360] on icon "Next image" at bounding box center [1418, 356] width 21 height 21
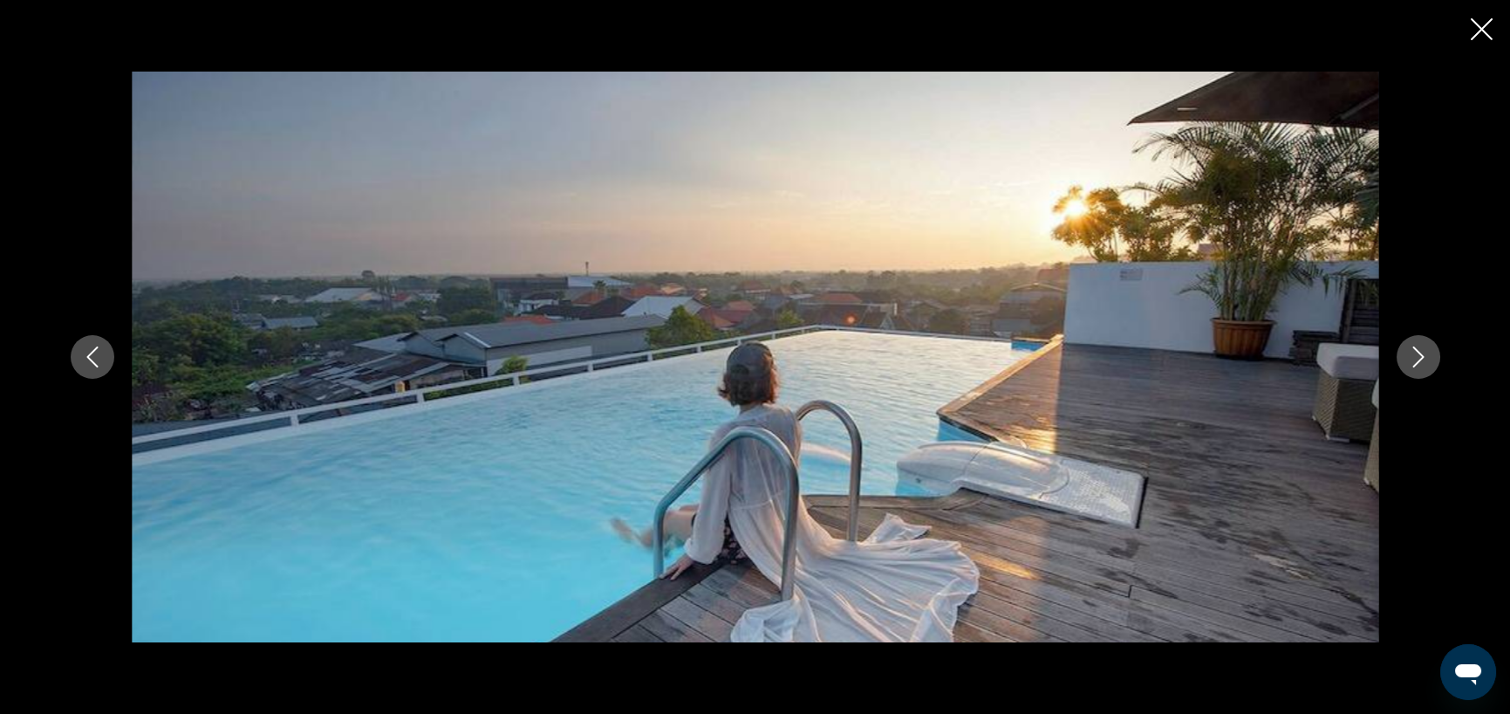
click at [1417, 360] on icon "Next image" at bounding box center [1418, 356] width 21 height 21
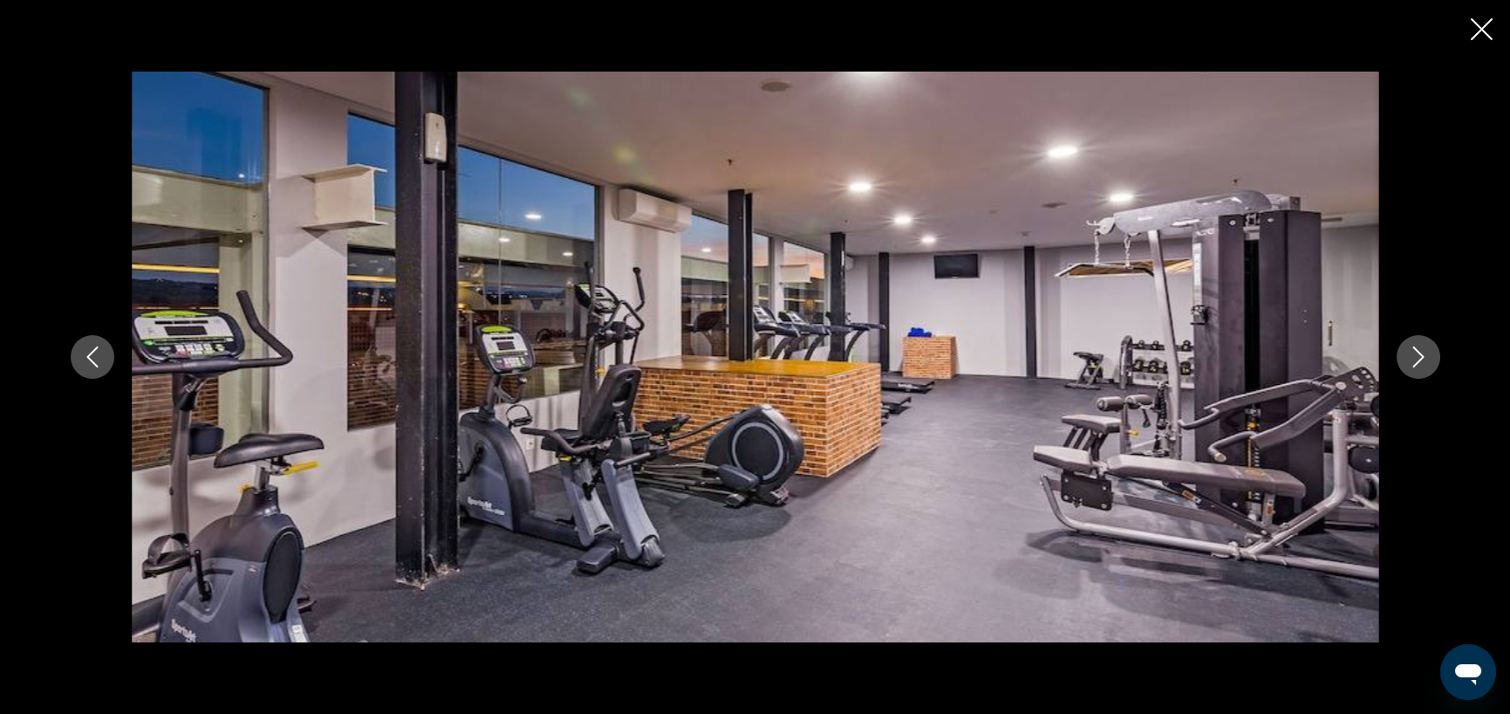
click at [84, 349] on icon "Previous image" at bounding box center [92, 356] width 21 height 21
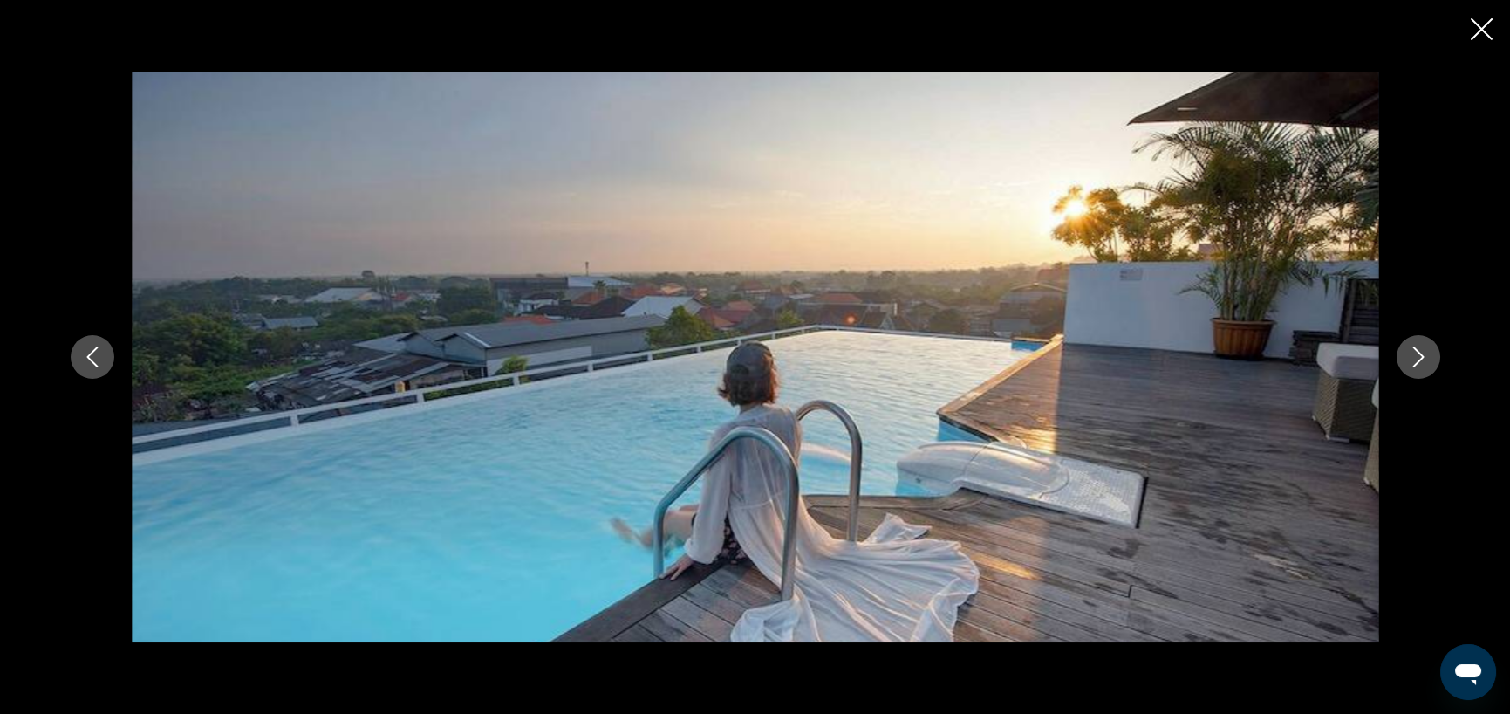
click at [1419, 361] on icon "Next image" at bounding box center [1418, 356] width 21 height 21
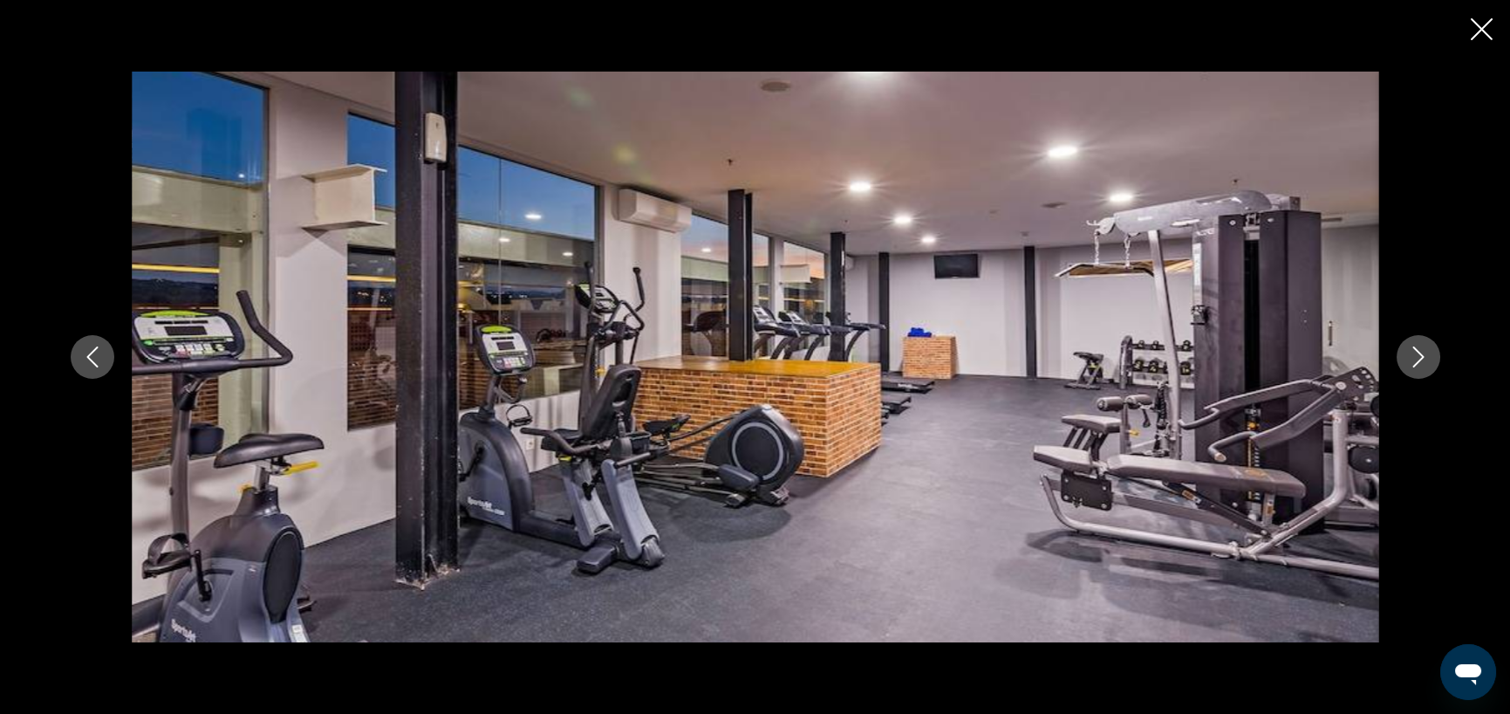
click at [1419, 361] on icon "Next image" at bounding box center [1418, 356] width 21 height 21
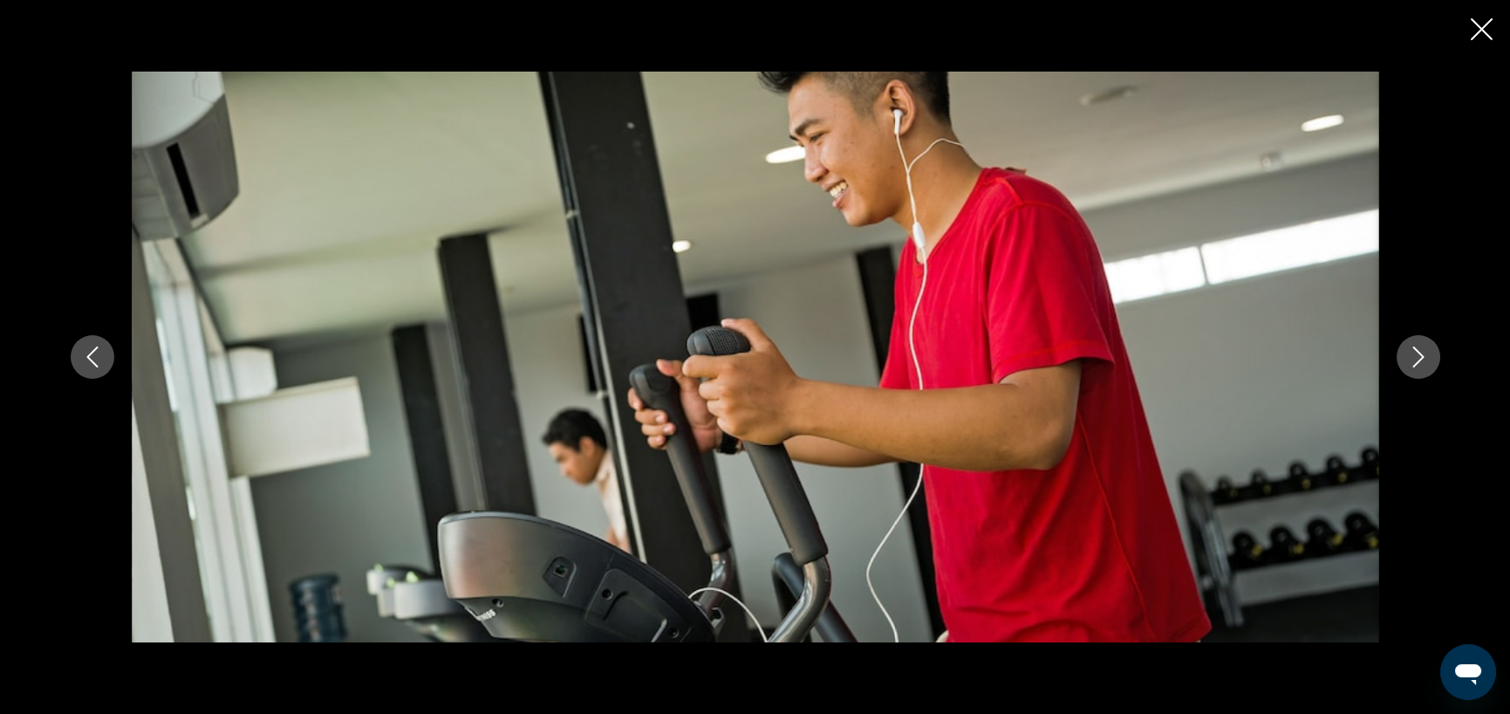
click at [1419, 361] on icon "Next image" at bounding box center [1418, 356] width 21 height 21
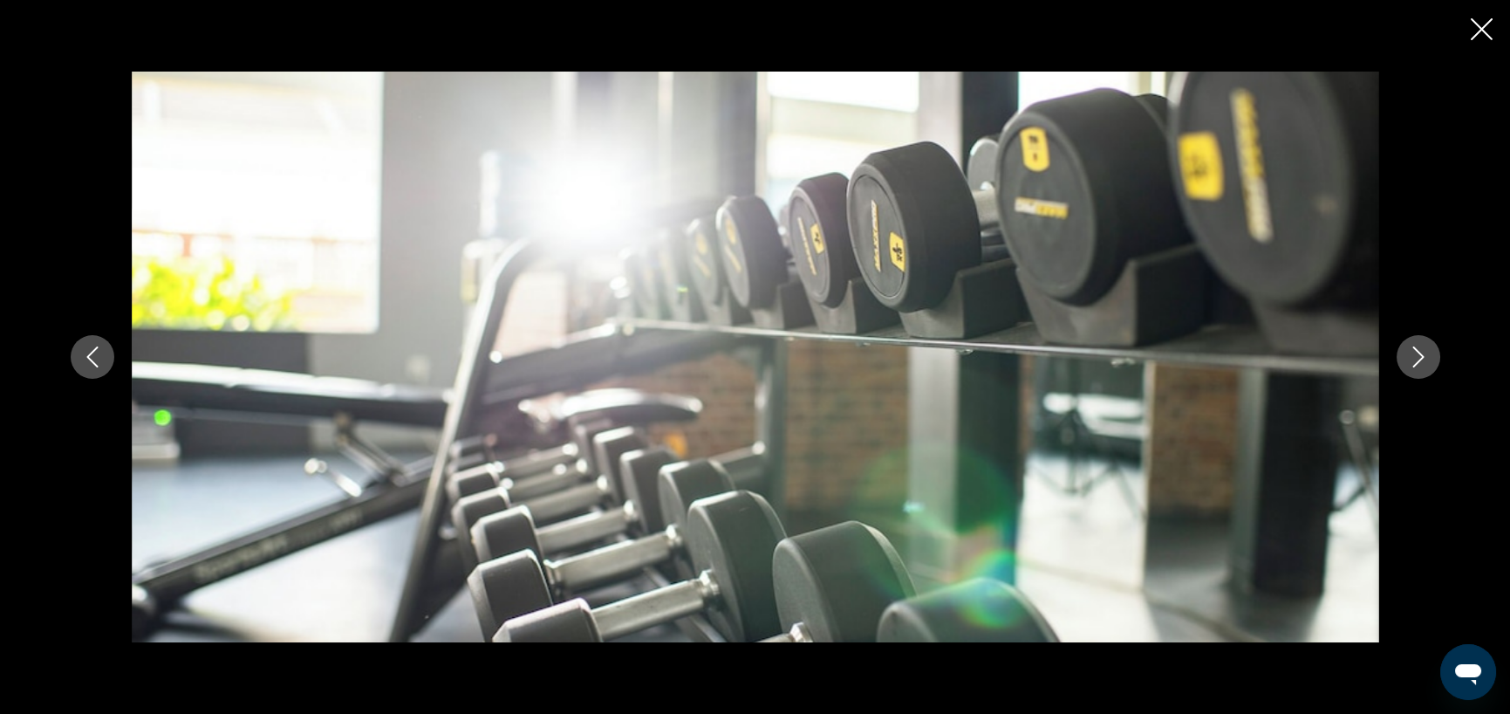
click at [1479, 30] on icon "Close slideshow" at bounding box center [1482, 29] width 22 height 22
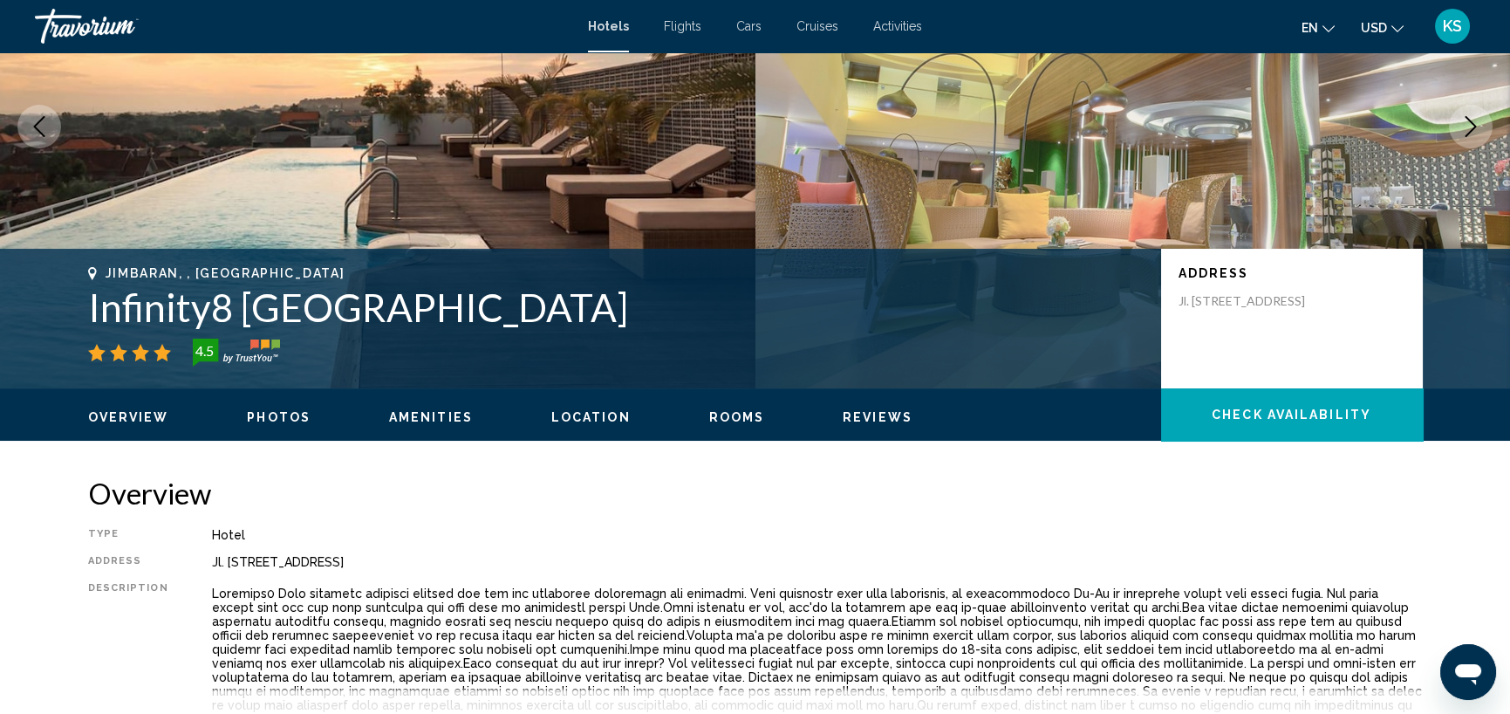
scroll to position [0, 0]
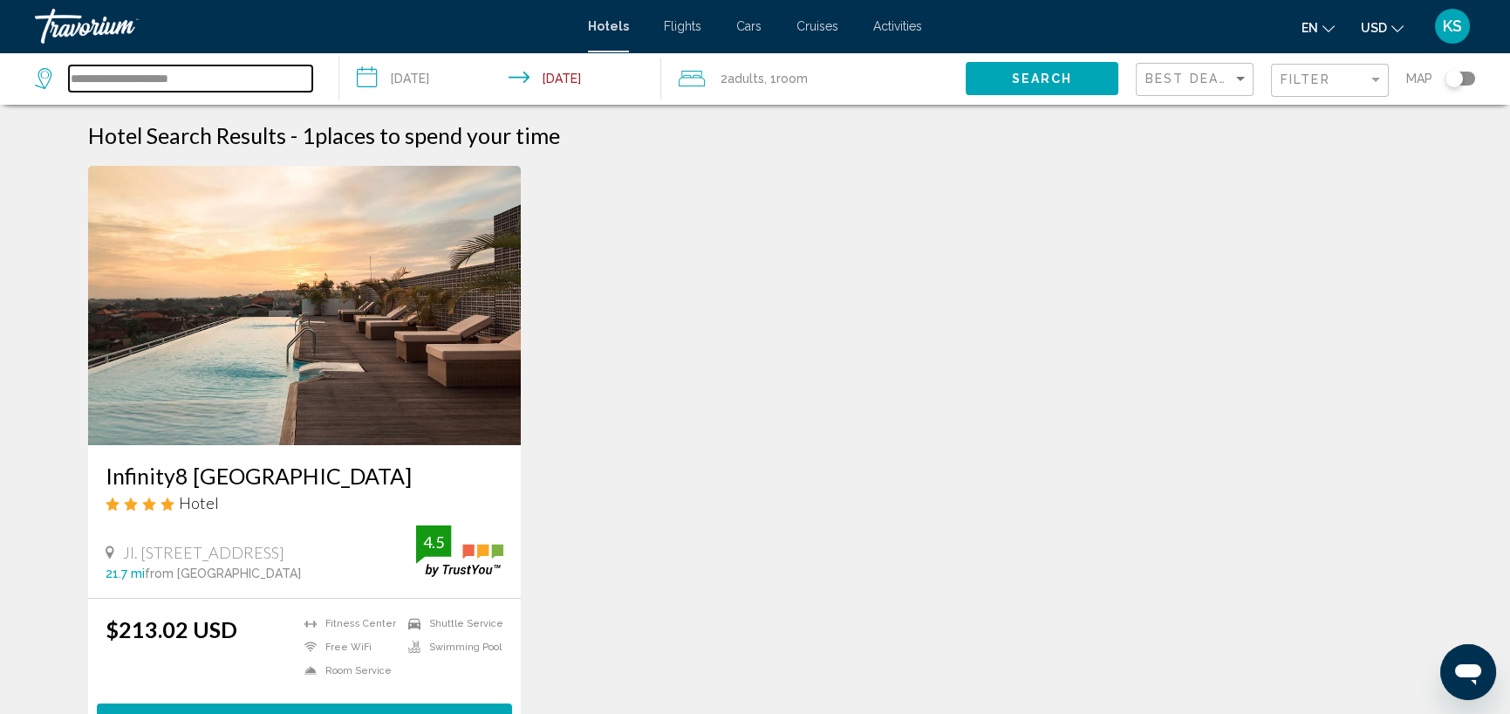
click at [206, 72] on input "**********" at bounding box center [190, 78] width 243 height 26
drag, startPoint x: 200, startPoint y: 72, endPoint x: 32, endPoint y: 88, distance: 168.3
click at [32, 88] on app-destination-search "**********" at bounding box center [169, 78] width 339 height 52
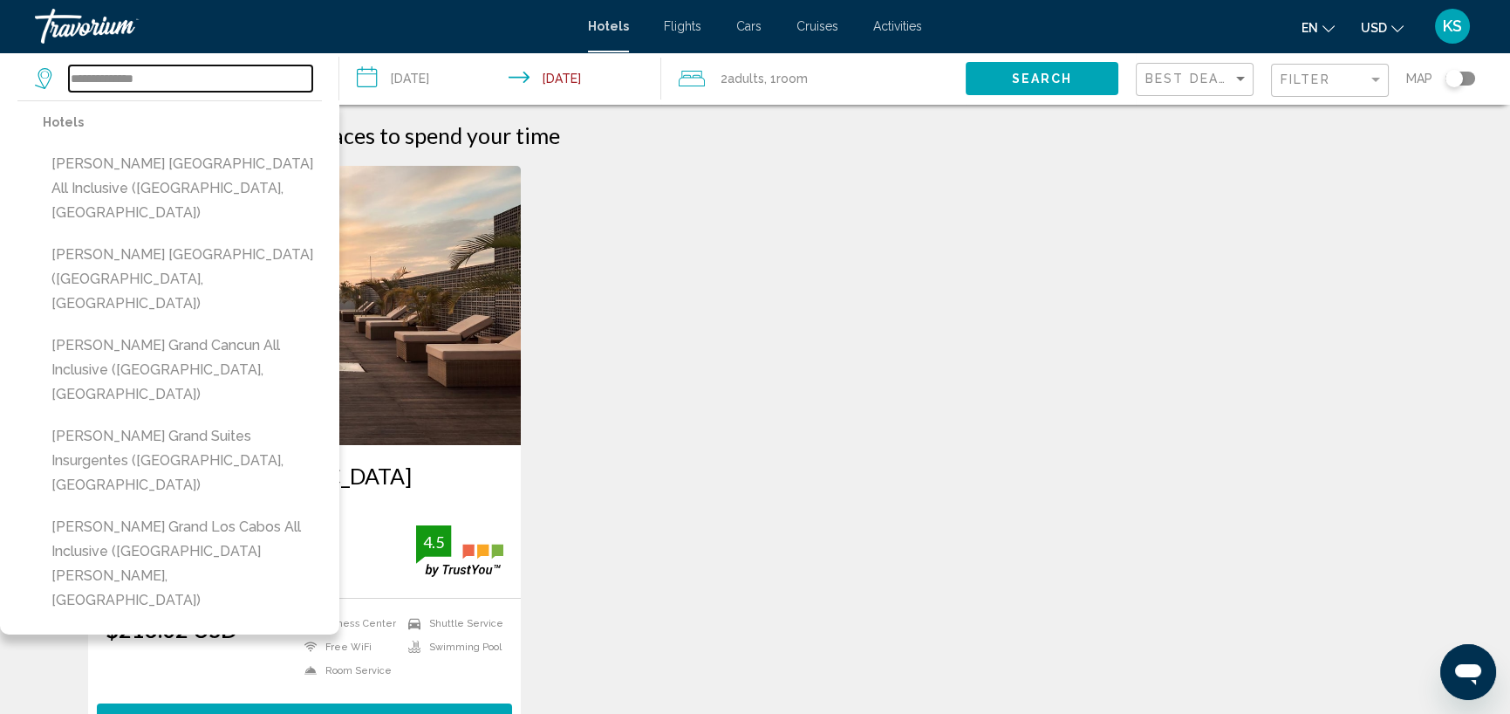
drag, startPoint x: 149, startPoint y: 73, endPoint x: 51, endPoint y: 87, distance: 98.7
click at [51, 87] on div "**********" at bounding box center [173, 78] width 277 height 26
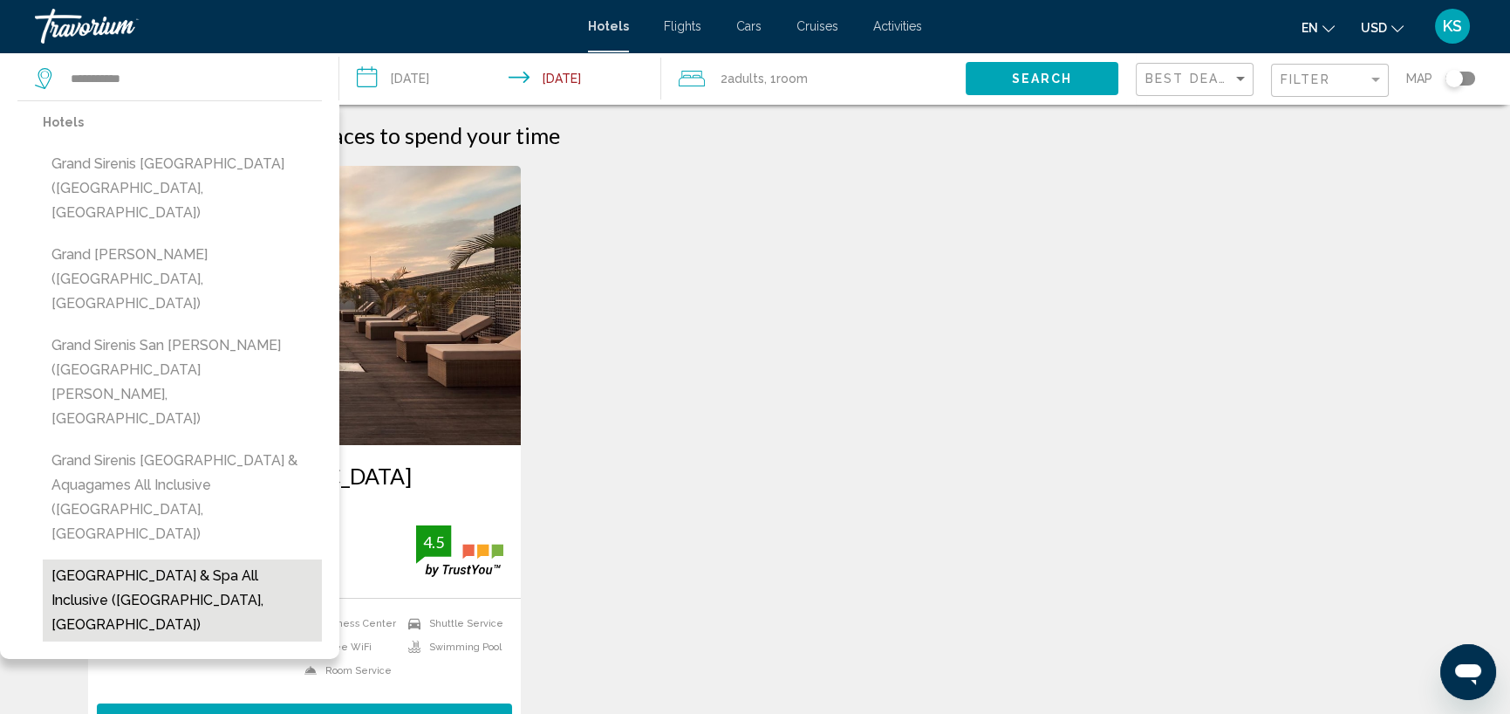
click at [120, 559] on button "[GEOGRAPHIC_DATA] & Spa All Inclusive ([GEOGRAPHIC_DATA], [GEOGRAPHIC_DATA])" at bounding box center [182, 600] width 279 height 82
type input "**********"
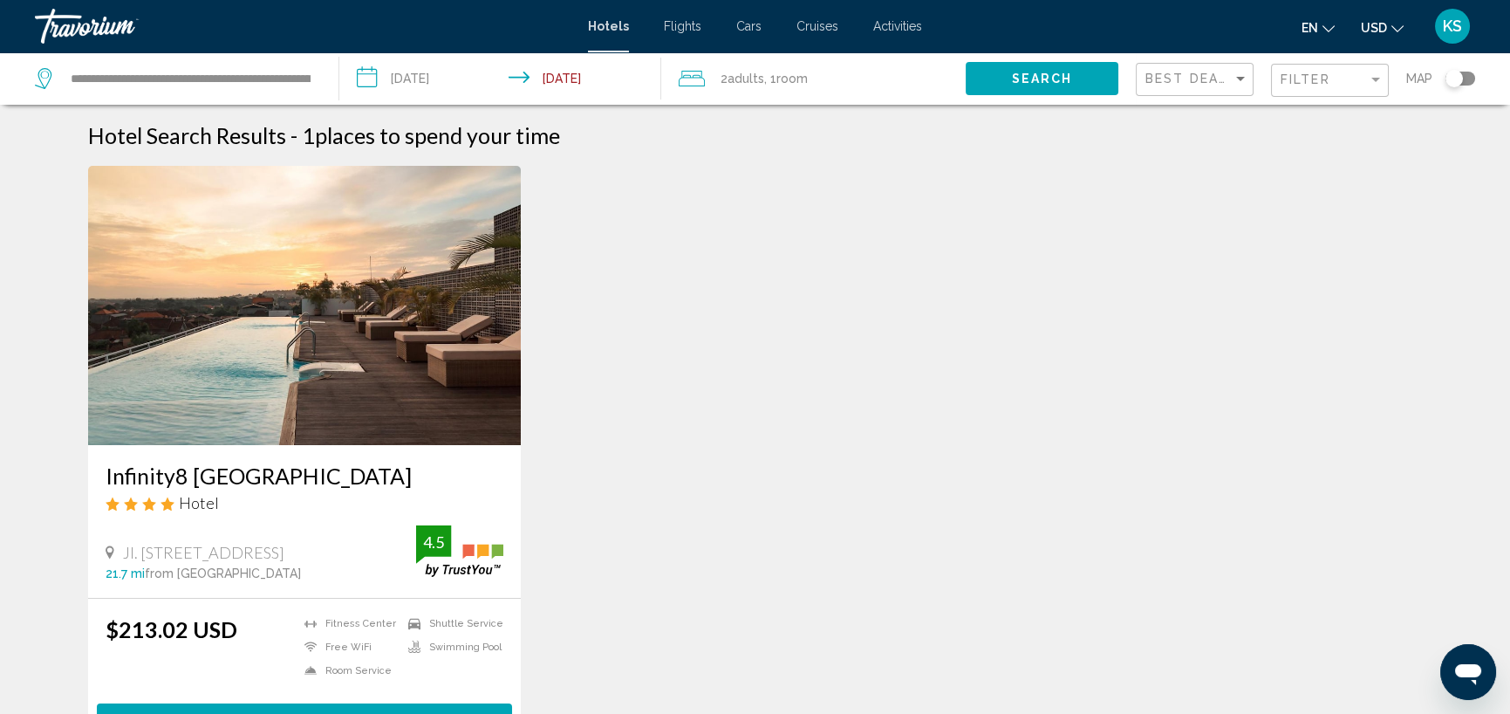
click at [1027, 76] on span "Search" at bounding box center [1042, 79] width 61 height 14
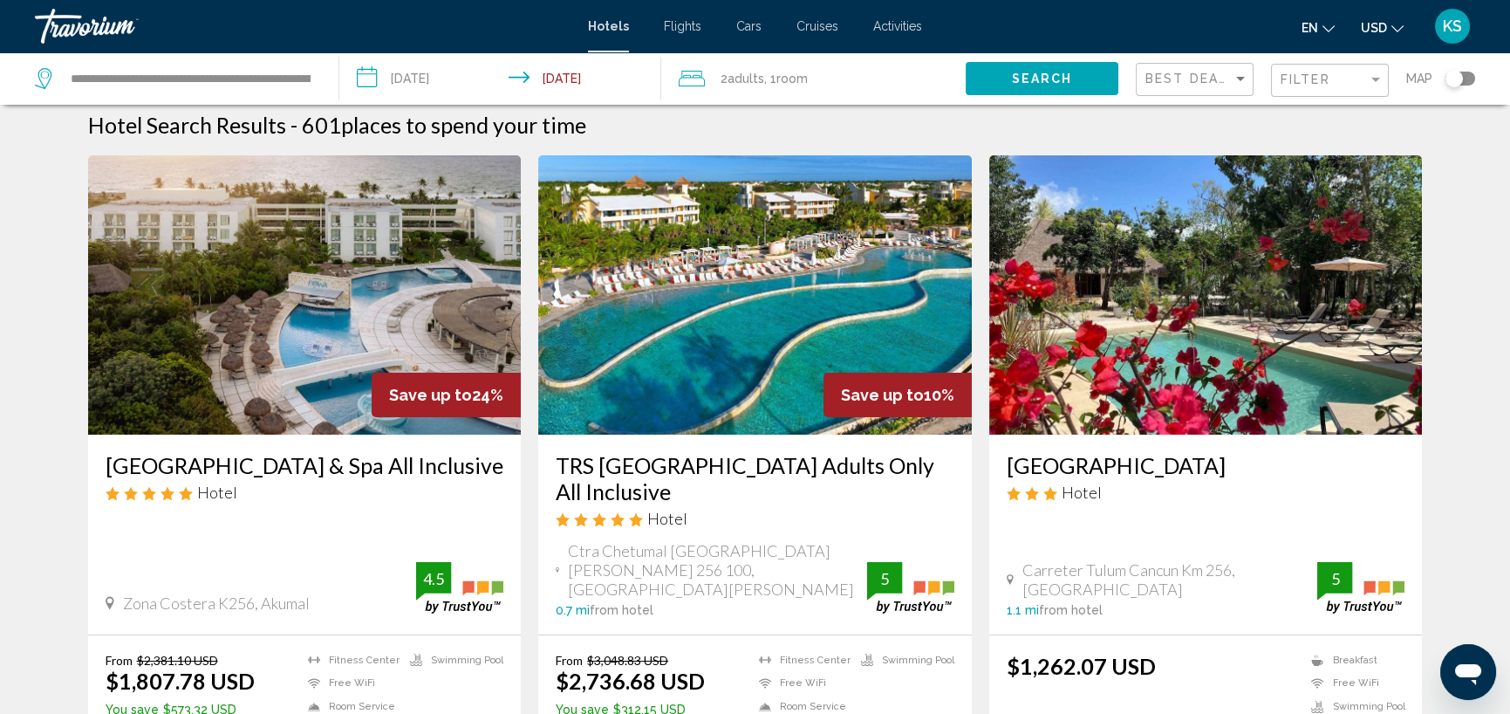
scroll to position [29, 0]
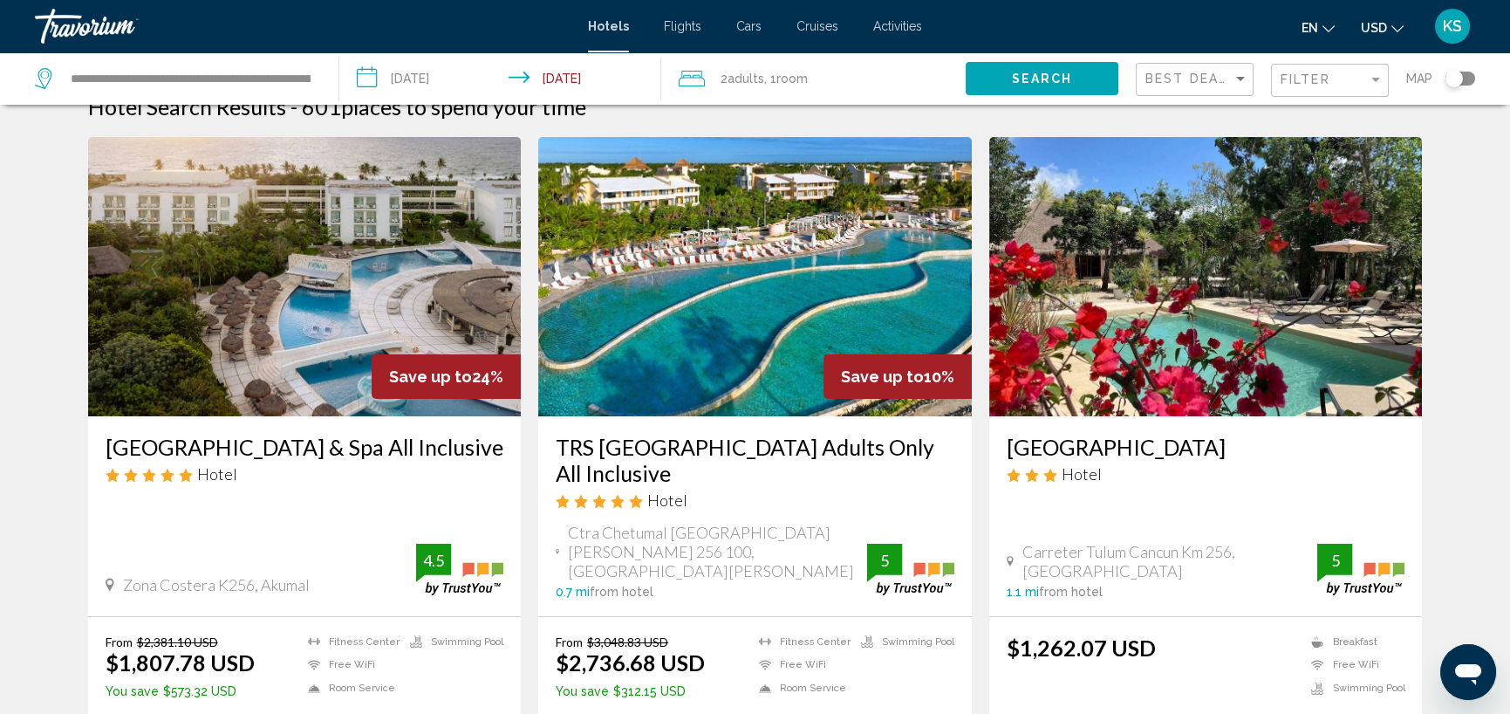
click at [318, 347] on img "Main content" at bounding box center [305, 276] width 434 height 279
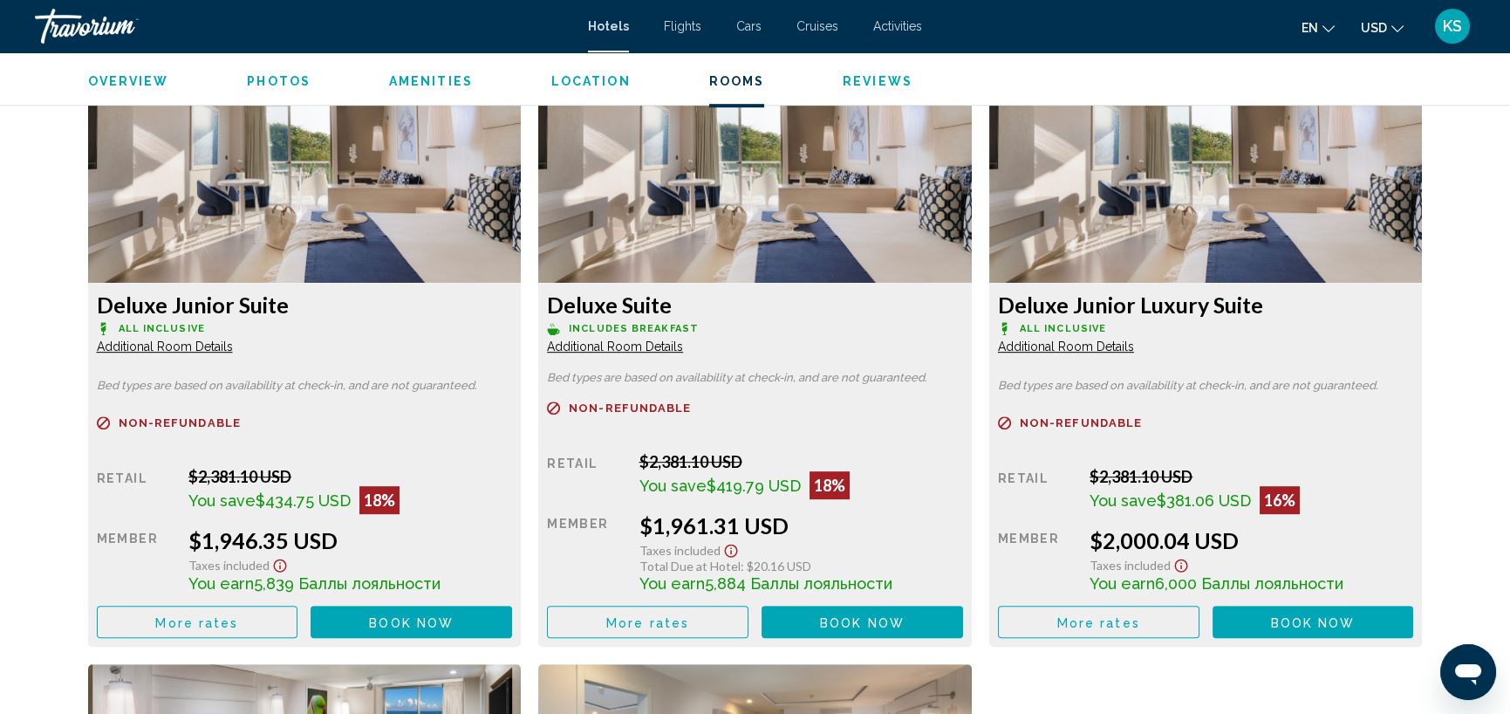
scroll to position [2364, 0]
